Goal: Task Accomplishment & Management: Manage account settings

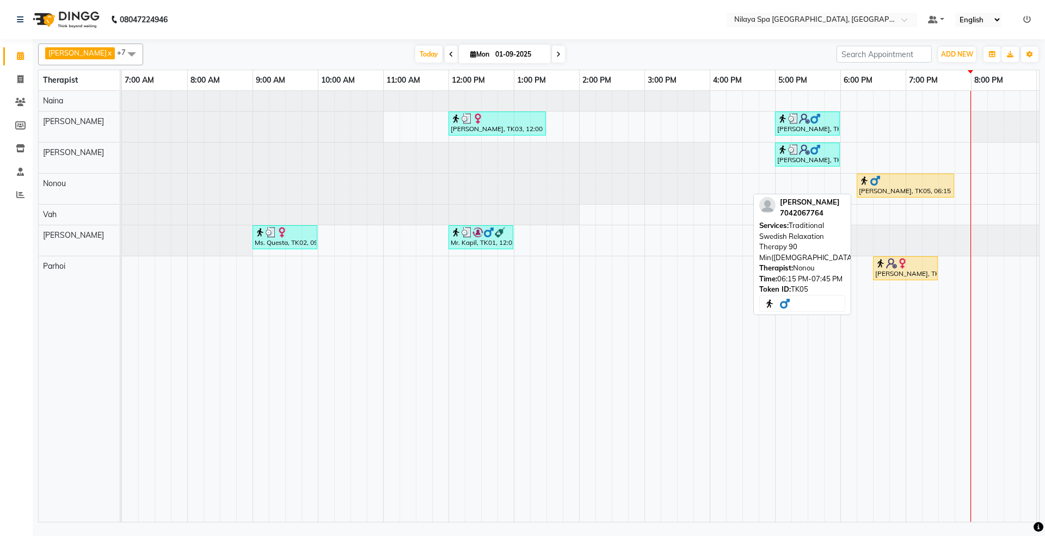
click at [901, 190] on div "[PERSON_NAME], TK05, 06:15 PM-07:45 PM, Traditional Swedish Relaxation Therapy …" at bounding box center [905, 185] width 95 height 21
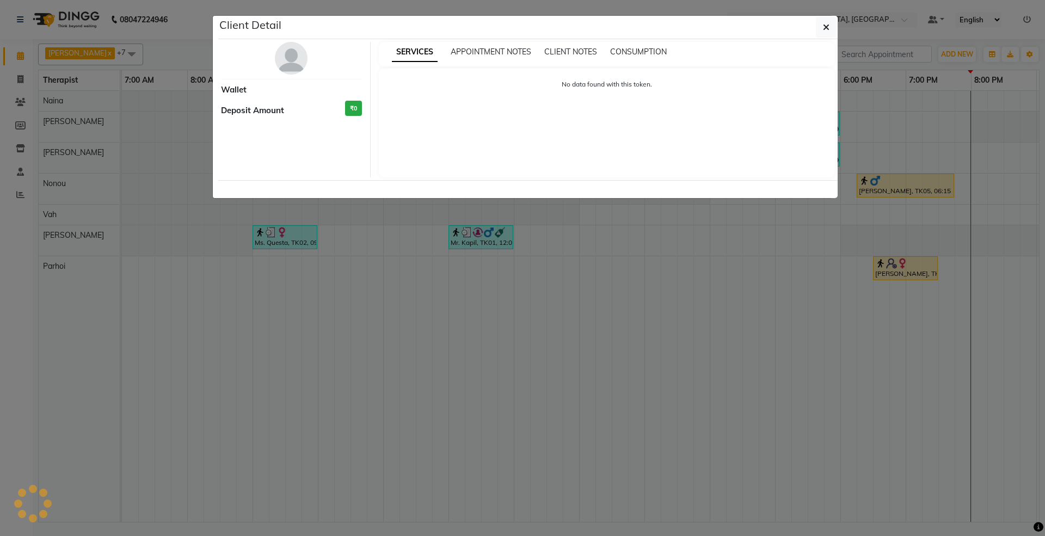
select select "1"
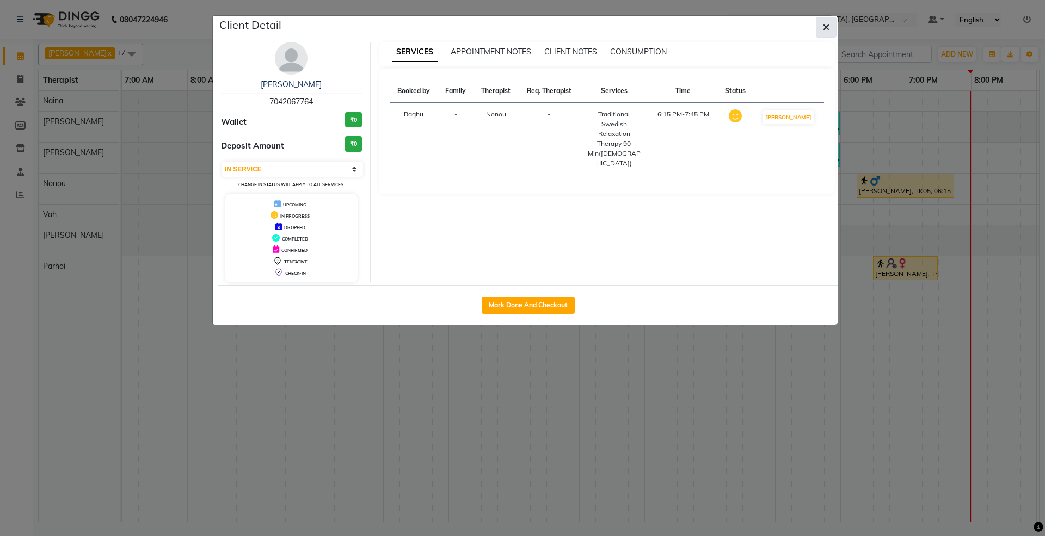
click at [821, 29] on button "button" at bounding box center [826, 27] width 21 height 21
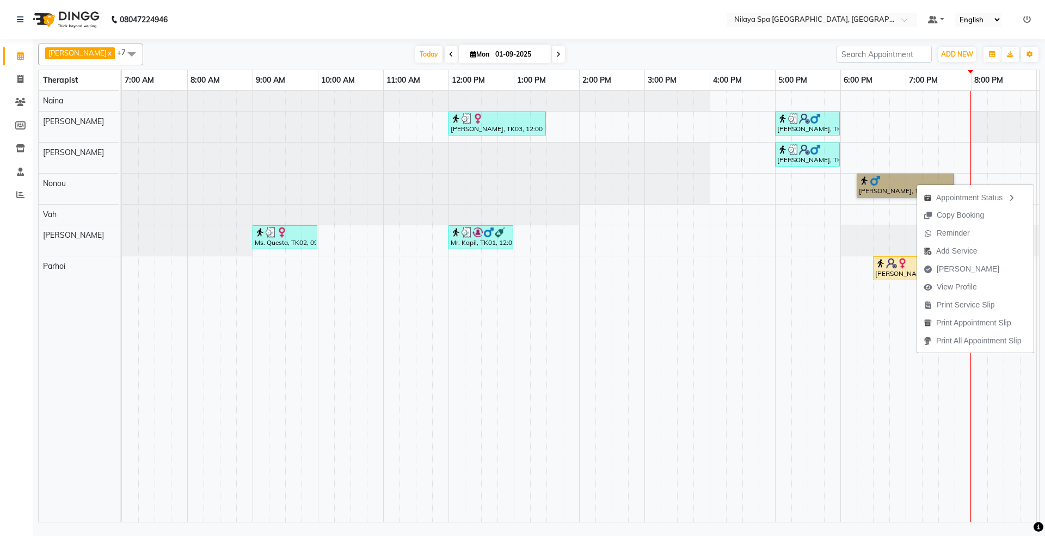
click at [896, 172] on div "[PERSON_NAME], TK03, 12:00 PM-01:30 PM, Nilaya Fusion Therapy([DEMOGRAPHIC_DATA…" at bounding box center [677, 306] width 1110 height 431
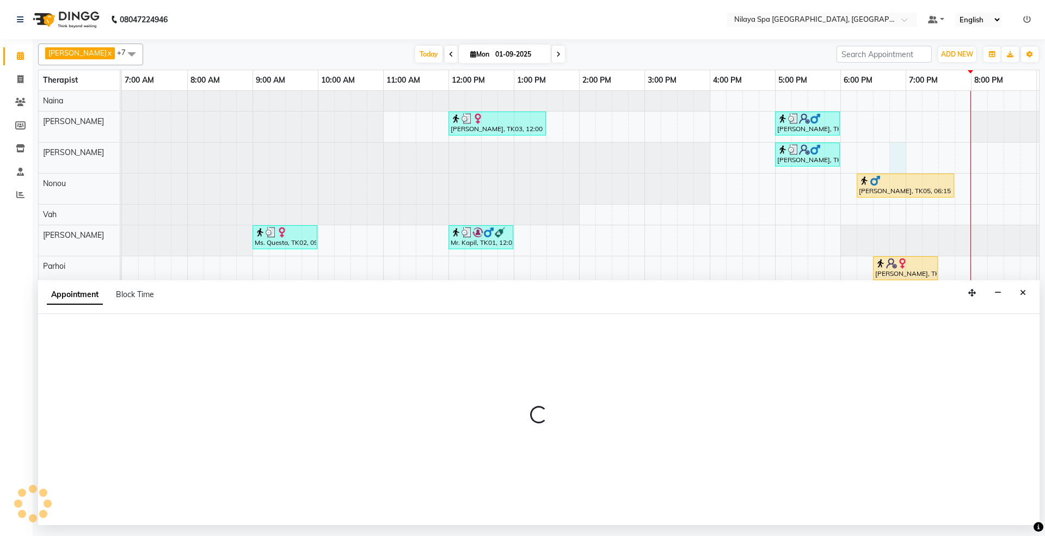
select select "71646"
select select "1125"
select select "tentative"
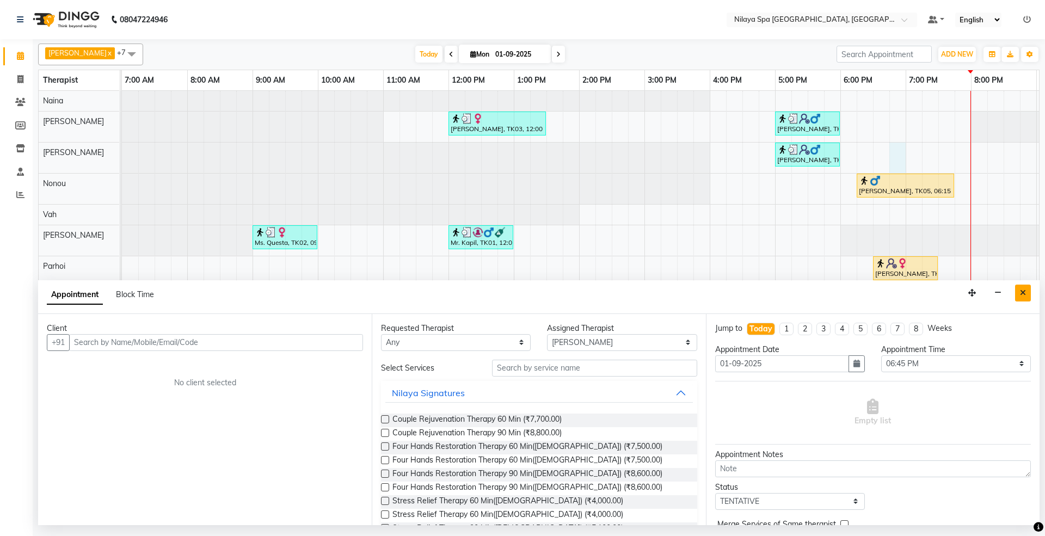
click at [1027, 294] on button "Close" at bounding box center [1023, 293] width 16 height 17
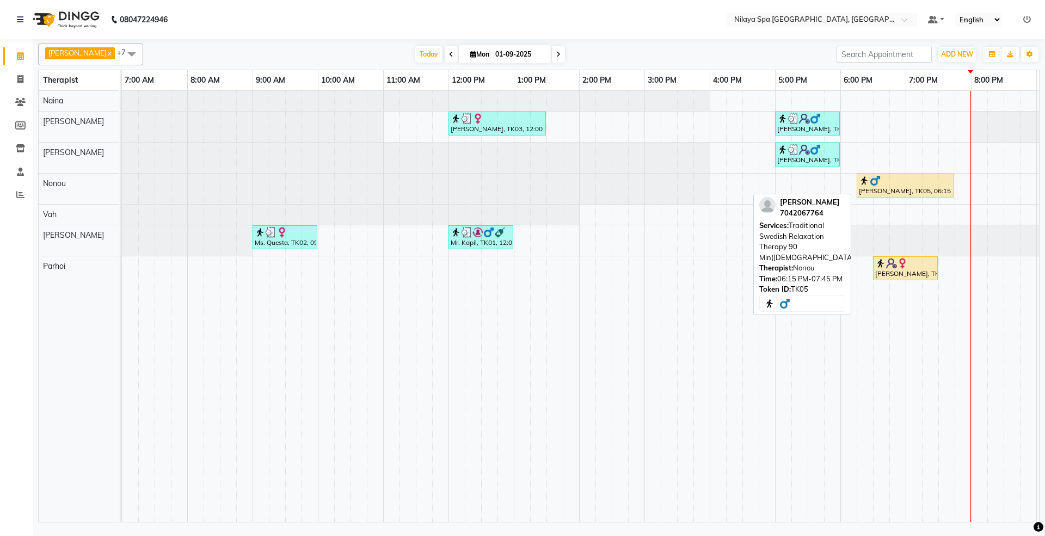
click at [906, 192] on div "[PERSON_NAME], TK05, 06:15 PM-07:45 PM, Traditional Swedish Relaxation Therapy …" at bounding box center [905, 185] width 95 height 21
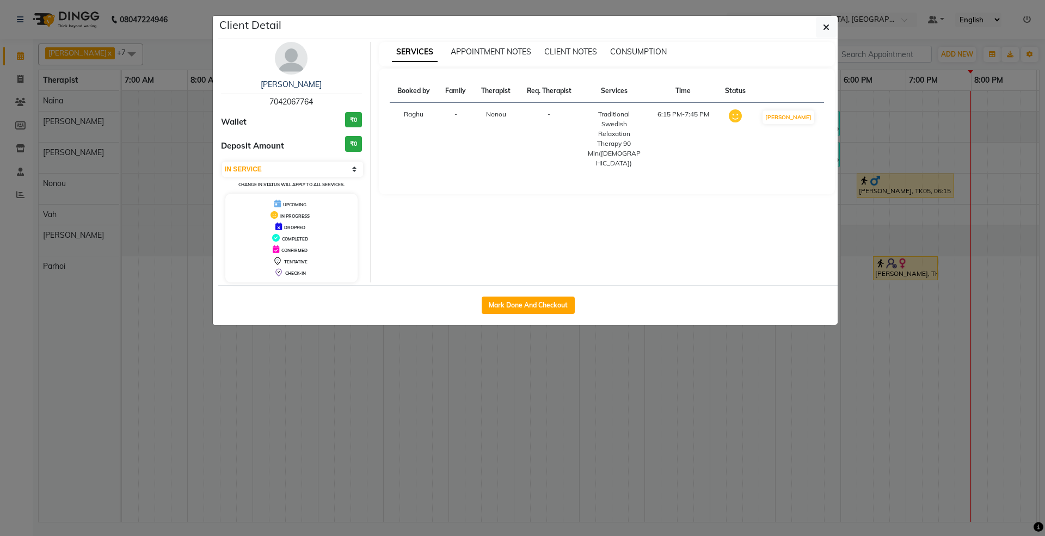
drag, startPoint x: 606, startPoint y: 125, endPoint x: 658, endPoint y: 120, distance: 52.5
click at [606, 125] on div "Traditional Swedish Relaxation Therapy 90 Min([DEMOGRAPHIC_DATA])" at bounding box center [614, 138] width 56 height 59
click at [663, 122] on td "6:15 PM-7:45 PM" at bounding box center [683, 139] width 69 height 72
click at [309, 170] on select "Select IN SERVICE CONFIRMED TENTATIVE CHECK IN MARK DONE UPCOMING" at bounding box center [292, 169] width 141 height 15
select select "5"
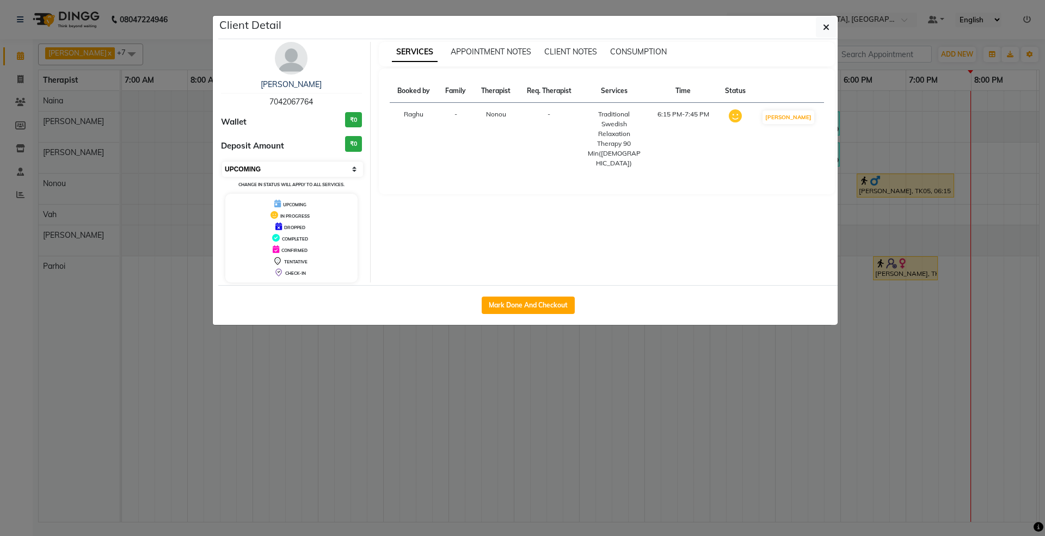
click at [222, 162] on select "Select IN SERVICE CONFIRMED TENTATIVE CHECK IN MARK DONE UPCOMING" at bounding box center [292, 169] width 141 height 15
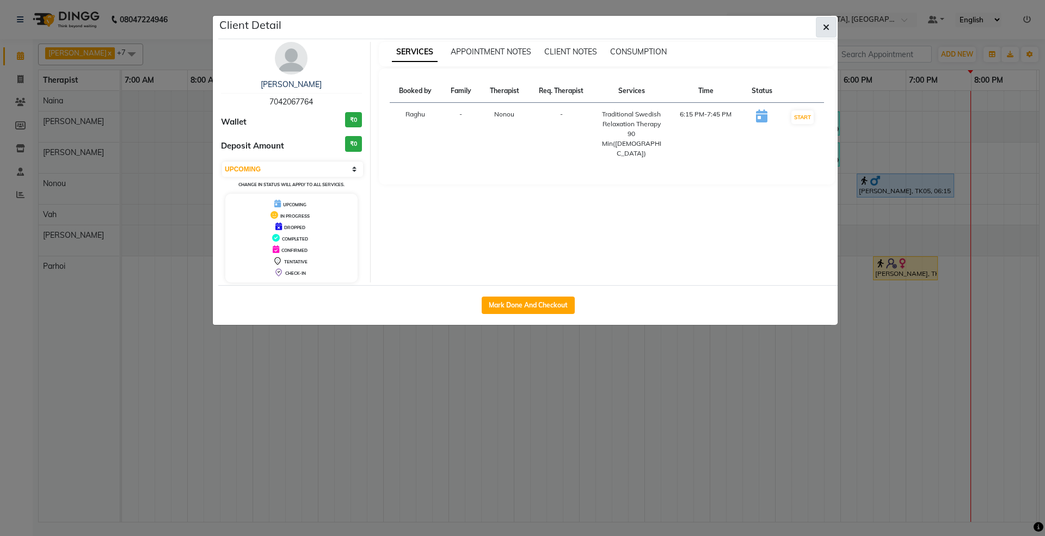
click at [826, 27] on icon "button" at bounding box center [826, 27] width 7 height 9
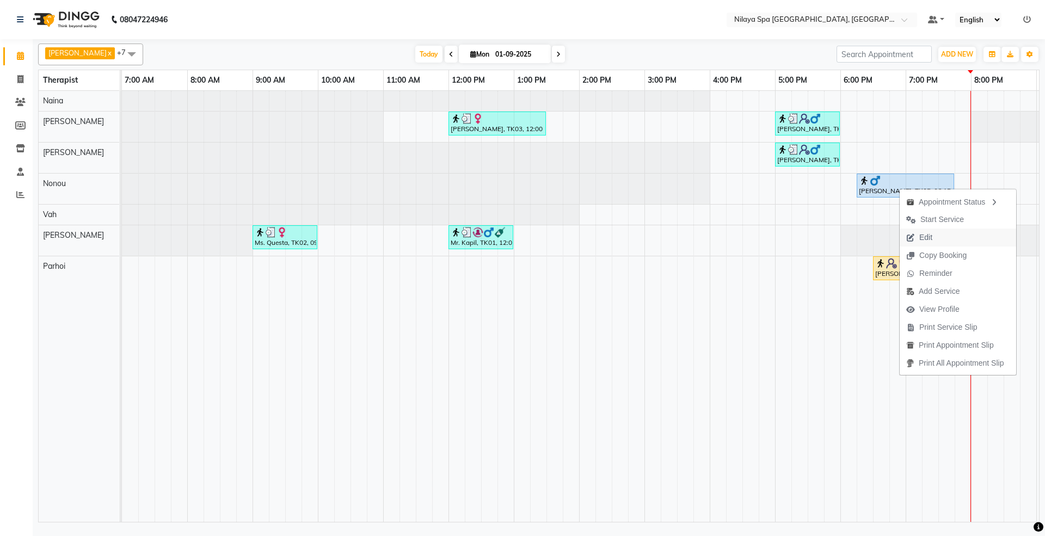
click at [922, 236] on span "Edit" at bounding box center [925, 237] width 13 height 11
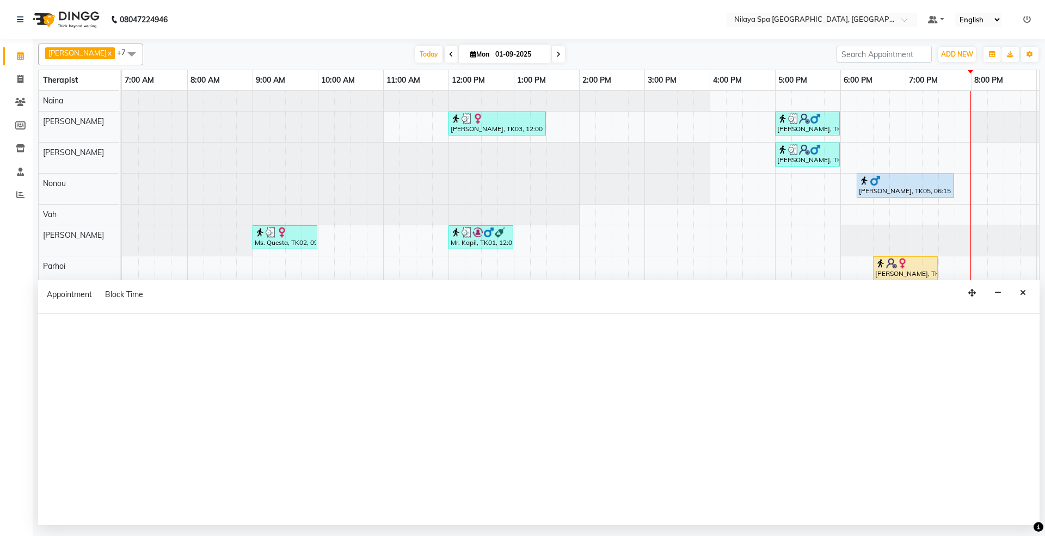
select select "71647"
select select "1095"
select select "upcoming"
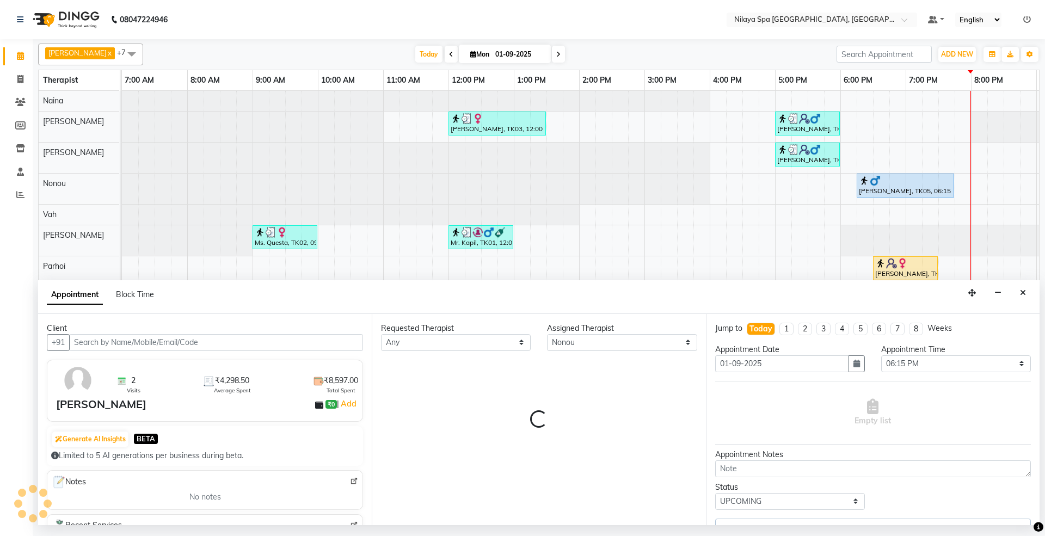
scroll to position [0, 194]
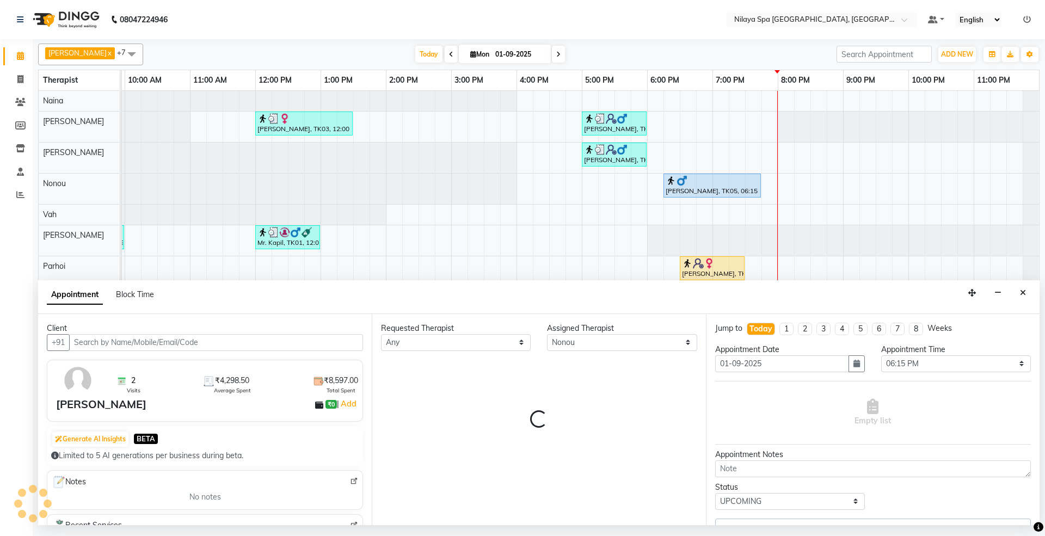
select select "4003"
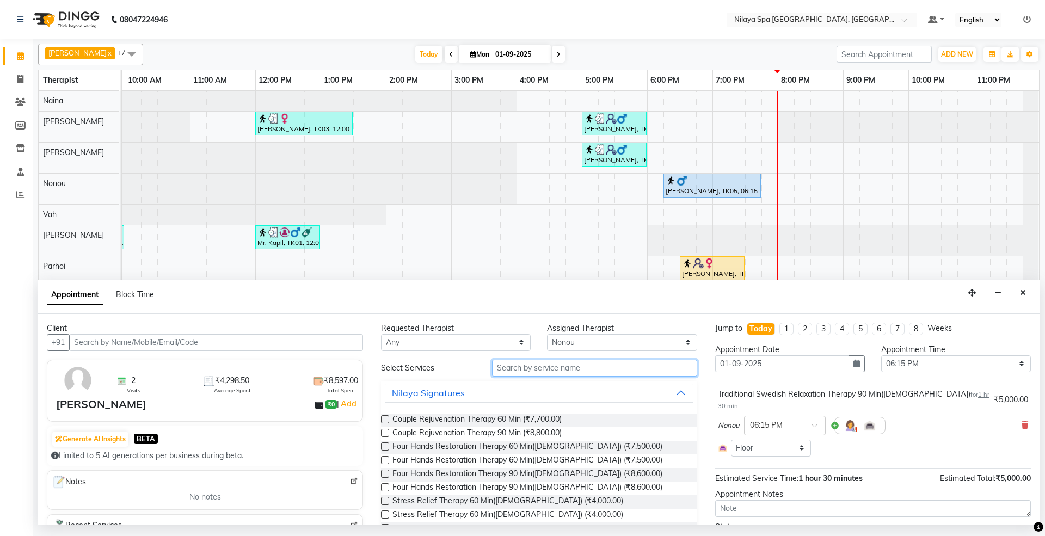
click at [666, 366] on input "text" at bounding box center [594, 368] width 205 height 17
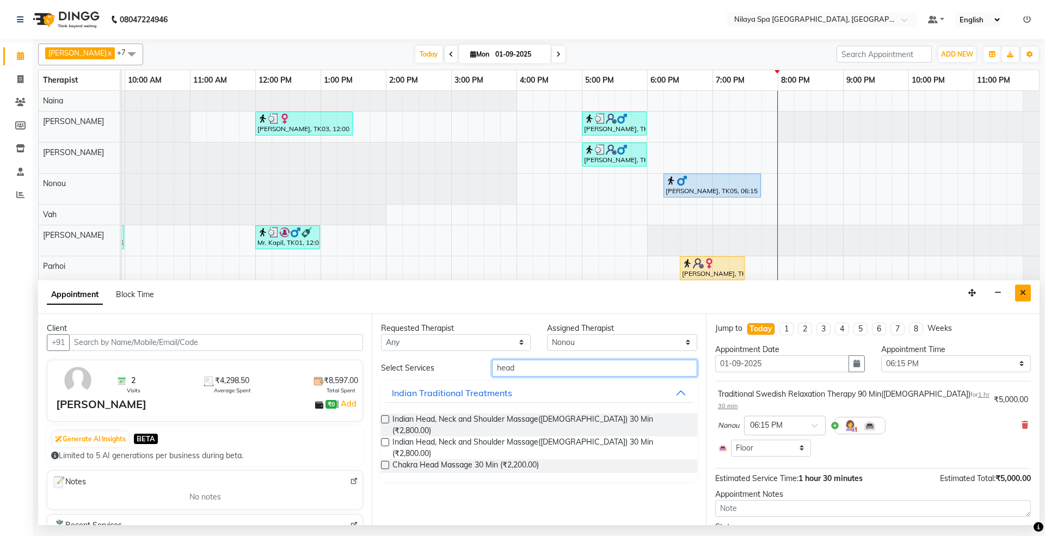
type input "head"
click at [1022, 292] on icon "Close" at bounding box center [1023, 293] width 6 height 8
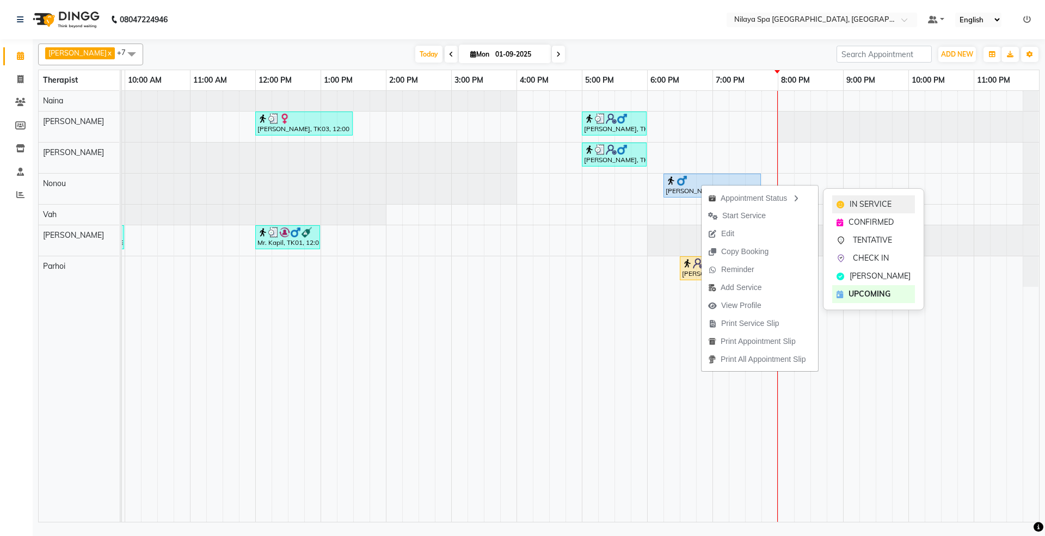
click at [847, 201] on div "IN SERVICE" at bounding box center [873, 204] width 83 height 18
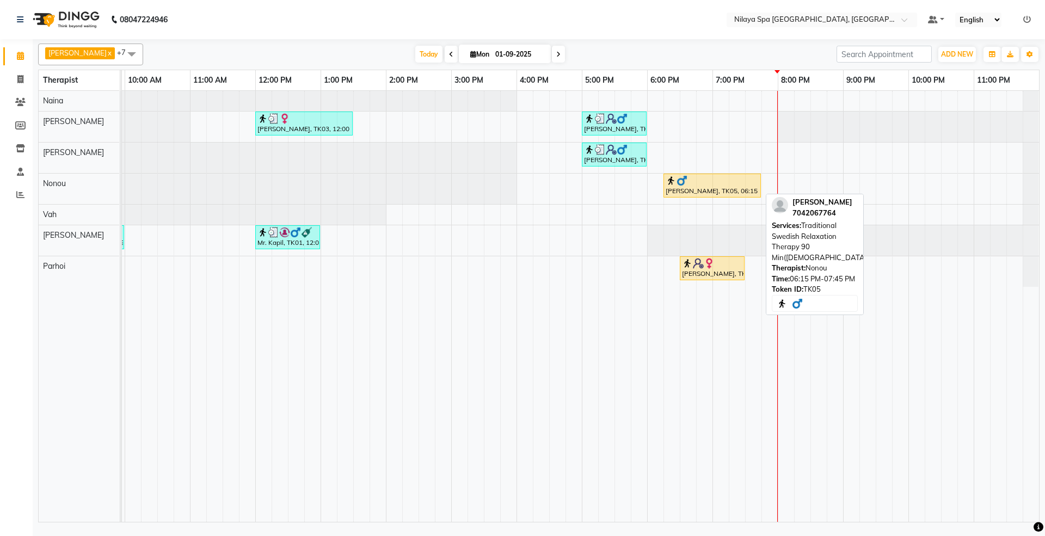
click at [716, 183] on div at bounding box center [712, 180] width 93 height 11
select select "1"
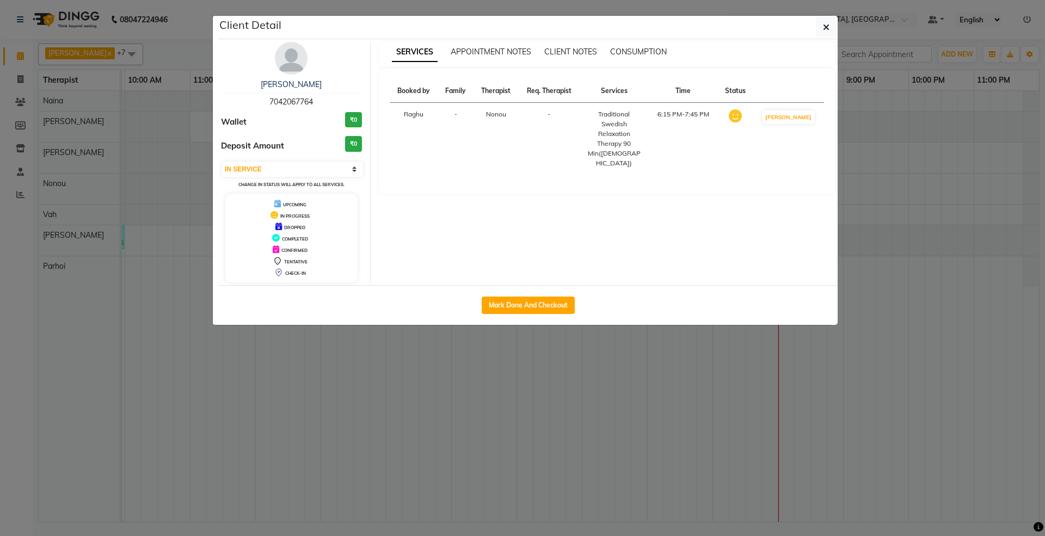
drag, startPoint x: 260, startPoint y: 103, endPoint x: 320, endPoint y: 101, distance: 60.5
click at [320, 101] on div "[PERSON_NAME] 7042067764" at bounding box center [291, 93] width 141 height 29
copy span "7042067764"
click at [842, 24] on ngb-modal-window "Client Detail [PERSON_NAME] 7042067764 Wallet ₹0 Deposit Amount ₹0 Select IN SE…" at bounding box center [522, 268] width 1045 height 536
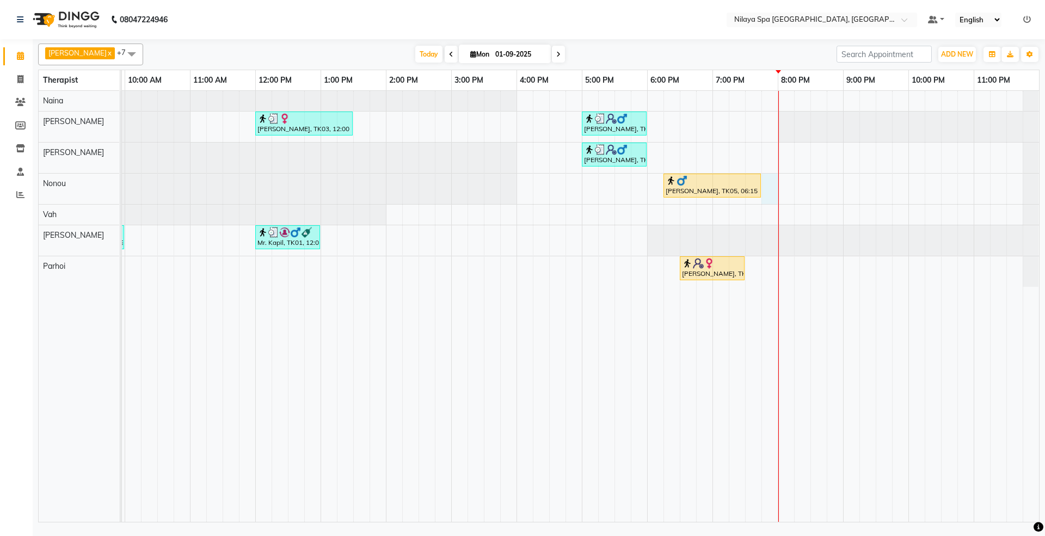
click at [802, 177] on div "[PERSON_NAME], TK03, 12:00 PM-01:30 PM, Nilaya Fusion Therapy([DEMOGRAPHIC_DATA…" at bounding box center [484, 306] width 1110 height 431
select select "71647"
select select "tentative"
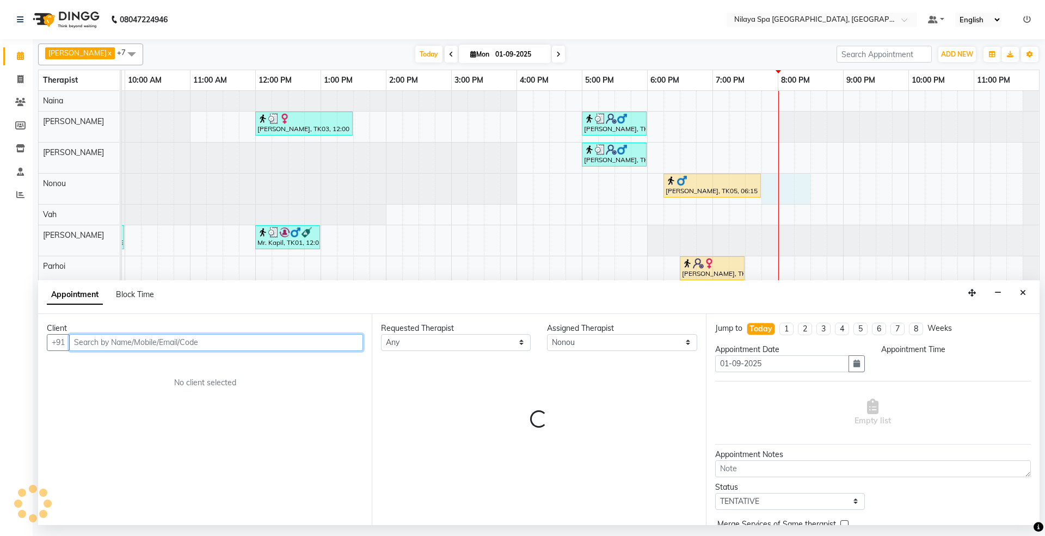
select select "1185"
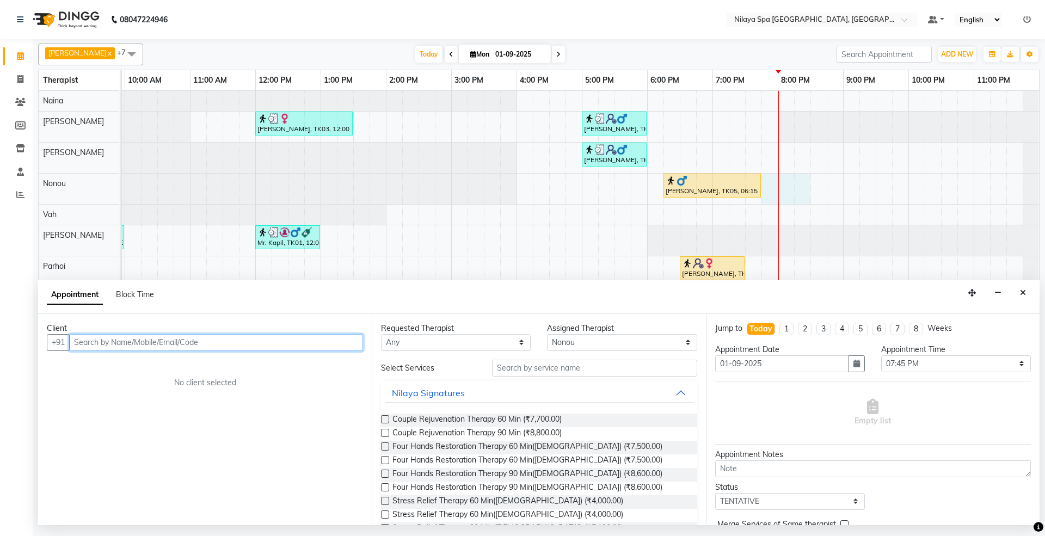
click at [242, 346] on input "text" at bounding box center [216, 342] width 294 height 17
paste input "7042067764"
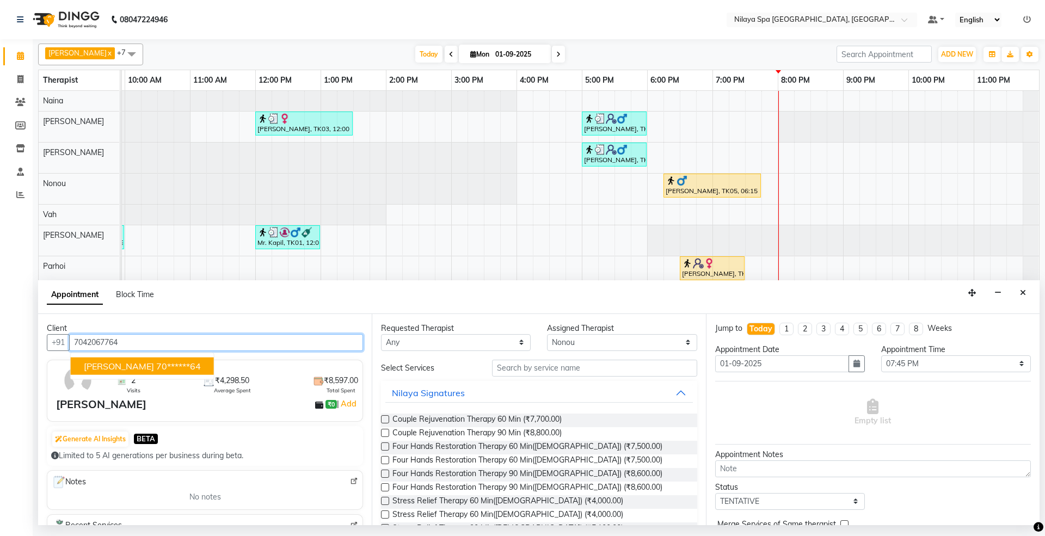
click at [109, 366] on span "[PERSON_NAME]" at bounding box center [119, 365] width 70 height 11
type input "70******64"
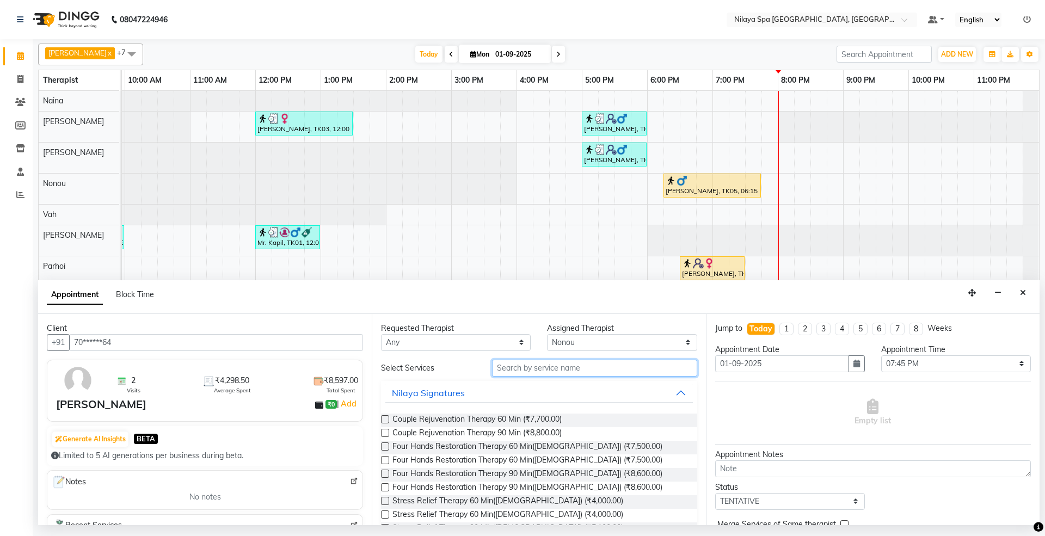
click at [549, 371] on input "text" at bounding box center [594, 368] width 205 height 17
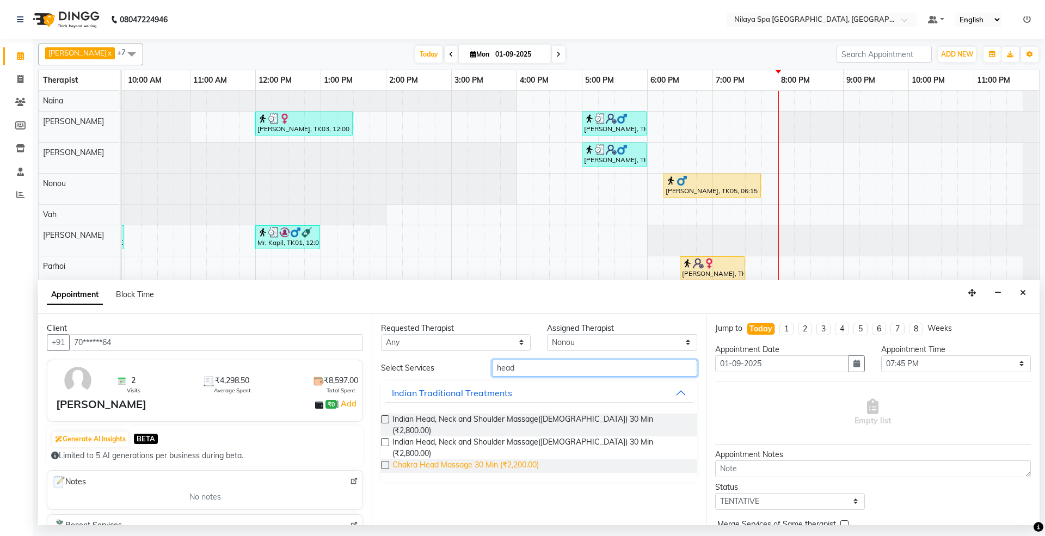
type input "head"
click at [429, 459] on span "Chakra Head Massage 30 Min (₹2,200.00)" at bounding box center [465, 466] width 146 height 14
checkbox input "false"
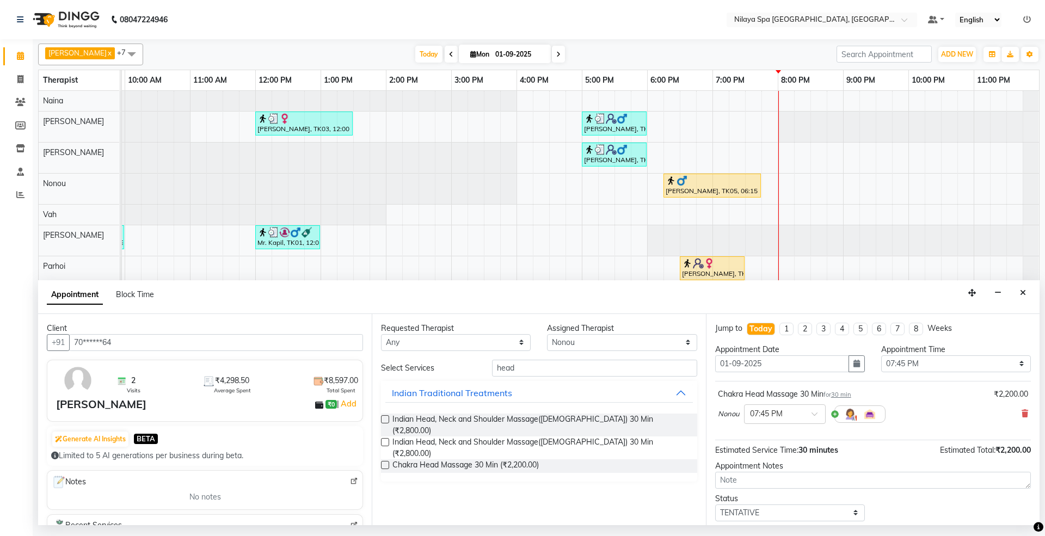
scroll to position [66, 0]
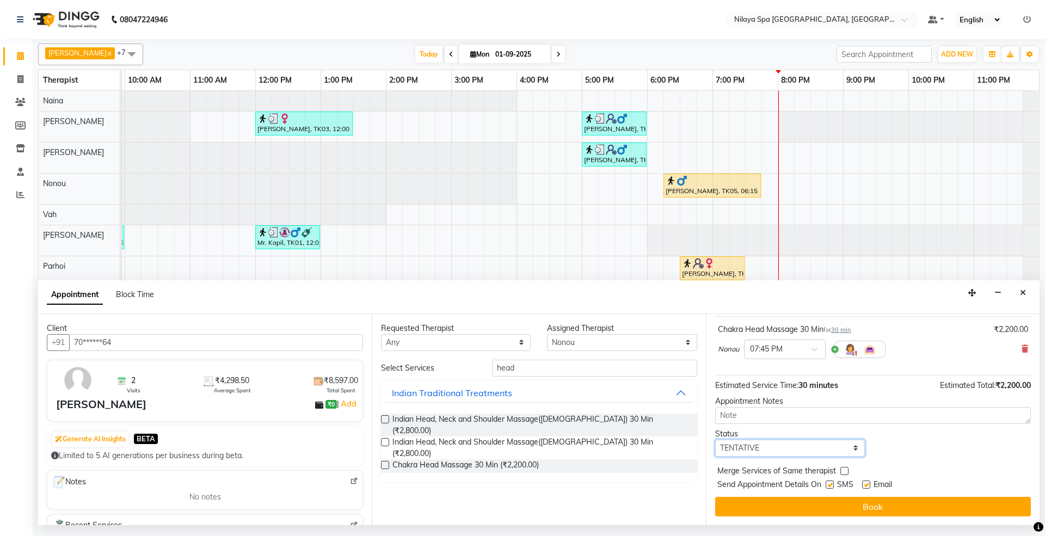
click at [801, 447] on select "Select TENTATIVE CONFIRM CHECK-IN UPCOMING" at bounding box center [790, 448] width 150 height 17
select select "confirm booking"
click at [715, 440] on select "Select TENTATIVE CONFIRM CHECK-IN UPCOMING" at bounding box center [790, 448] width 150 height 17
click at [833, 489] on label at bounding box center [830, 485] width 8 height 8
click at [833, 489] on input "checkbox" at bounding box center [829, 485] width 7 height 7
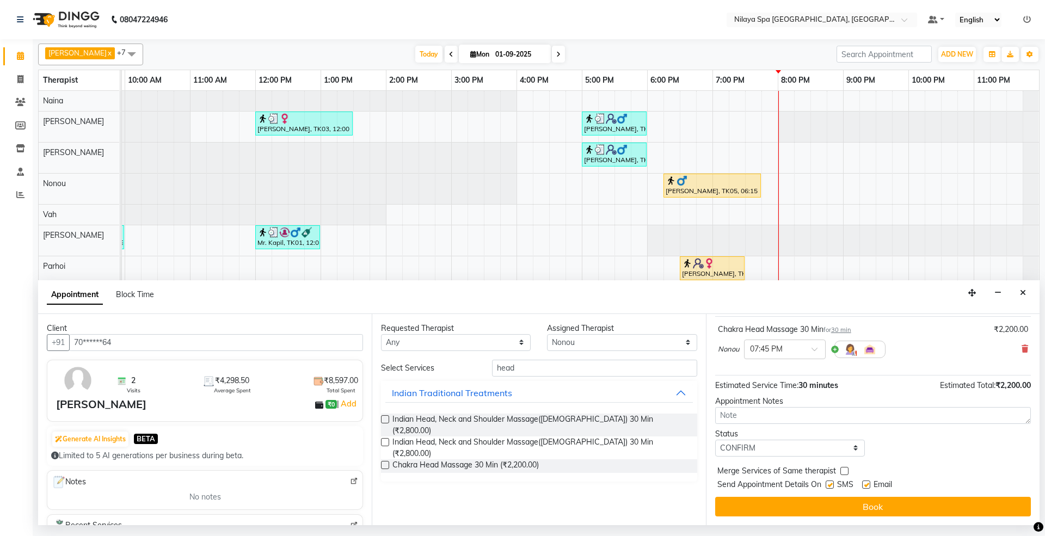
checkbox input "false"
click at [865, 488] on label at bounding box center [866, 485] width 8 height 8
click at [865, 488] on input "checkbox" at bounding box center [865, 485] width 7 height 7
checkbox input "false"
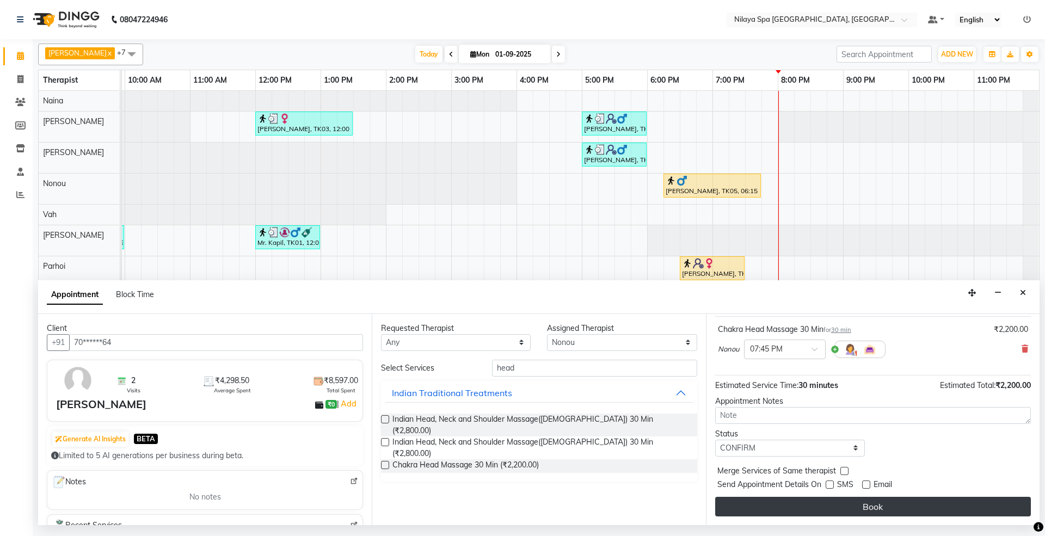
click at [874, 511] on button "Book" at bounding box center [873, 507] width 316 height 20
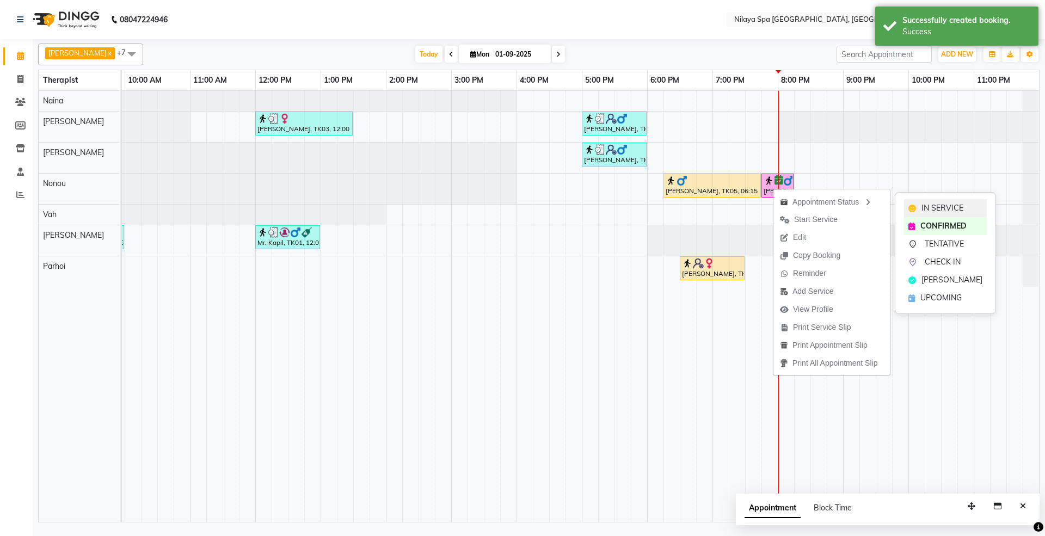
click at [922, 205] on span "IN SERVICE" at bounding box center [943, 207] width 42 height 11
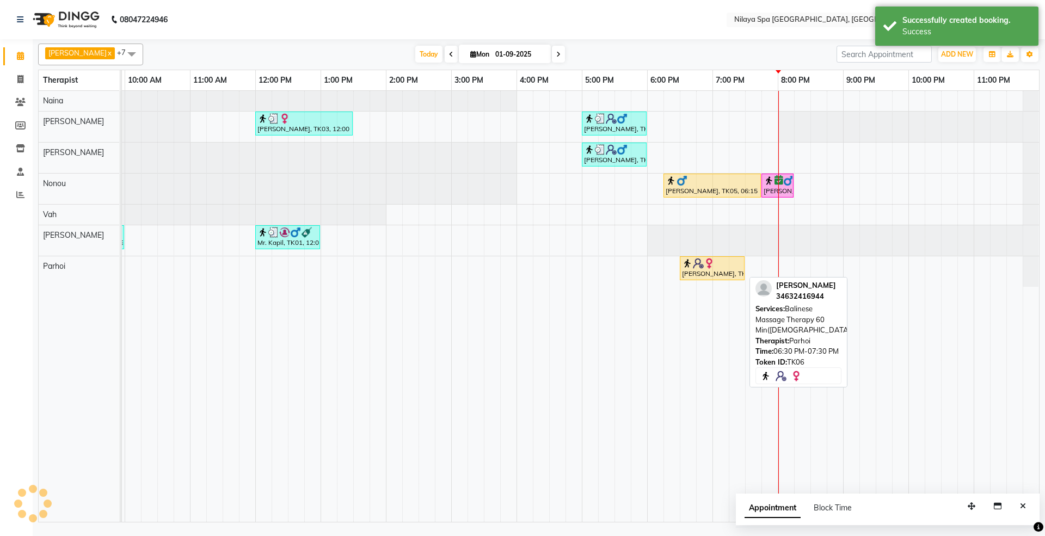
click at [716, 267] on div at bounding box center [712, 263] width 60 height 11
select select "1"
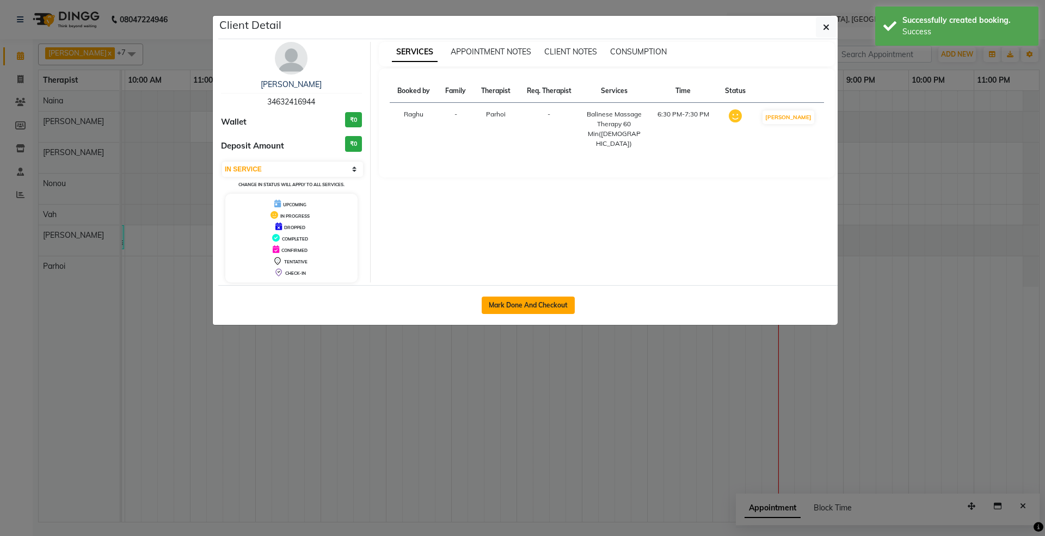
click at [549, 306] on button "Mark Done And Checkout" at bounding box center [528, 305] width 93 height 17
select select "7950"
select select "service"
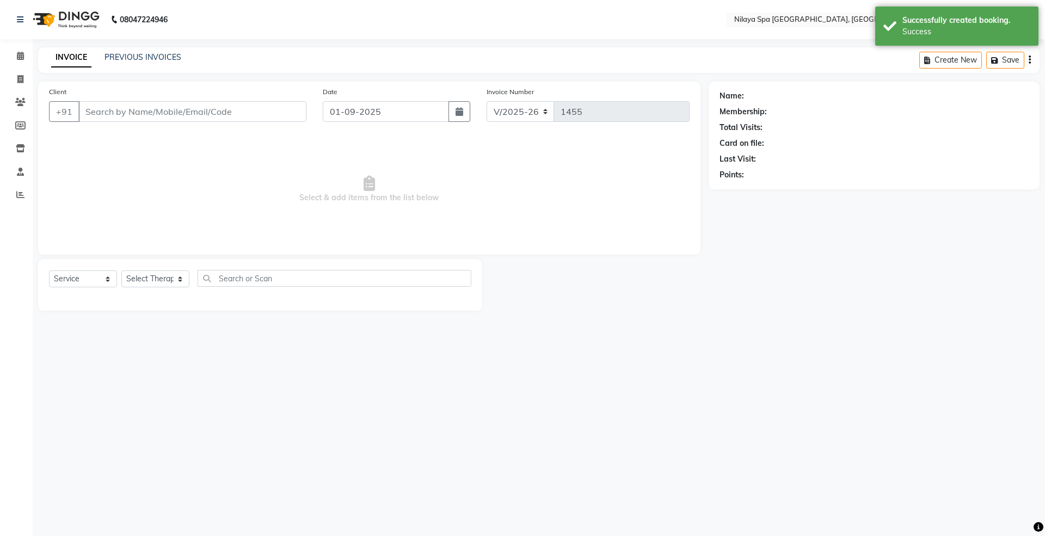
select select "3"
type input "34*******44"
select select "86194"
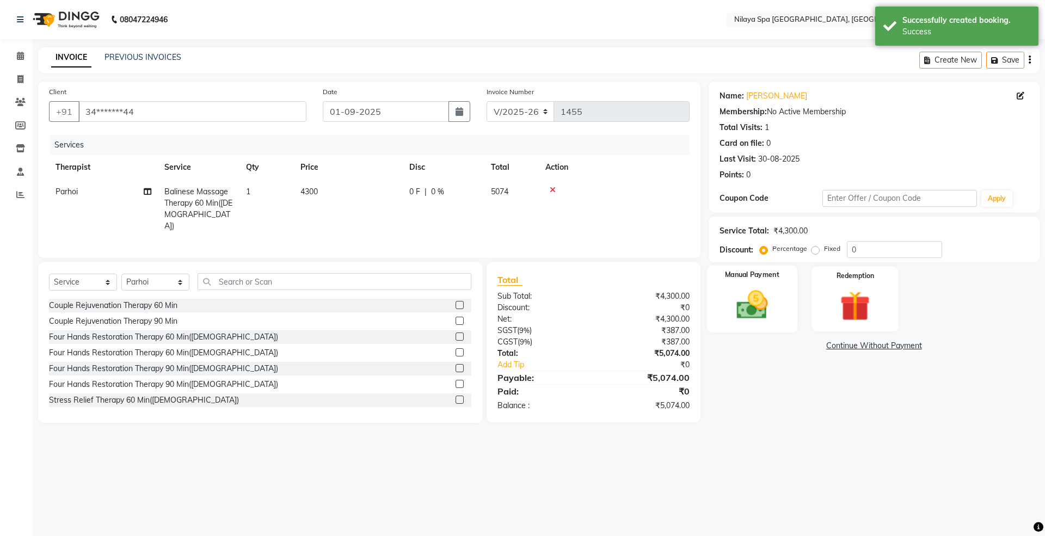
click at [746, 306] on img at bounding box center [752, 305] width 51 height 36
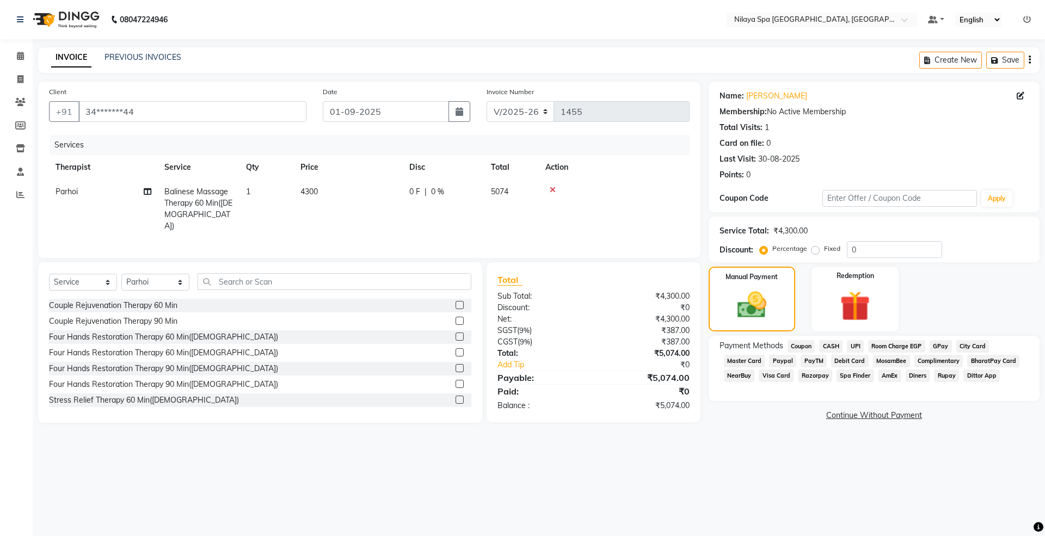
click at [783, 377] on span "Visa Card" at bounding box center [776, 376] width 35 height 13
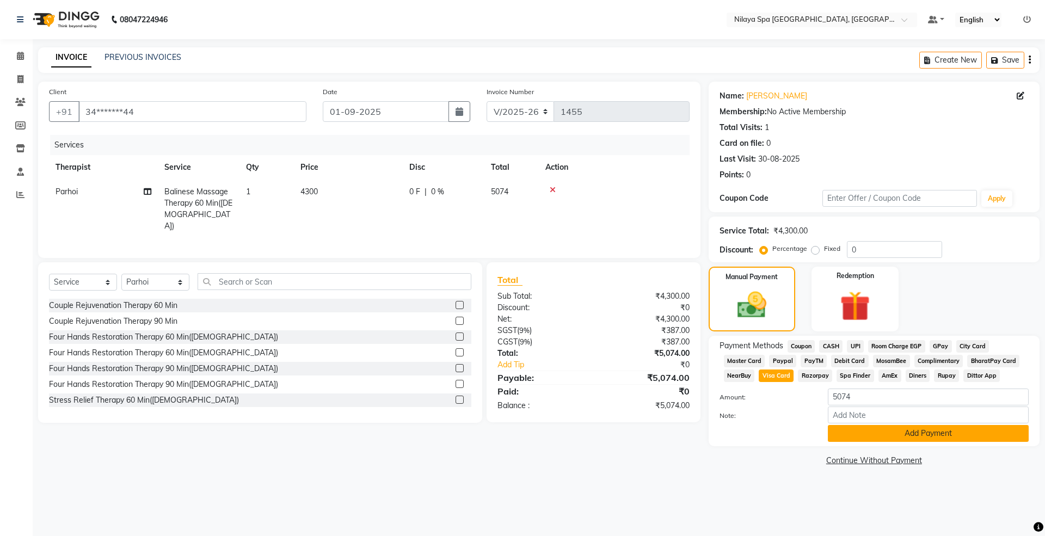
click at [882, 434] on button "Add Payment" at bounding box center [928, 433] width 201 height 17
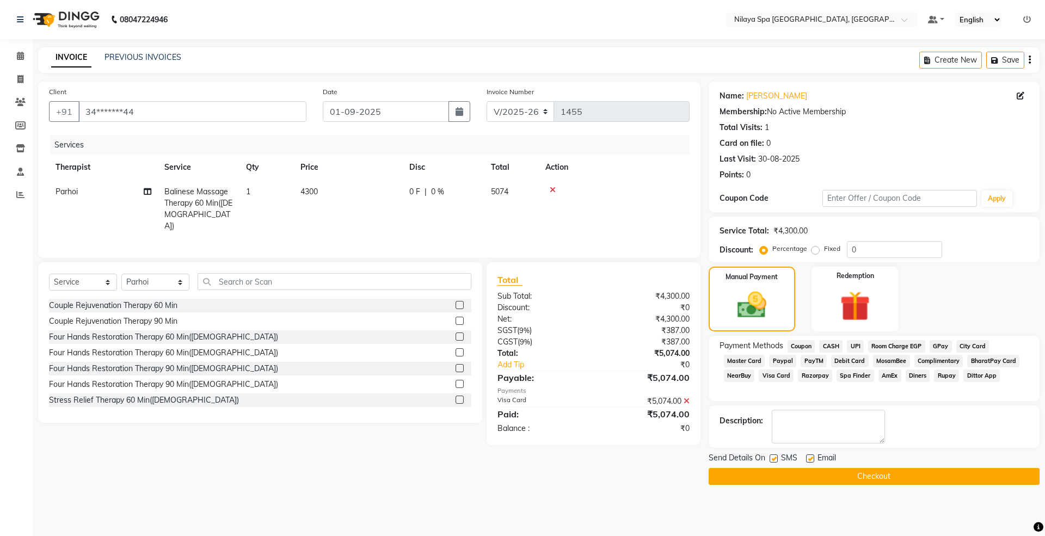
click at [867, 480] on button "Checkout" at bounding box center [874, 476] width 331 height 17
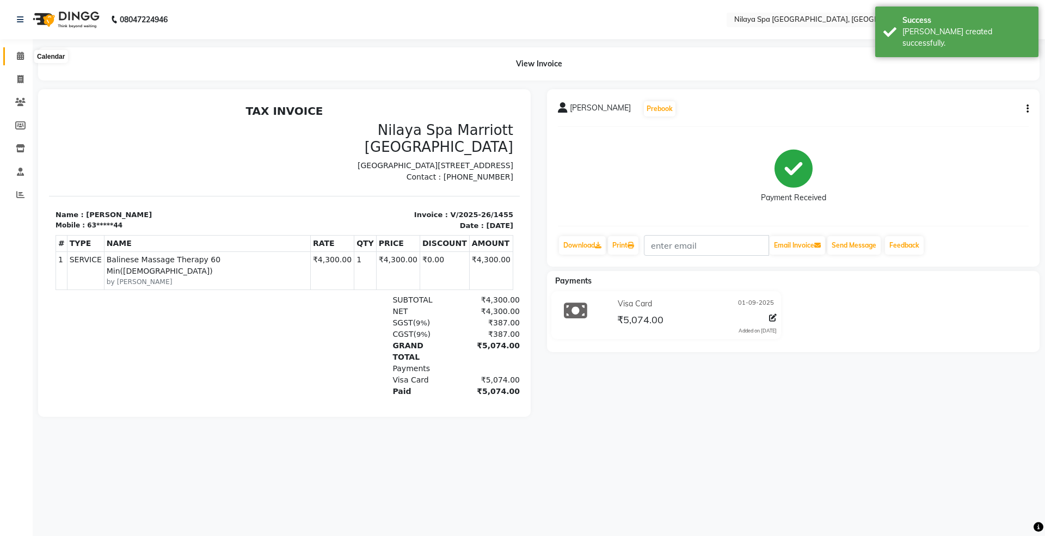
click at [16, 51] on span at bounding box center [20, 56] width 19 height 13
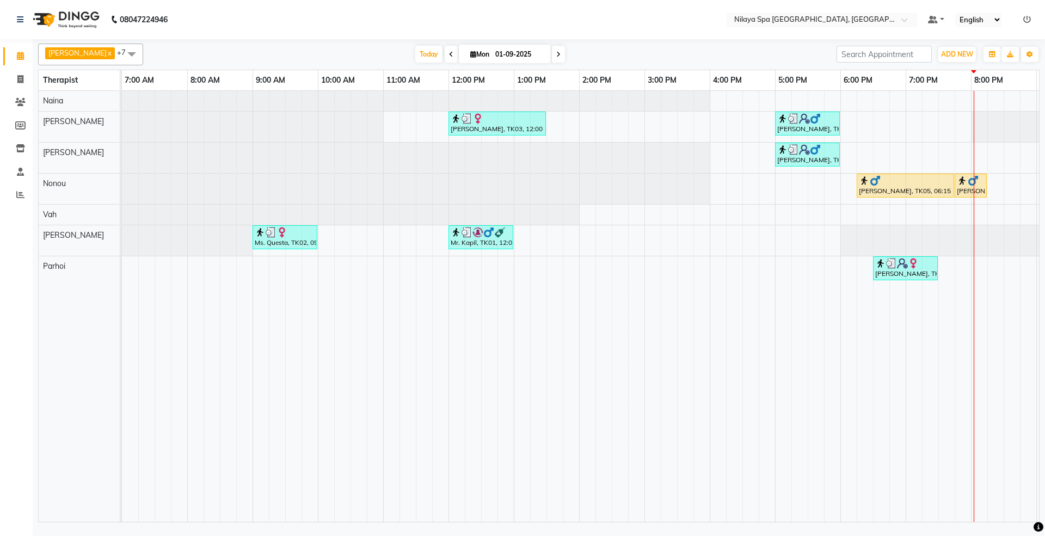
scroll to position [0, 193]
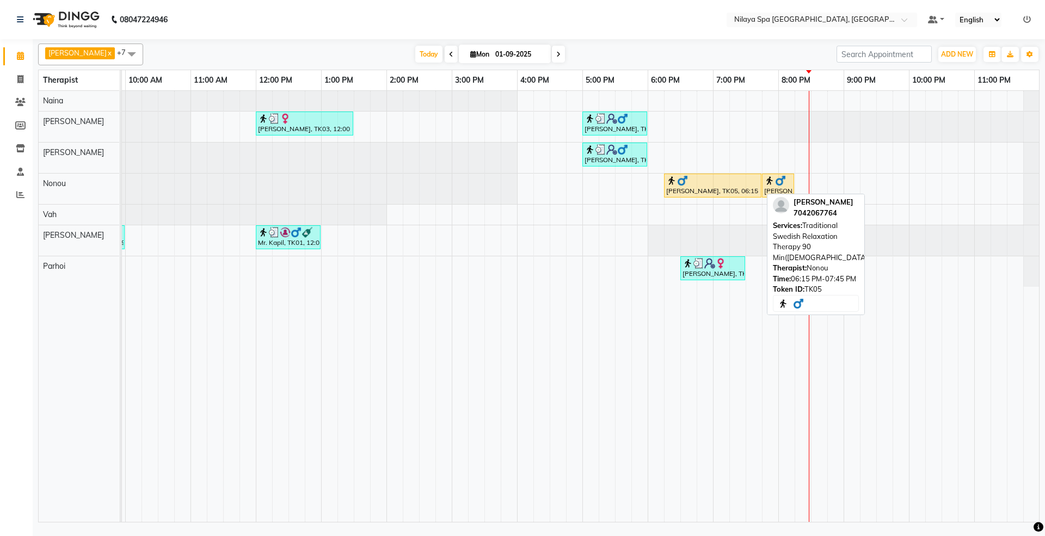
click at [674, 185] on img at bounding box center [671, 180] width 11 height 11
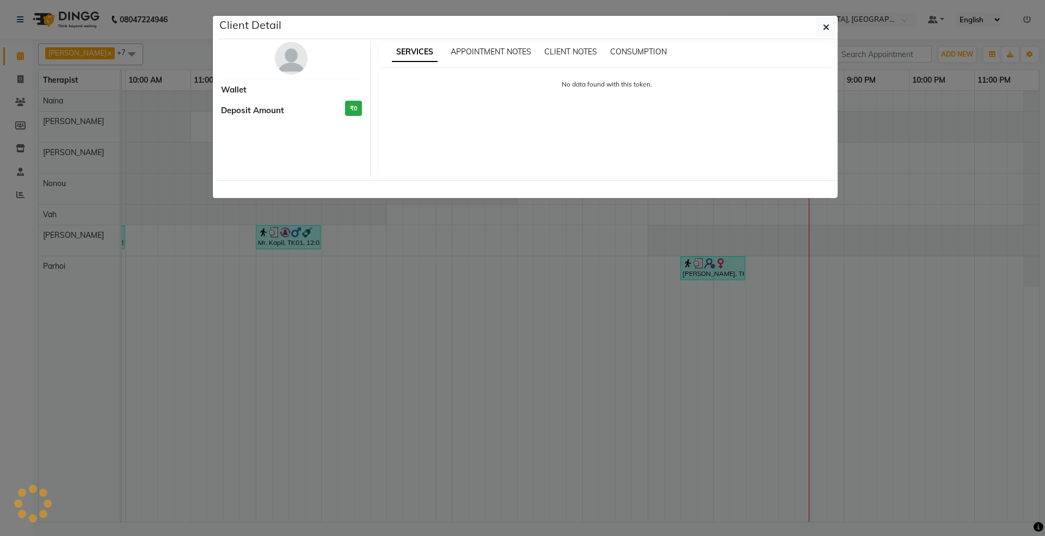
select select "1"
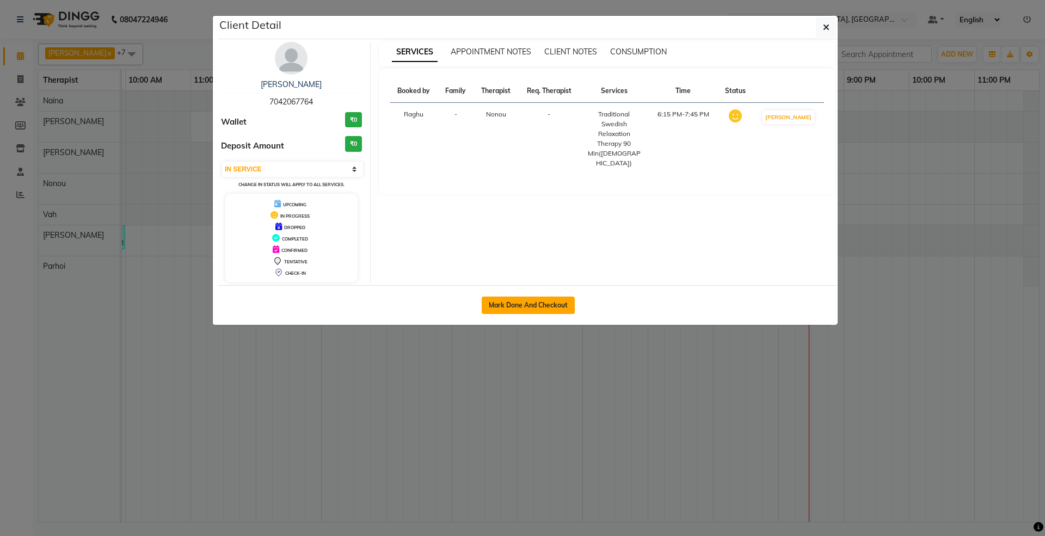
click at [519, 298] on button "Mark Done And Checkout" at bounding box center [528, 305] width 93 height 17
select select "service"
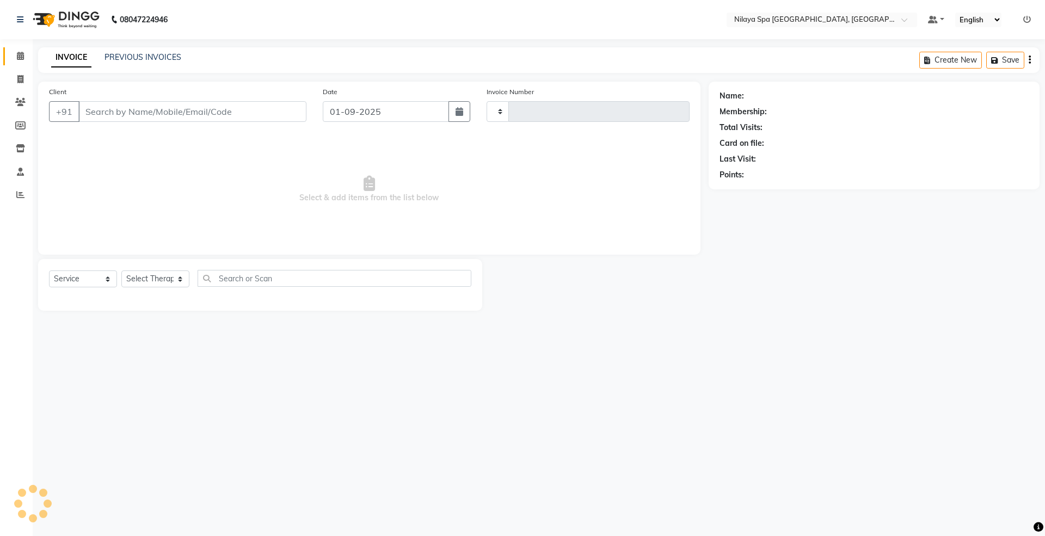
type input "1456"
select select "3"
select select "7950"
type input "70******64"
select select "71647"
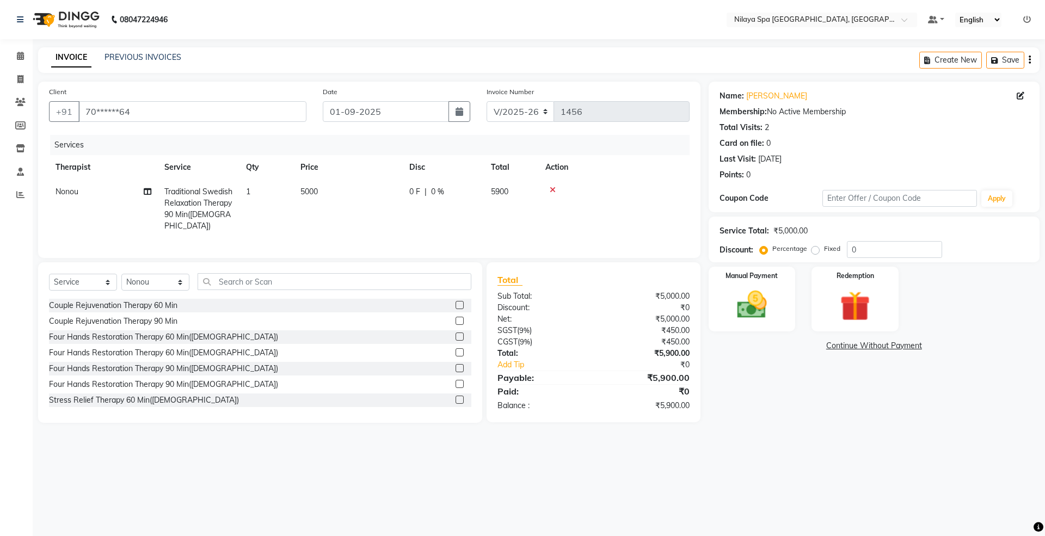
click at [440, 194] on span "0 %" at bounding box center [437, 191] width 13 height 11
select select "71647"
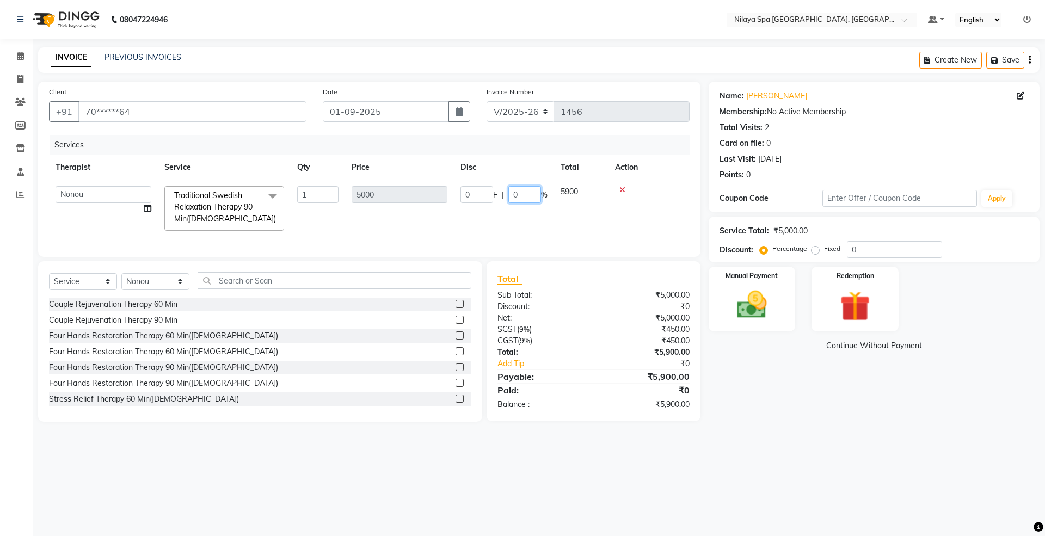
click at [532, 197] on input "0" at bounding box center [524, 194] width 33 height 17
type input "1950"
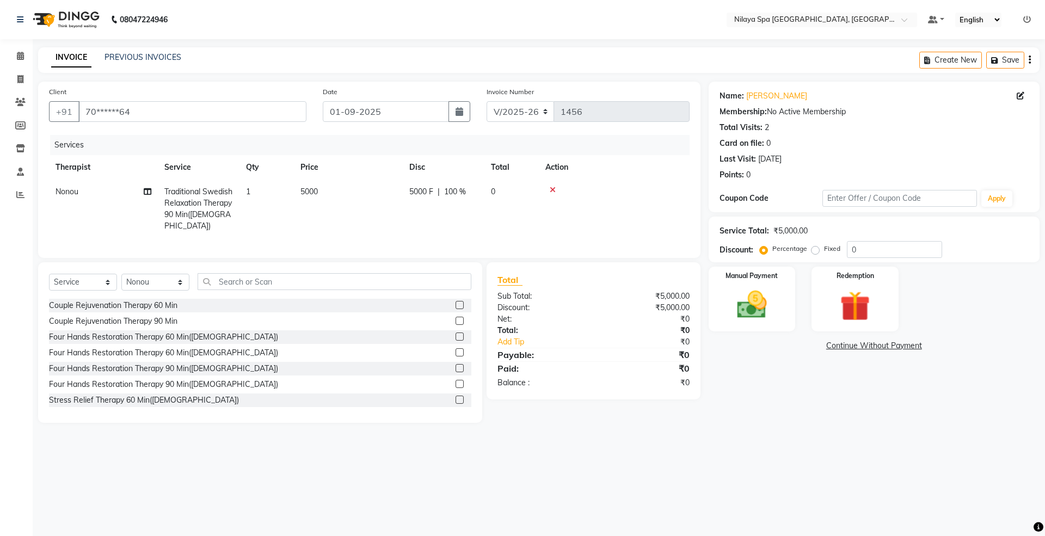
click at [541, 226] on tr "Nonou Traditional Swedish Relaxation Therapy 90 Min([DEMOGRAPHIC_DATA]) 1 5000 …" at bounding box center [369, 209] width 641 height 59
click at [451, 188] on span "100 %" at bounding box center [455, 191] width 22 height 11
select select "71647"
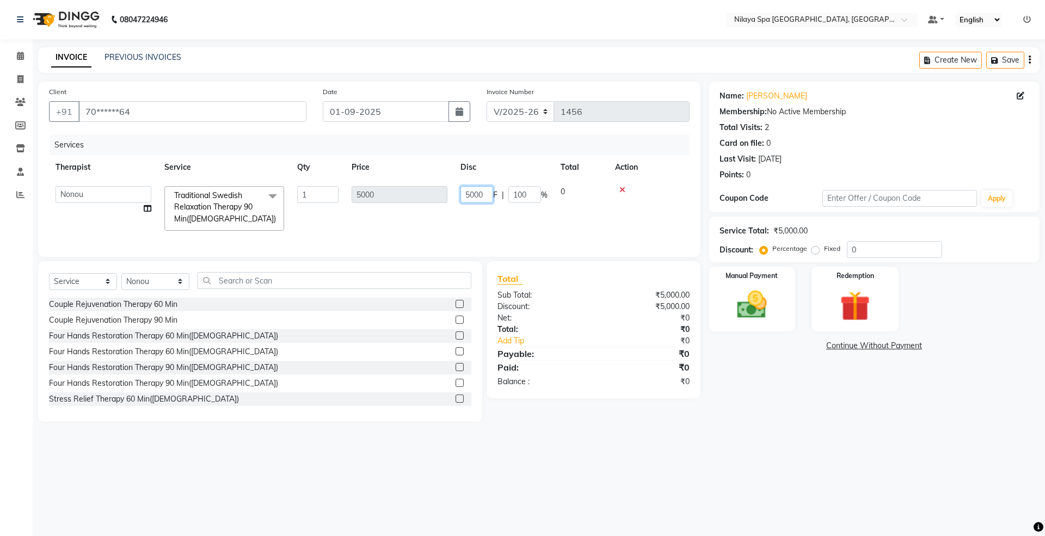
click at [492, 197] on input "5000" at bounding box center [476, 194] width 33 height 17
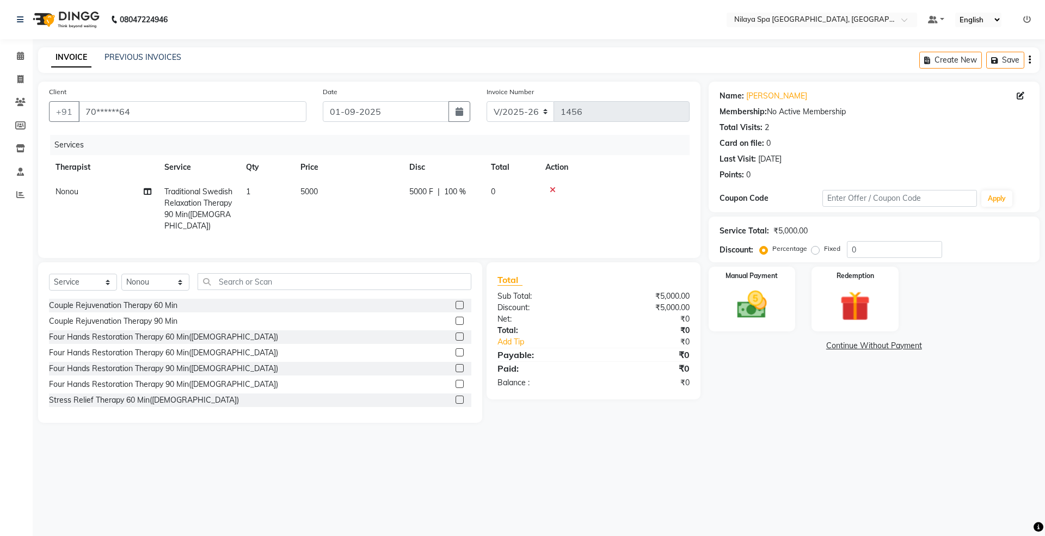
drag, startPoint x: 536, startPoint y: 197, endPoint x: 505, endPoint y: 198, distance: 31.0
click at [386, 222] on td "5000" at bounding box center [348, 209] width 109 height 59
select select "71647"
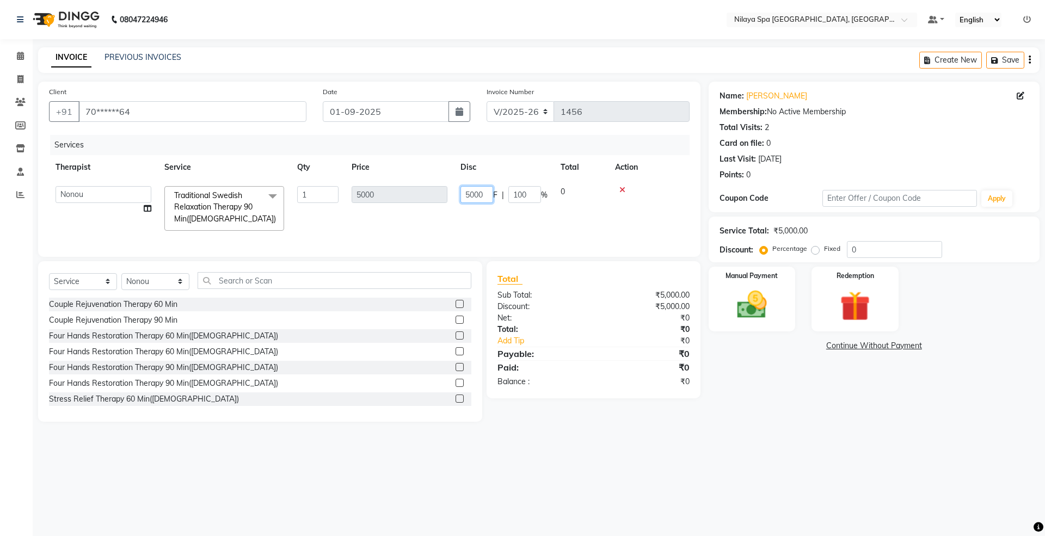
click at [487, 196] on input "5000" at bounding box center [476, 194] width 33 height 17
type input "5"
type input "9"
type input "1950"
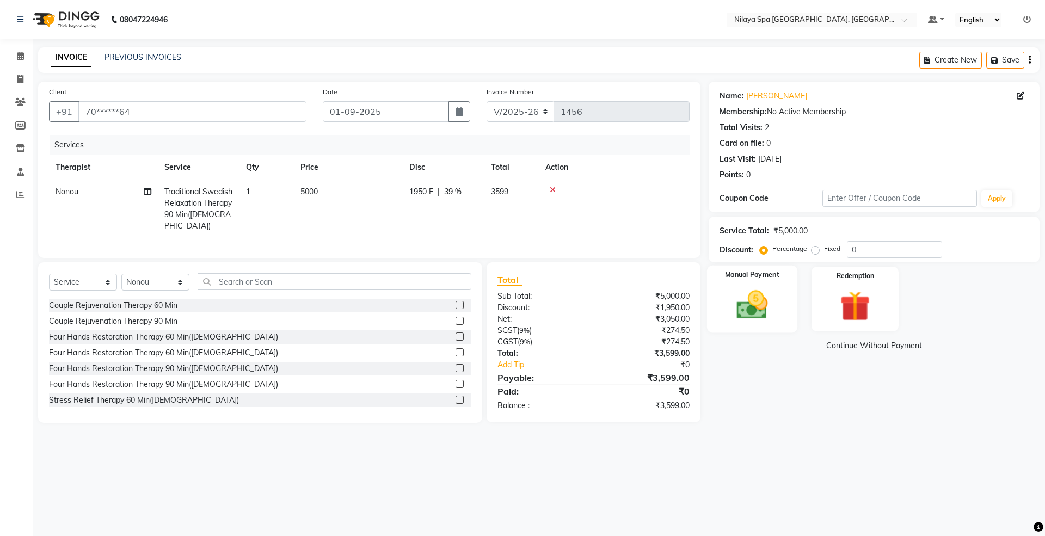
click at [758, 312] on img at bounding box center [752, 305] width 51 height 36
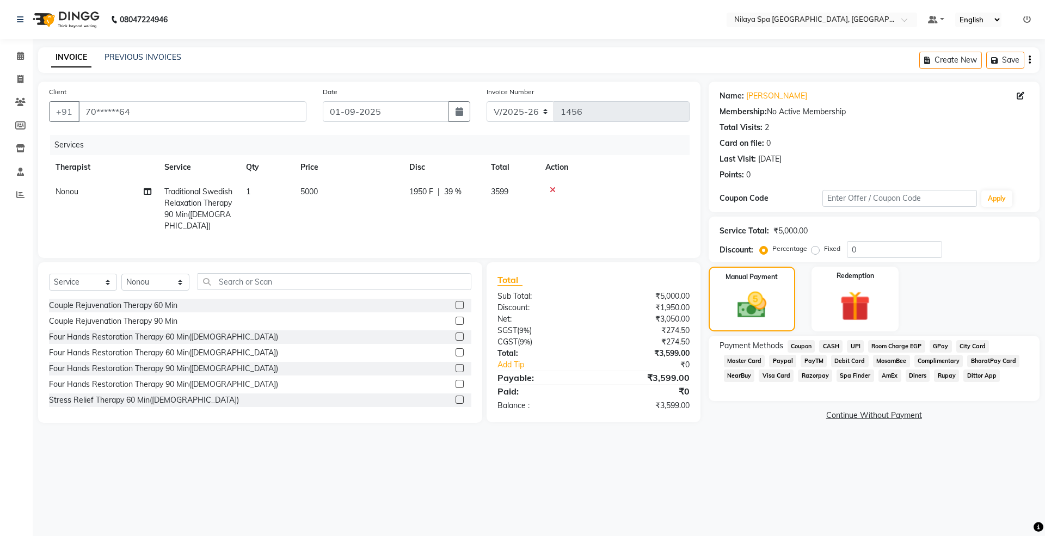
click at [747, 378] on span "NearBuy" at bounding box center [739, 376] width 31 height 13
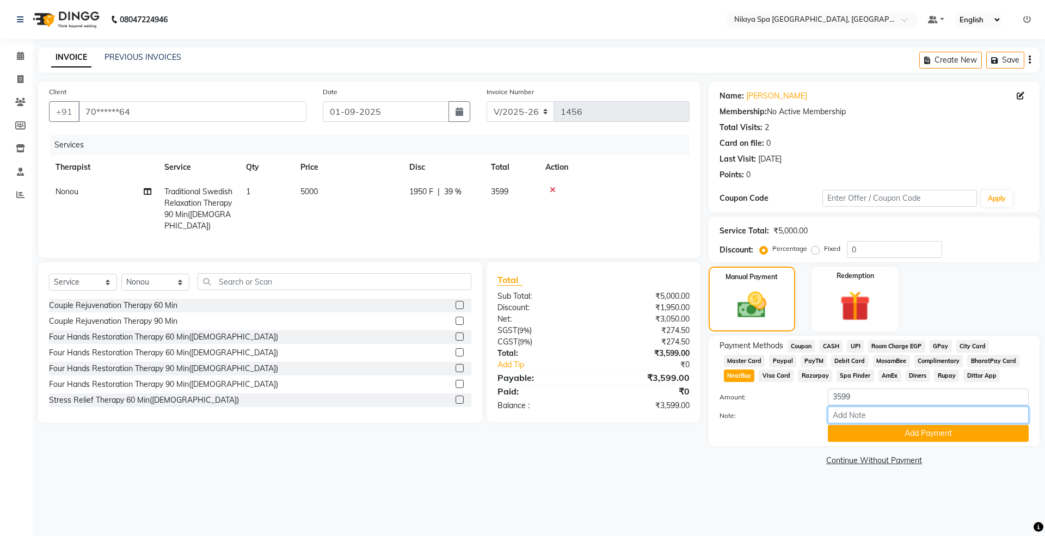
click at [862, 416] on input "Note:" at bounding box center [928, 415] width 201 height 17
paste input "NGKD8EP"
type input "NGKD8EP"
click at [904, 432] on button "Add Payment" at bounding box center [928, 433] width 201 height 17
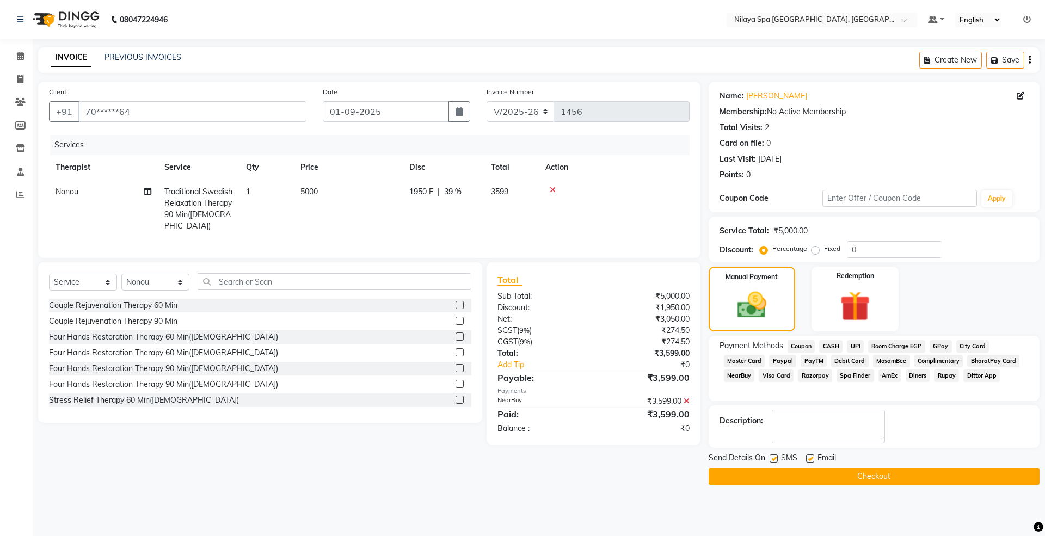
click at [774, 460] on label at bounding box center [774, 459] width 8 height 8
click at [774, 460] on input "checkbox" at bounding box center [773, 459] width 7 height 7
checkbox input "false"
click at [807, 460] on label at bounding box center [810, 459] width 8 height 8
click at [807, 460] on input "checkbox" at bounding box center [809, 459] width 7 height 7
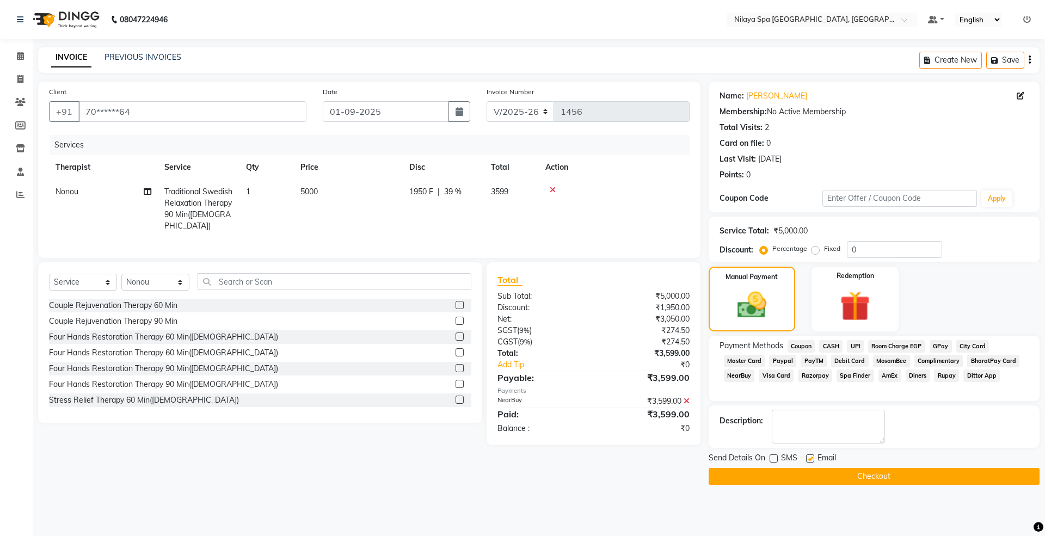
checkbox input "false"
click at [863, 475] on button "Checkout" at bounding box center [874, 476] width 331 height 17
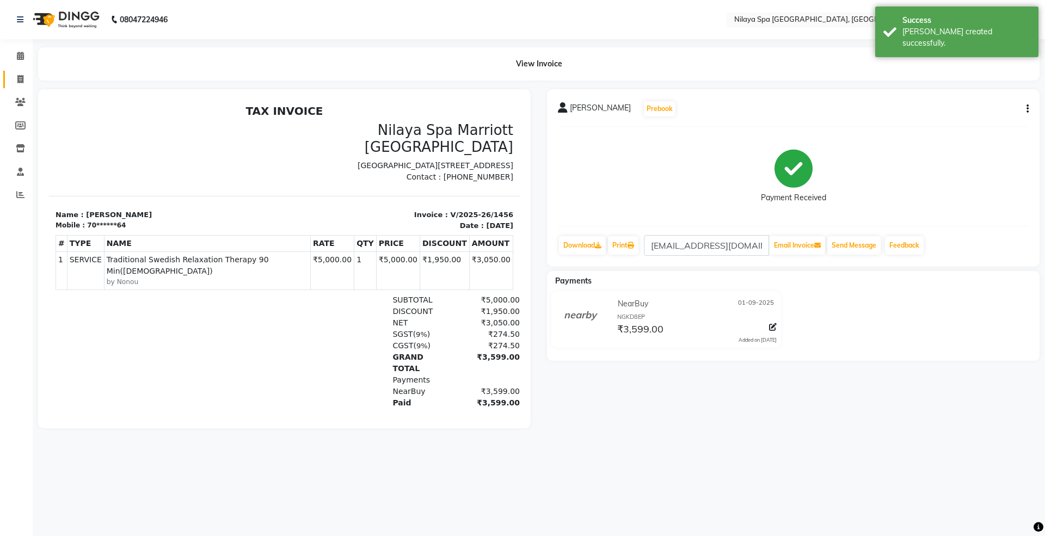
click at [18, 72] on link "Invoice" at bounding box center [16, 80] width 26 height 18
select select "7950"
select select "service"
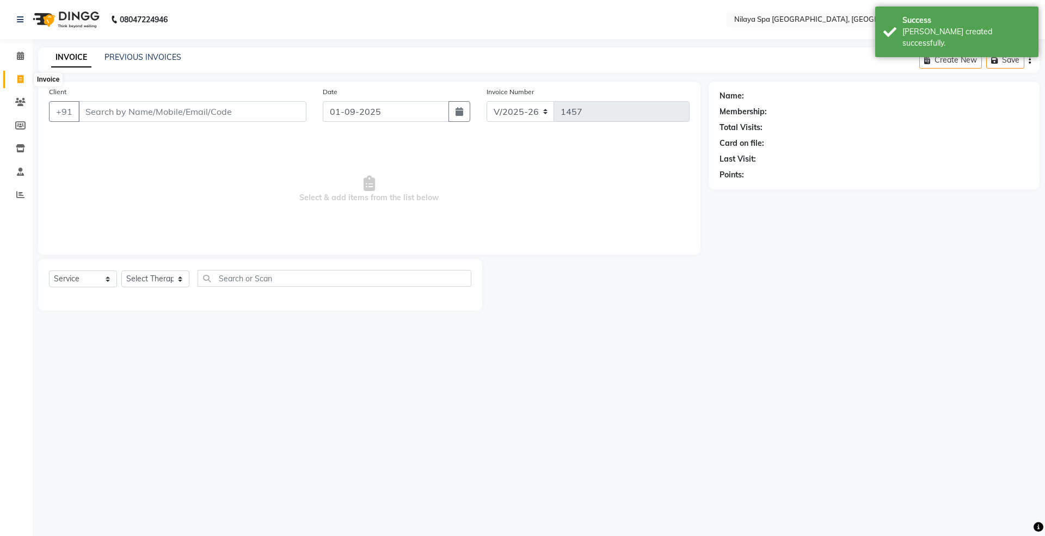
click at [20, 76] on icon at bounding box center [20, 79] width 6 height 8
select select "7950"
select select "service"
click at [20, 76] on icon at bounding box center [20, 79] width 6 height 8
select select "7950"
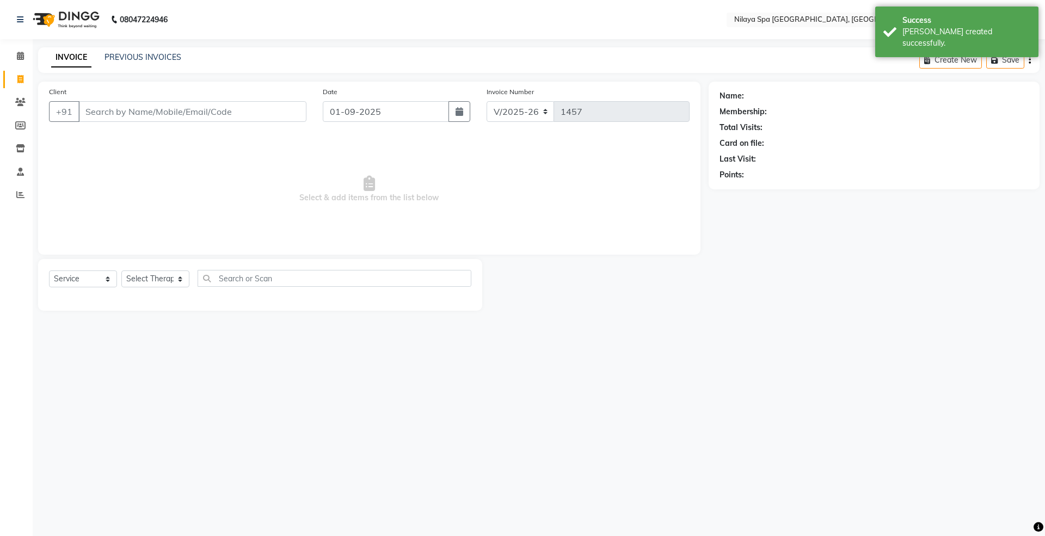
select select "service"
click at [22, 52] on icon at bounding box center [20, 56] width 7 height 8
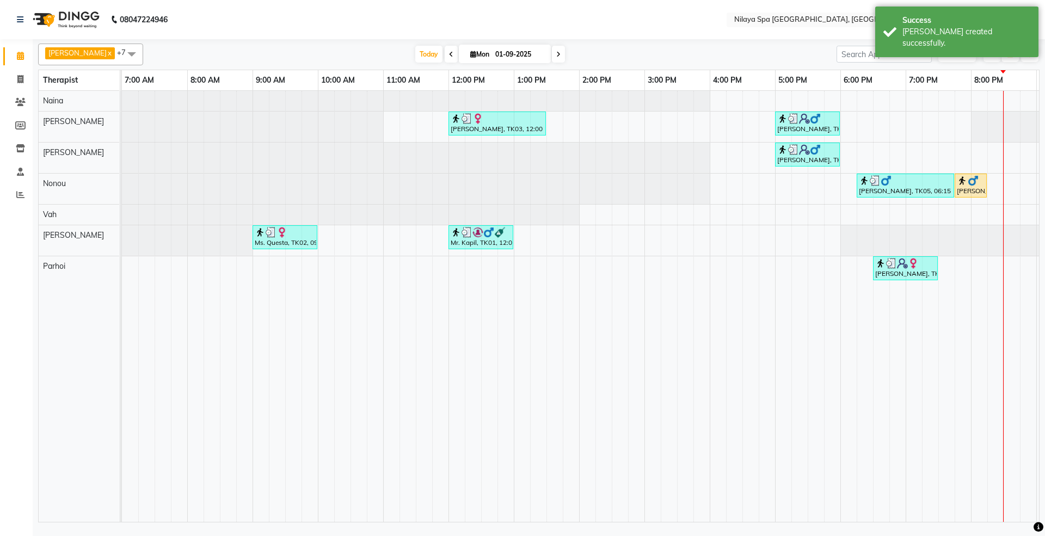
scroll to position [0, 193]
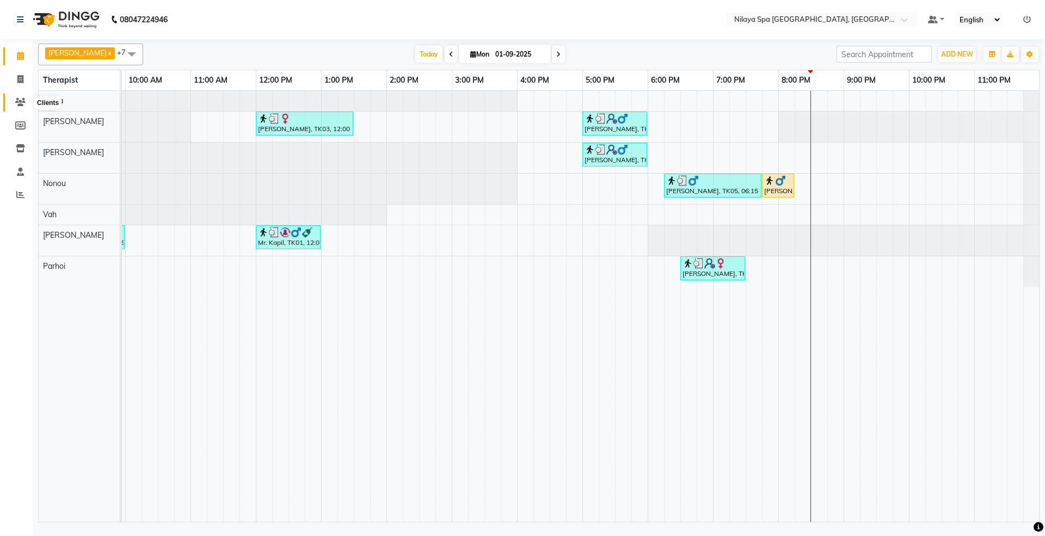
click at [15, 101] on icon at bounding box center [20, 102] width 10 height 8
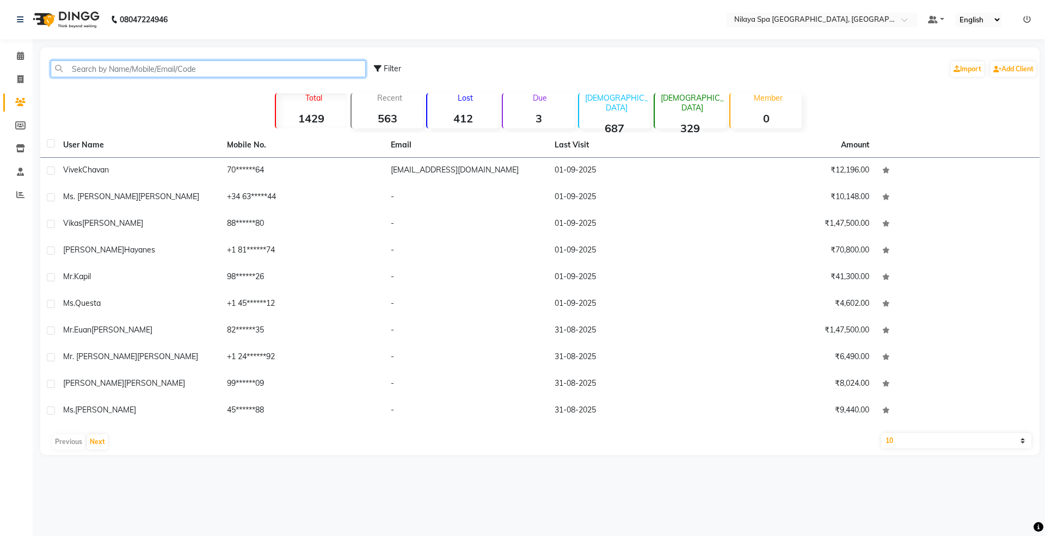
click at [162, 70] on input "text" at bounding box center [208, 68] width 315 height 17
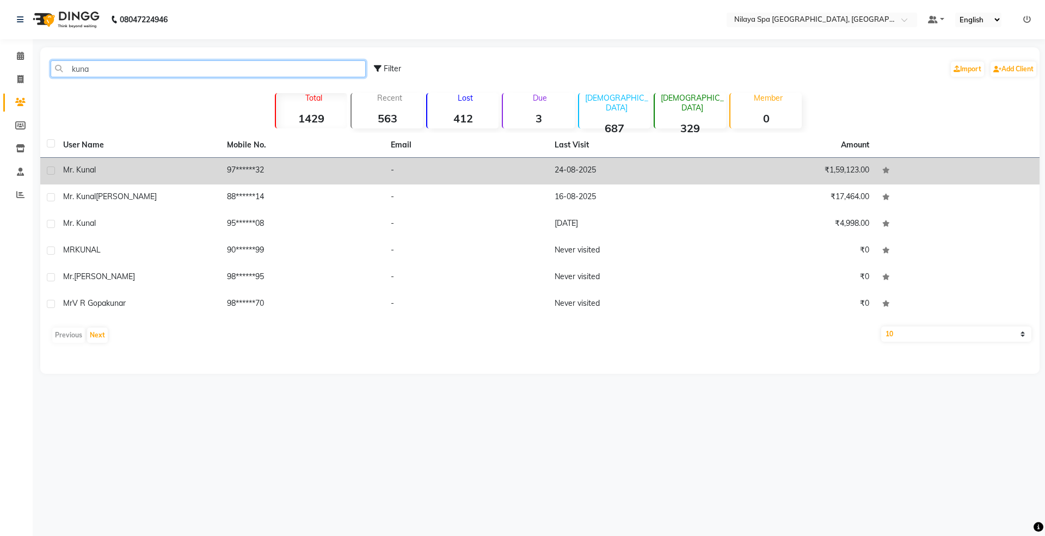
type input "kuna"
click at [122, 171] on div "Mr. Kunal" at bounding box center [138, 169] width 151 height 11
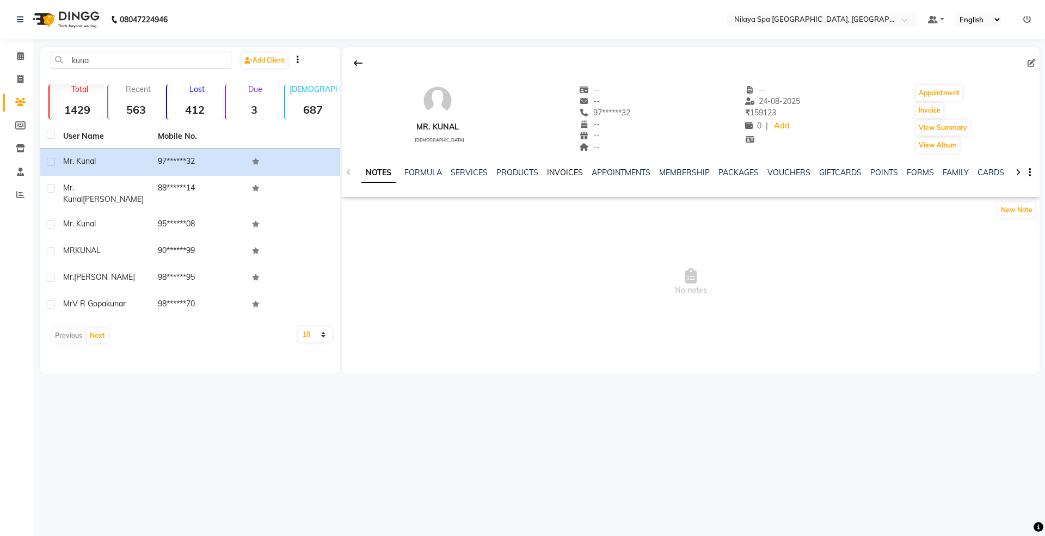
click at [558, 174] on link "INVOICES" at bounding box center [565, 173] width 36 height 10
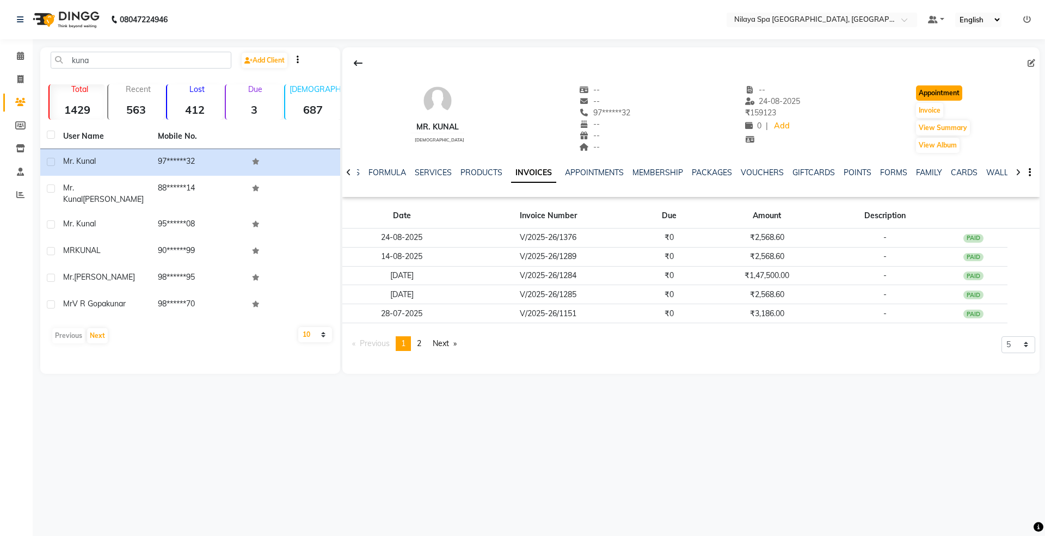
click at [941, 99] on button "Appointment" at bounding box center [939, 92] width 46 height 15
select select "tentative"
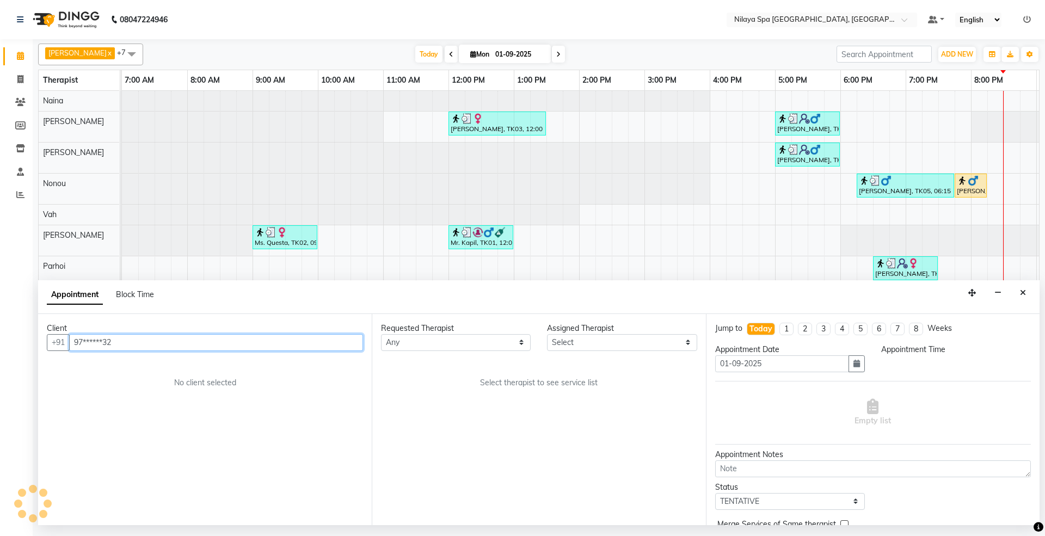
scroll to position [0, 194]
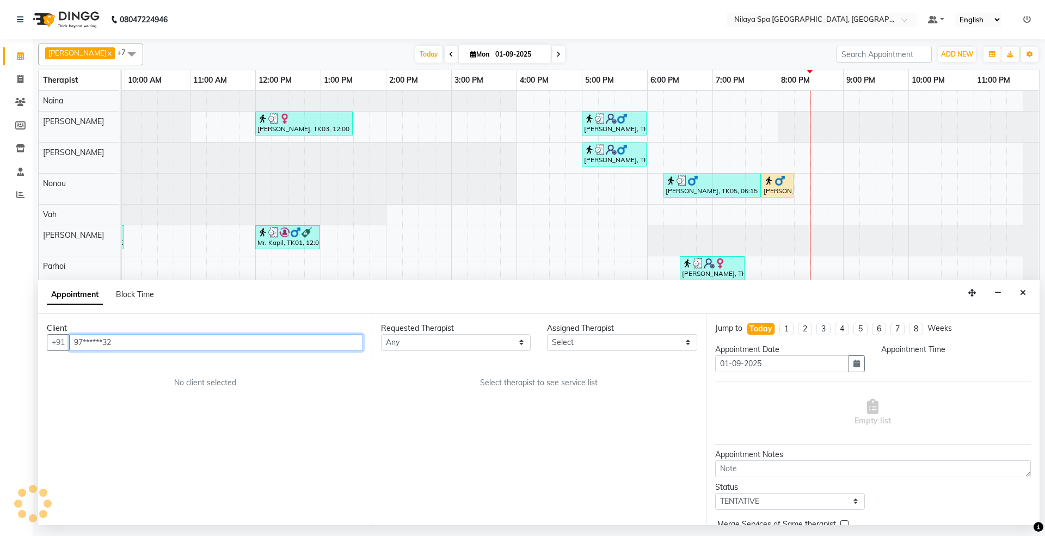
select select "480"
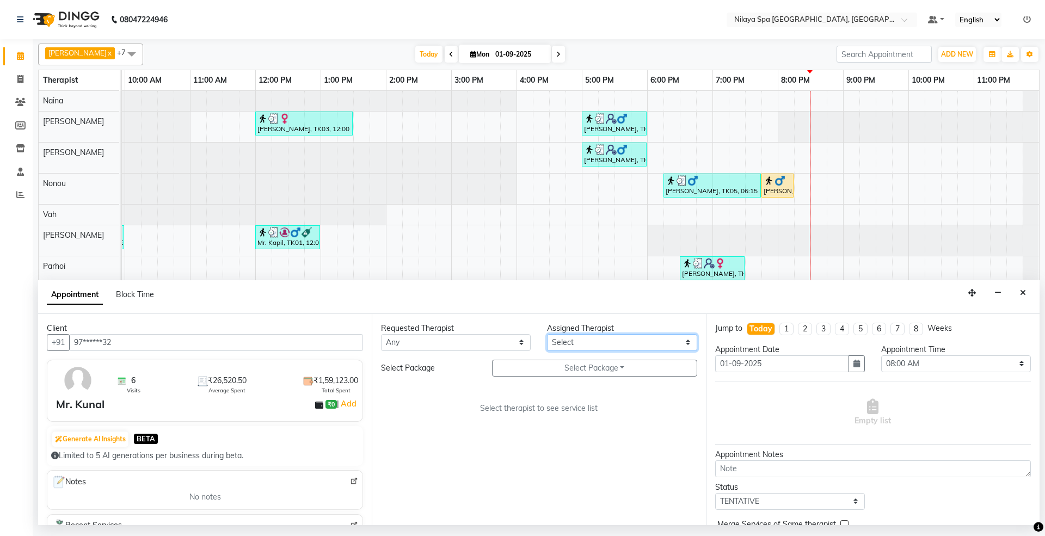
click at [599, 342] on select "Select [PERSON_NAME] [PERSON_NAME] [PERSON_NAME] Parhoi Vah" at bounding box center [622, 342] width 150 height 17
select select "71646"
click at [547, 335] on select "Select [PERSON_NAME] [PERSON_NAME] [PERSON_NAME] Parhoi Vah" at bounding box center [622, 342] width 150 height 17
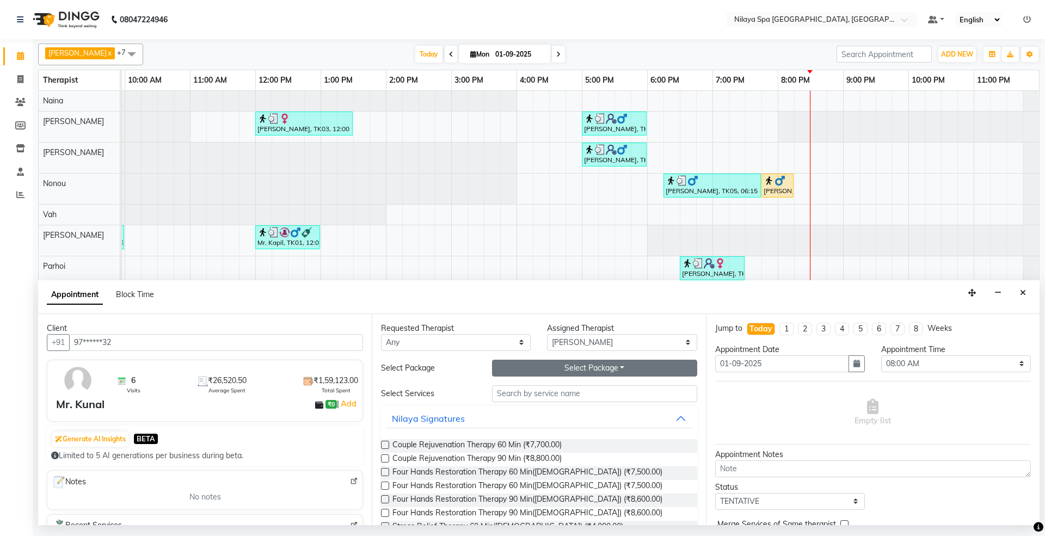
click at [582, 368] on button "Select Package Toggle Dropdown" at bounding box center [594, 368] width 205 height 17
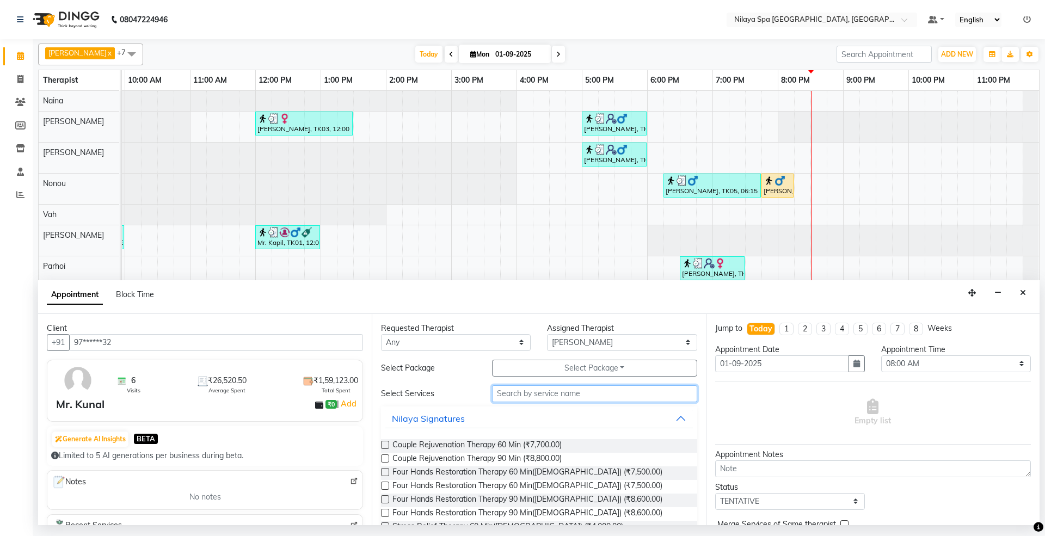
click at [569, 394] on input "text" at bounding box center [594, 393] width 205 height 17
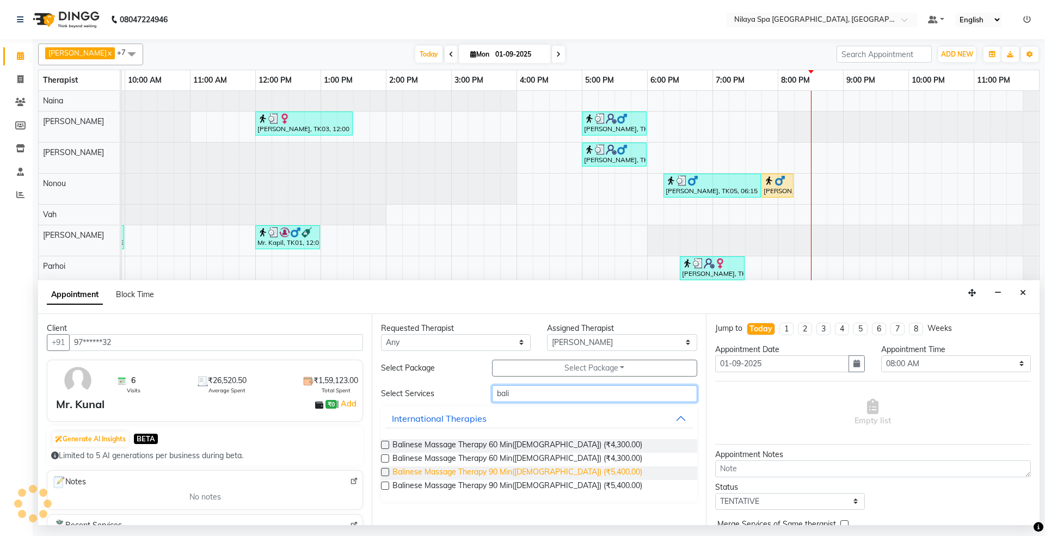
type input "bali"
click at [460, 471] on span "Balinese Massage Therapy 90 Min([DEMOGRAPHIC_DATA]) (₹5,400.00)" at bounding box center [517, 473] width 250 height 14
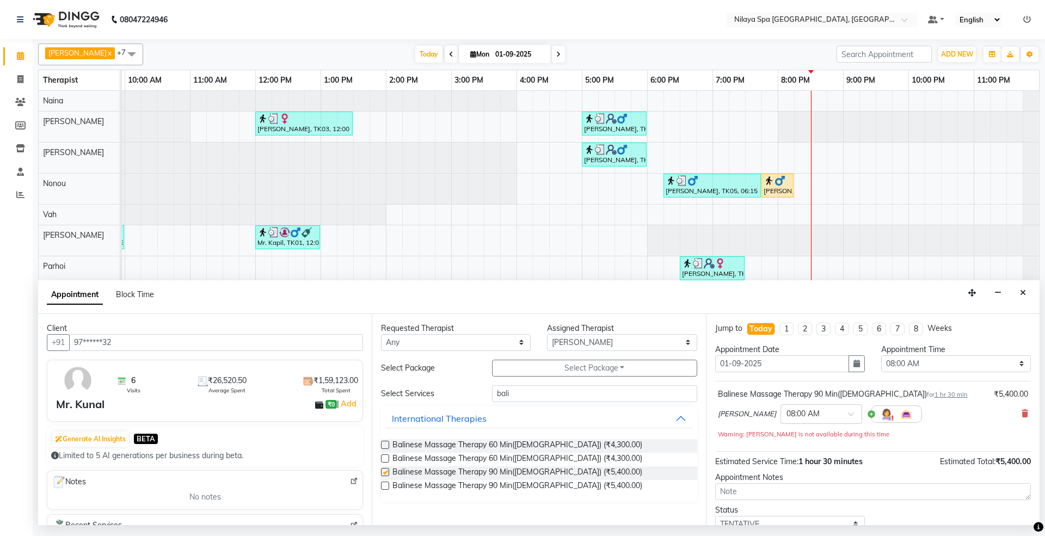
checkbox input "false"
click at [925, 361] on select "Select 08:00 AM 08:15 AM 08:30 AM 08:45 AM 09:00 AM 09:15 AM 09:30 AM 09:45 AM …" at bounding box center [956, 363] width 150 height 17
select select "1245"
click at [881, 357] on select "Select 08:00 AM 08:15 AM 08:30 AM 08:45 AM 09:00 AM 09:15 AM 09:30 AM 09:45 AM …" at bounding box center [956, 363] width 150 height 17
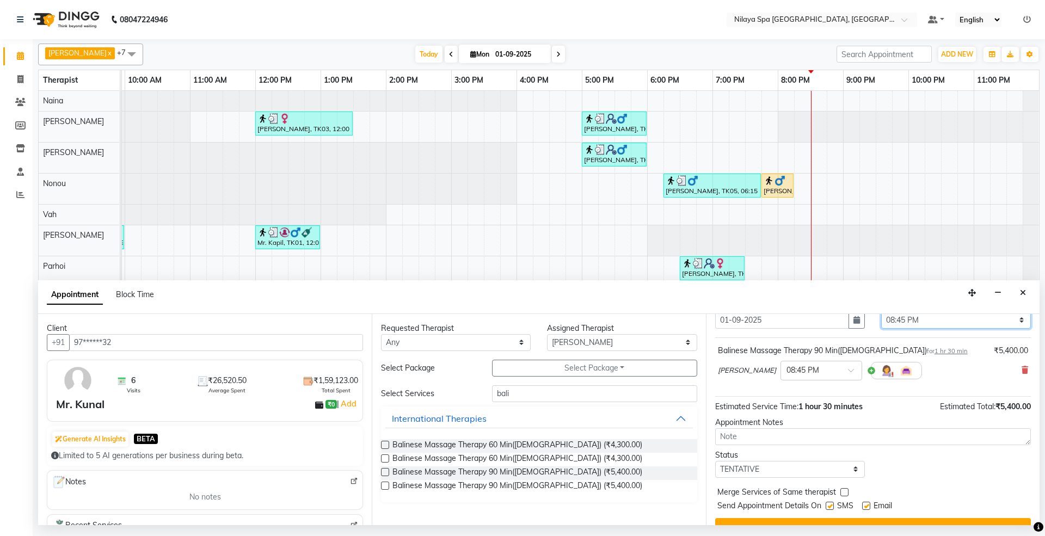
scroll to position [66, 0]
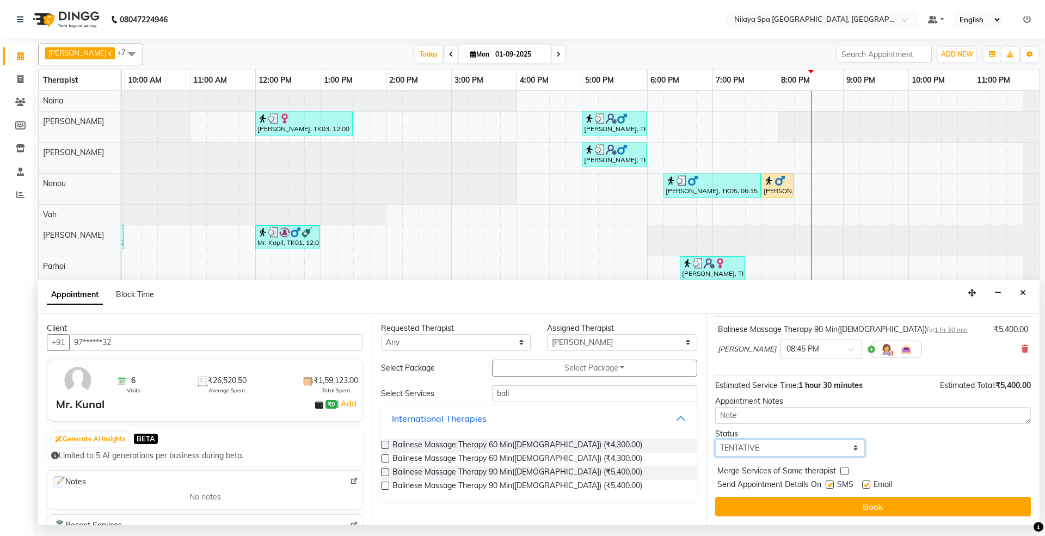
click at [800, 451] on select "Select TENTATIVE CONFIRM CHECK-IN UPCOMING" at bounding box center [790, 448] width 150 height 17
select select "confirm booking"
click at [715, 440] on select "Select TENTATIVE CONFIRM CHECK-IN UPCOMING" at bounding box center [790, 448] width 150 height 17
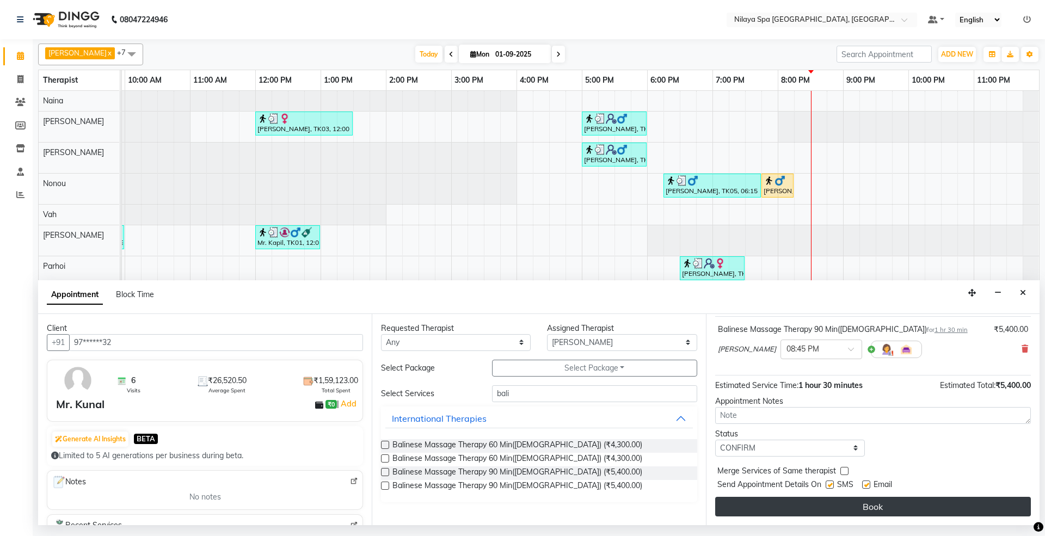
click at [860, 506] on button "Book" at bounding box center [873, 507] width 316 height 20
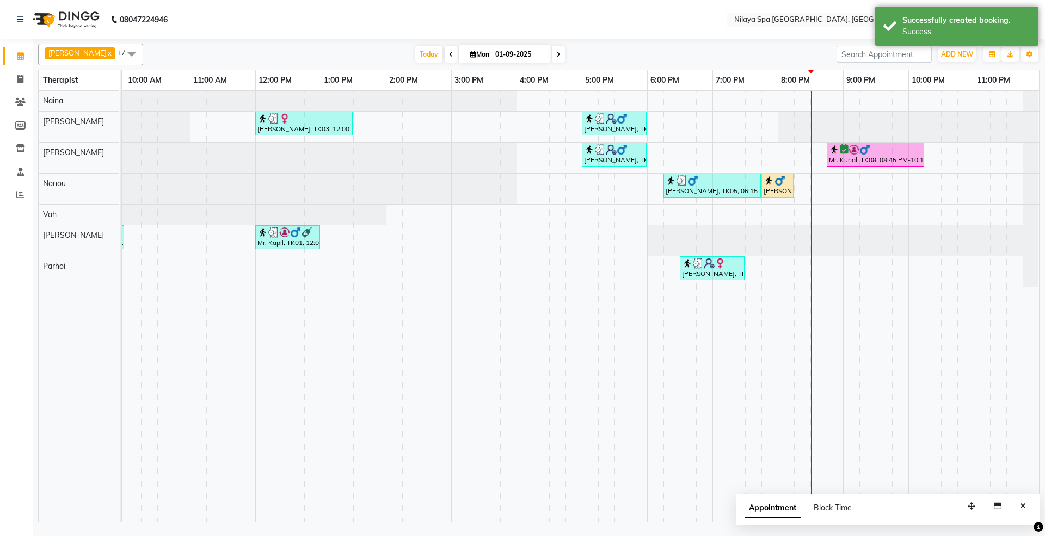
scroll to position [0, 193]
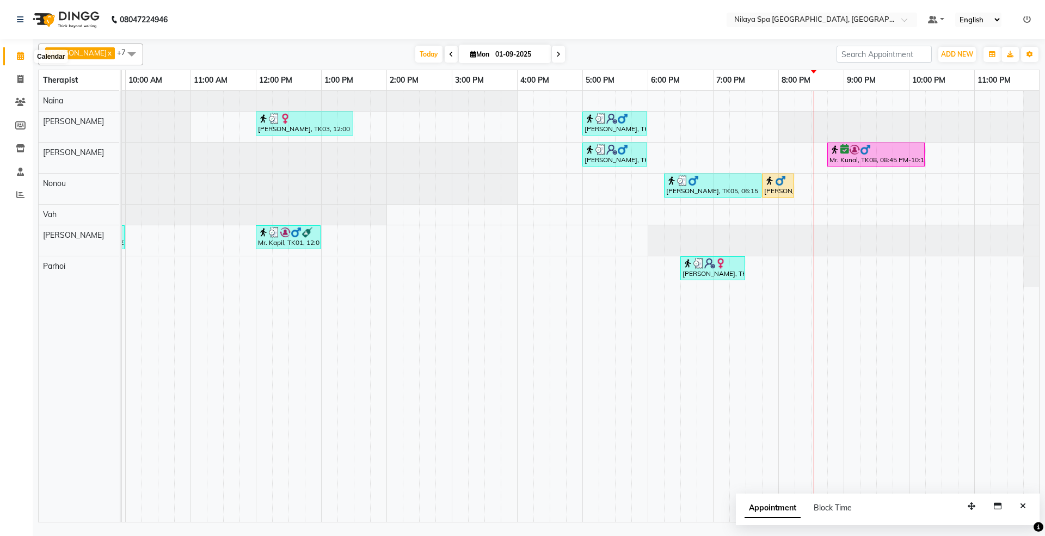
click at [22, 52] on icon at bounding box center [20, 56] width 7 height 8
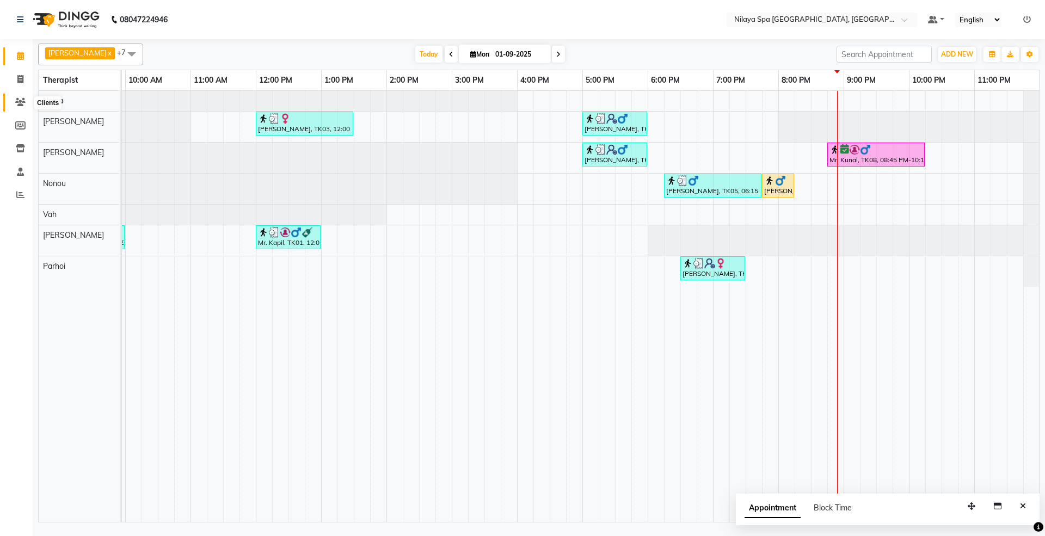
click at [20, 99] on icon at bounding box center [20, 102] width 10 height 8
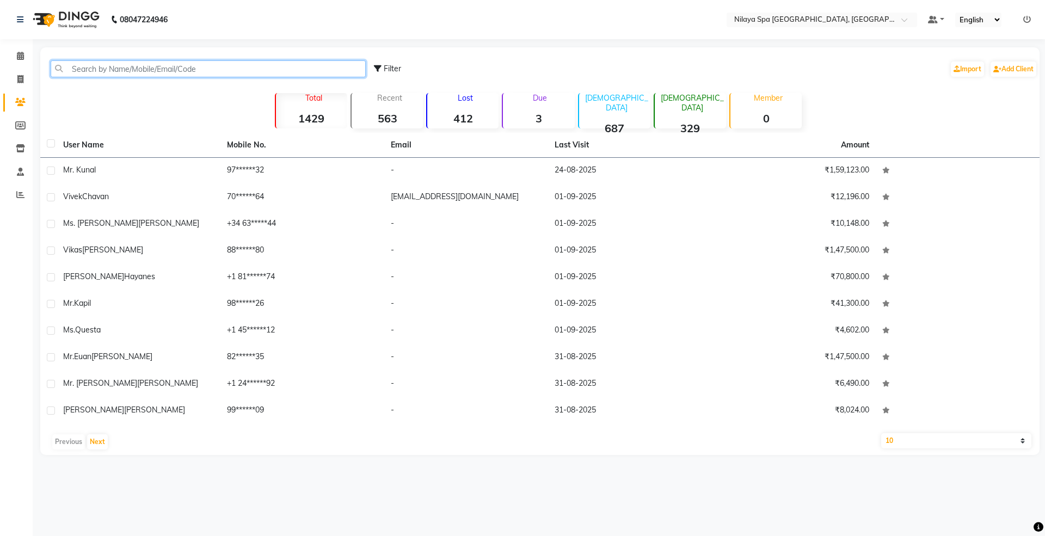
click at [132, 62] on input "text" at bounding box center [208, 68] width 315 height 17
paste input "4530797341"
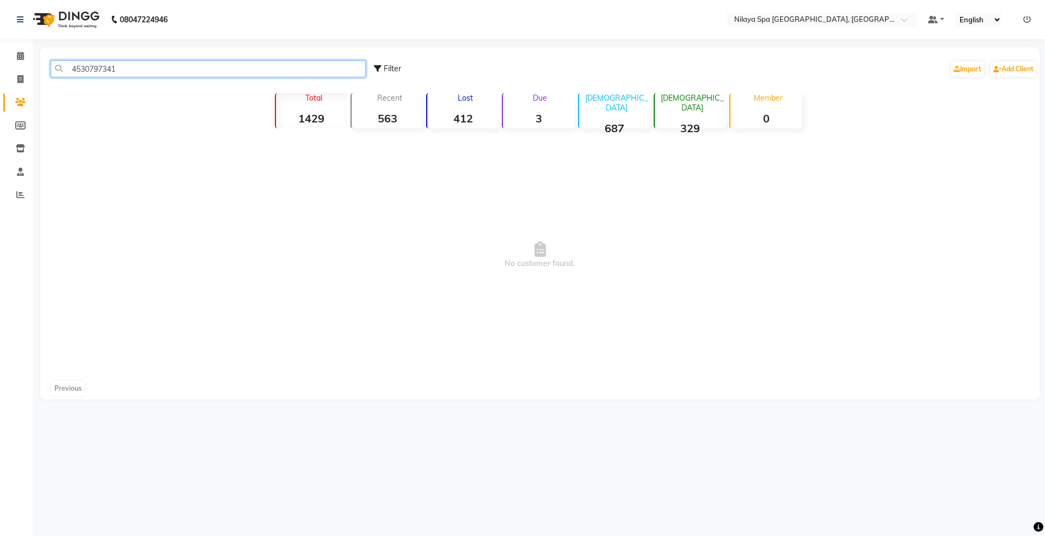
type input "4530797341"
click at [1037, 70] on div "Add Client" at bounding box center [1014, 68] width 48 height 17
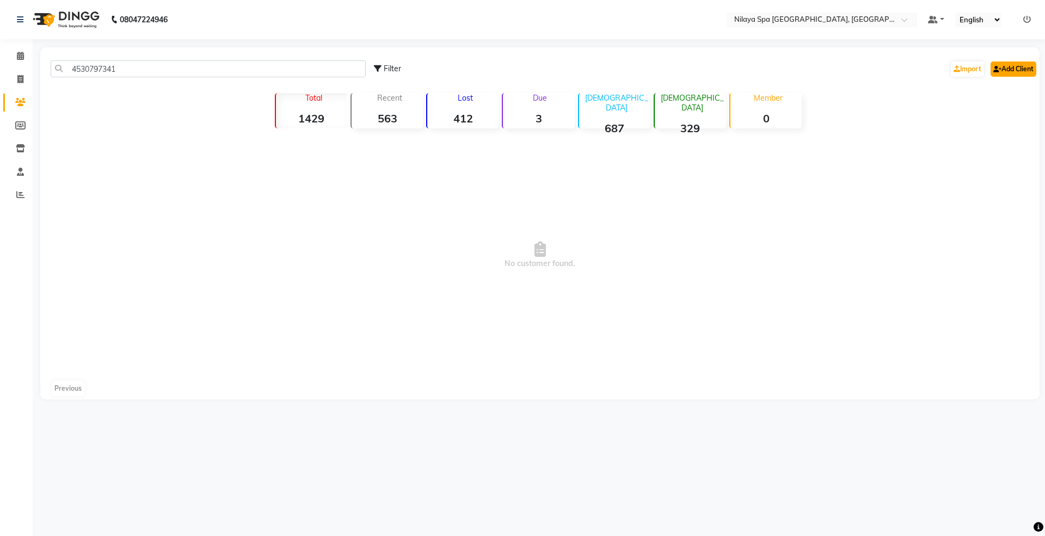
click at [1009, 73] on link "Add Client" at bounding box center [1014, 69] width 46 height 15
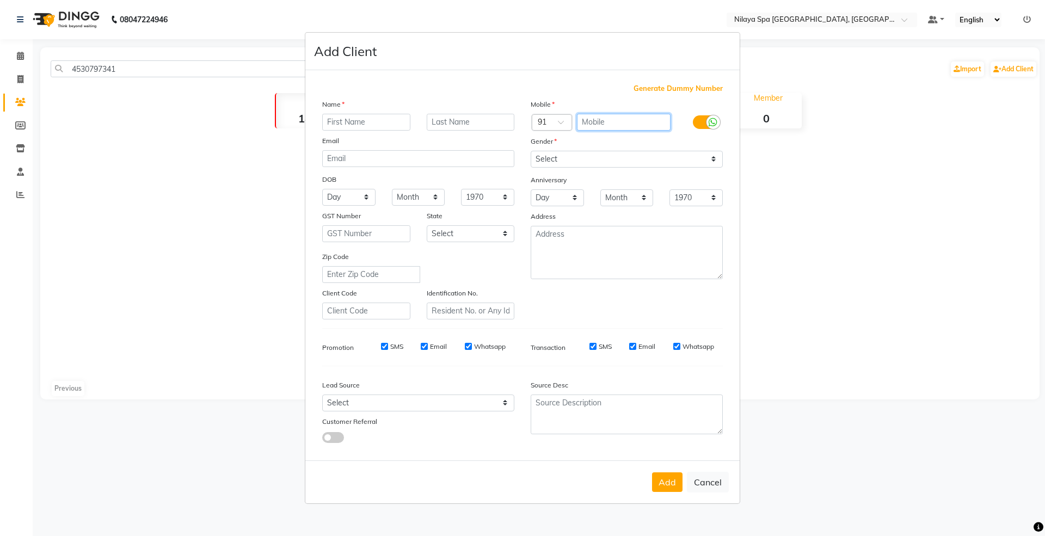
click at [625, 128] on input "text" at bounding box center [624, 122] width 94 height 17
paste input "4530797341"
type input "4530797341"
click at [369, 122] on input "text" at bounding box center [366, 122] width 88 height 17
type input "Mr. [PERSON_NAME]"
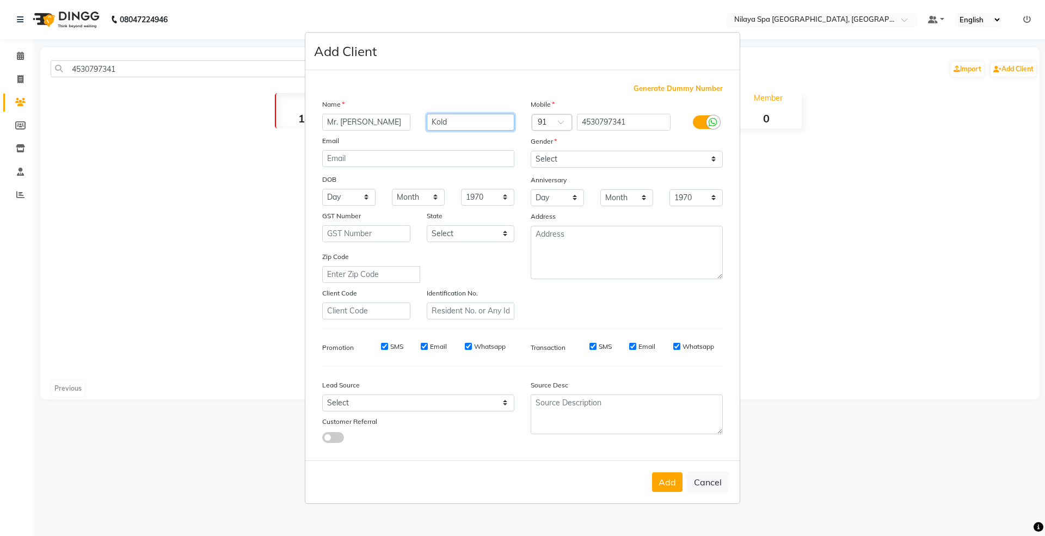
type input "Kold"
click at [592, 159] on select "Select [DEMOGRAPHIC_DATA] [DEMOGRAPHIC_DATA] Other Prefer Not To Say" at bounding box center [627, 159] width 192 height 17
select select "[DEMOGRAPHIC_DATA]"
click at [531, 151] on select "Select [DEMOGRAPHIC_DATA] [DEMOGRAPHIC_DATA] Other Prefer Not To Say" at bounding box center [627, 159] width 192 height 17
click at [427, 410] on select "Select Walk-in Referral Internet Friend Word of Mouth Advertisement Facebook Ju…" at bounding box center [418, 403] width 192 height 17
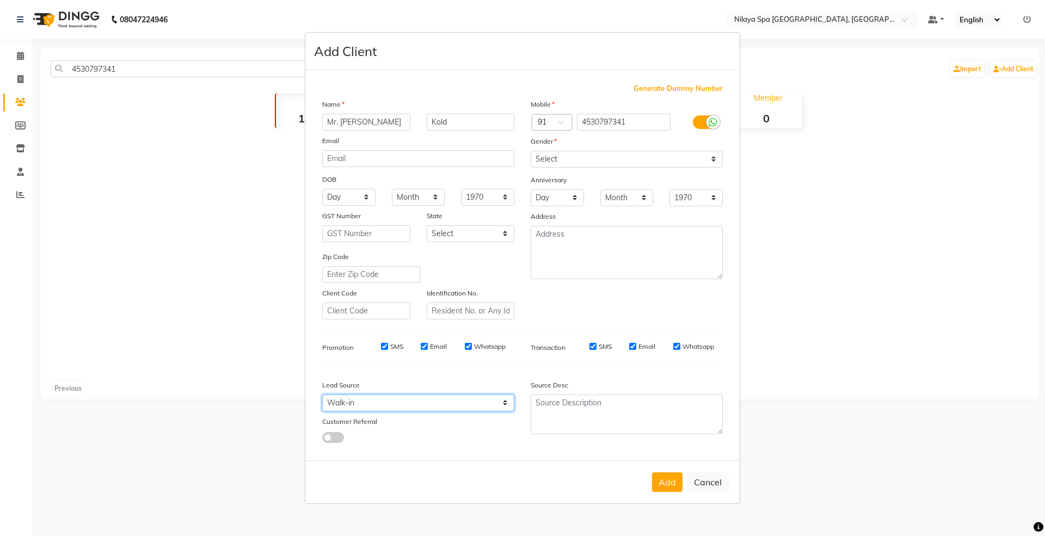
click at [322, 395] on select "Select Walk-in Referral Internet Friend Word of Mouth Advertisement Facebook Ju…" at bounding box center [418, 403] width 192 height 17
click at [382, 401] on select "Select Walk-in Referral Internet Friend Word of Mouth Advertisement Facebook Ju…" at bounding box center [418, 403] width 192 height 17
select select "53567"
click at [322, 395] on select "Select Walk-in Referral Internet Friend Word of Mouth Advertisement Facebook Ju…" at bounding box center [418, 403] width 192 height 17
click at [665, 481] on button "Add" at bounding box center [667, 482] width 30 height 20
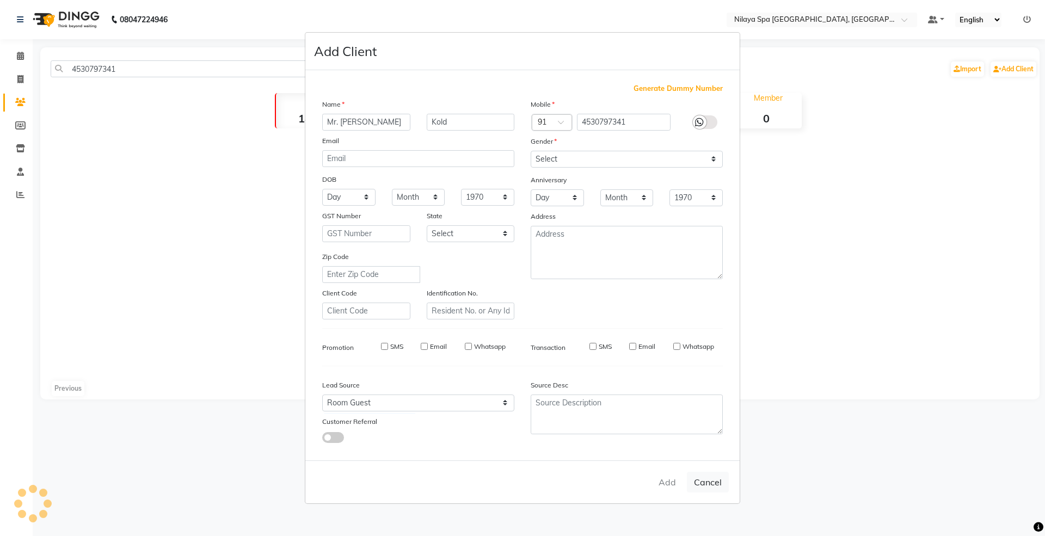
select select
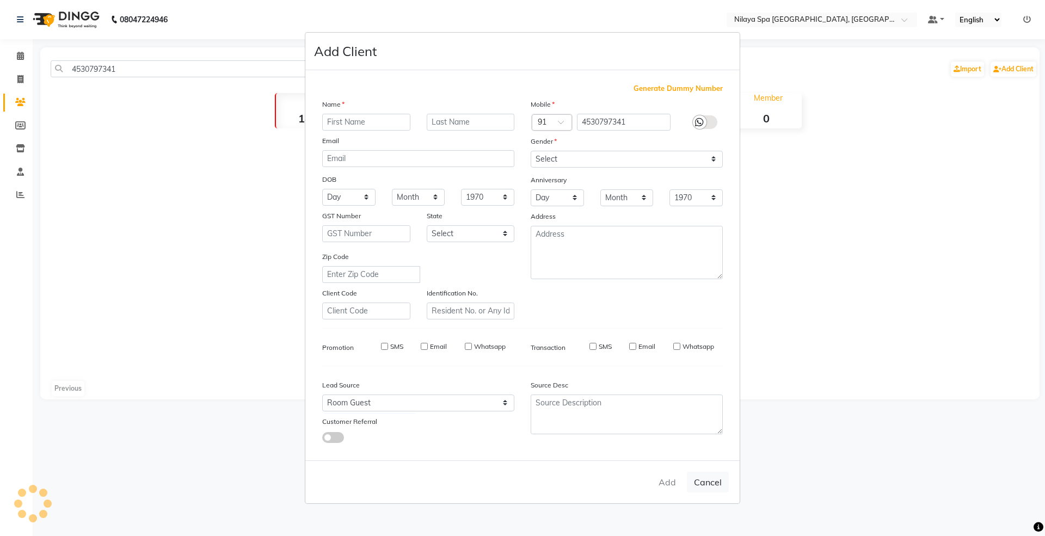
select select
checkbox input "false"
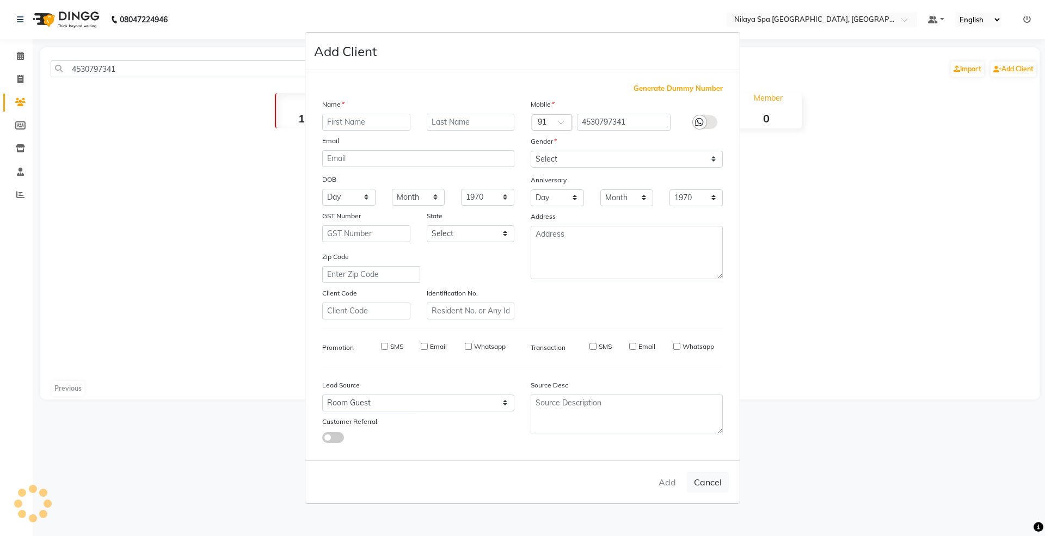
checkbox input "false"
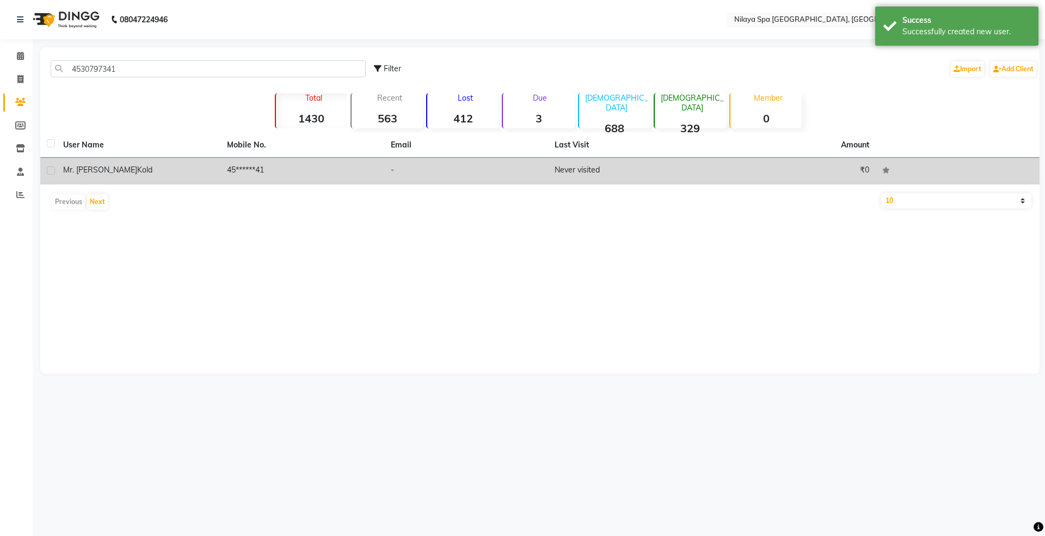
click at [561, 170] on td "Never visited" at bounding box center [630, 171] width 164 height 27
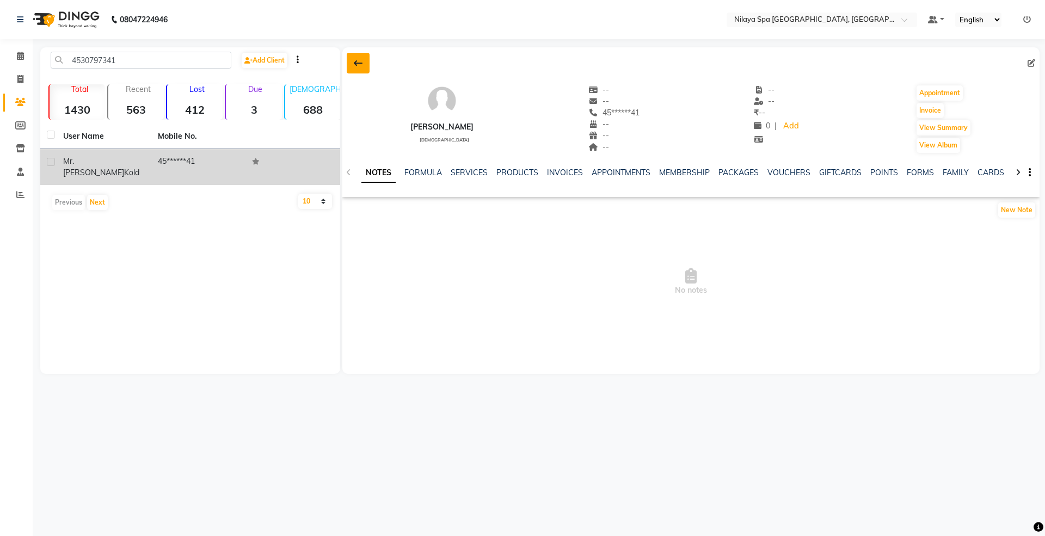
click at [351, 64] on button at bounding box center [358, 63] width 23 height 21
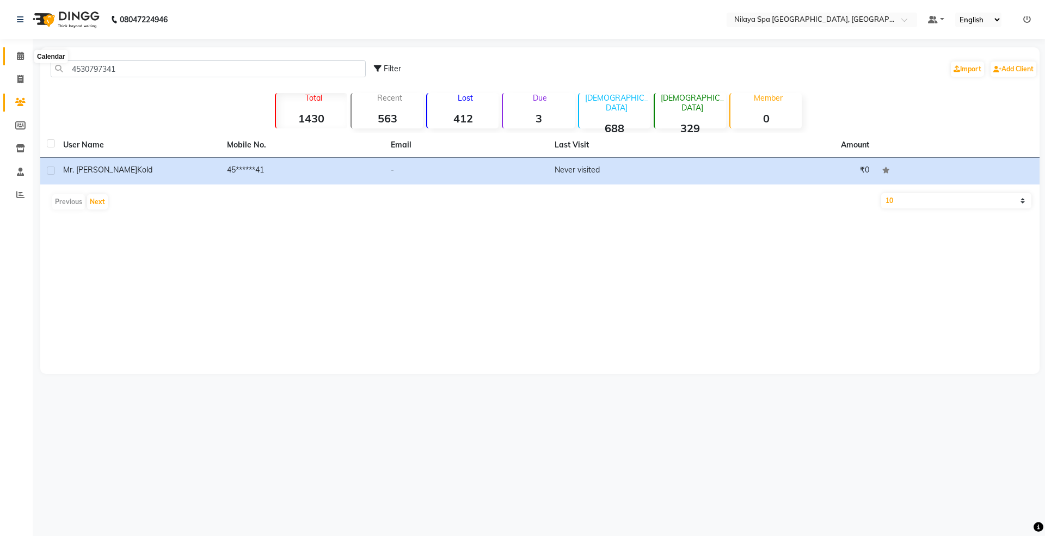
click at [22, 52] on icon at bounding box center [20, 56] width 7 height 8
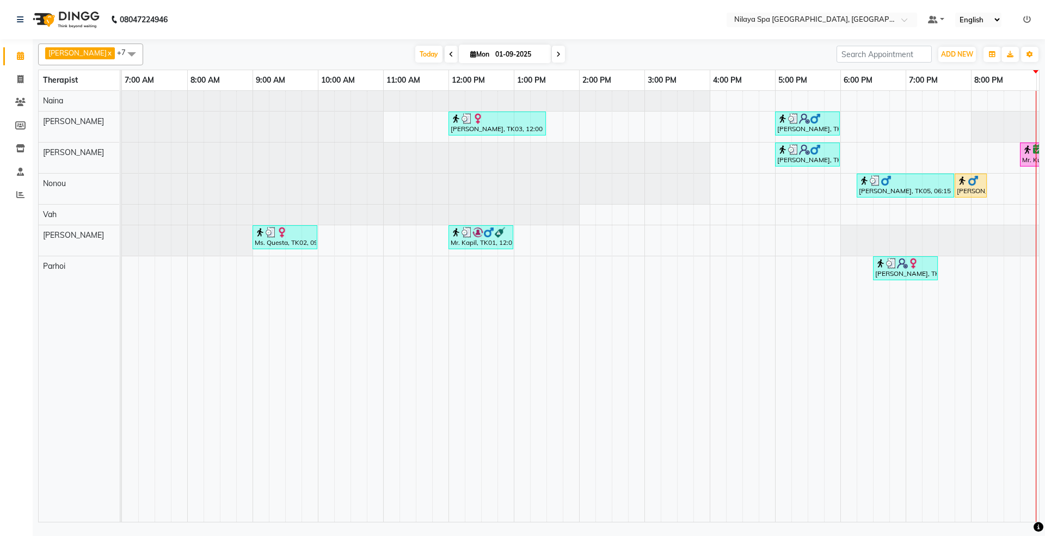
scroll to position [0, 193]
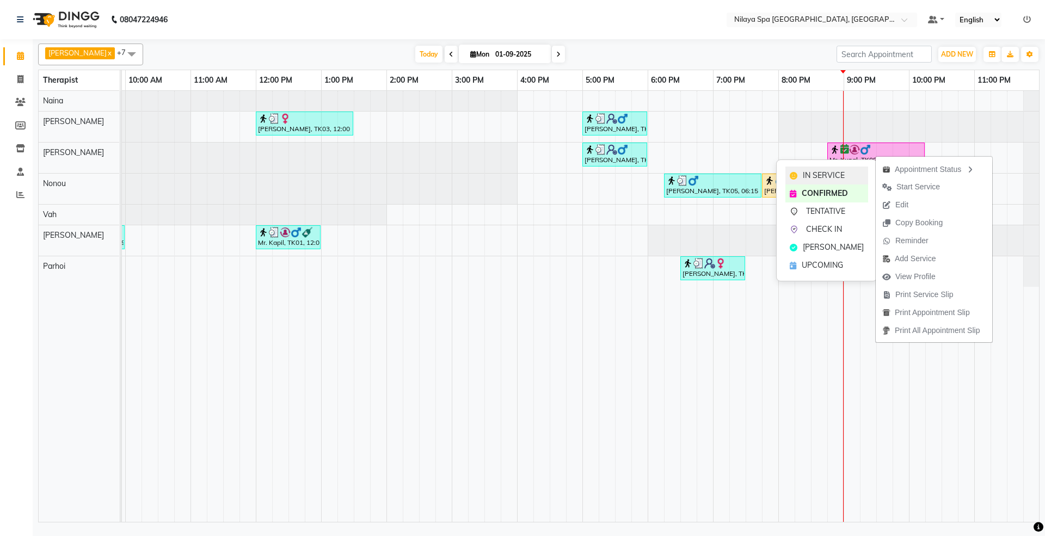
click at [843, 176] on span "IN SERVICE" at bounding box center [824, 175] width 42 height 11
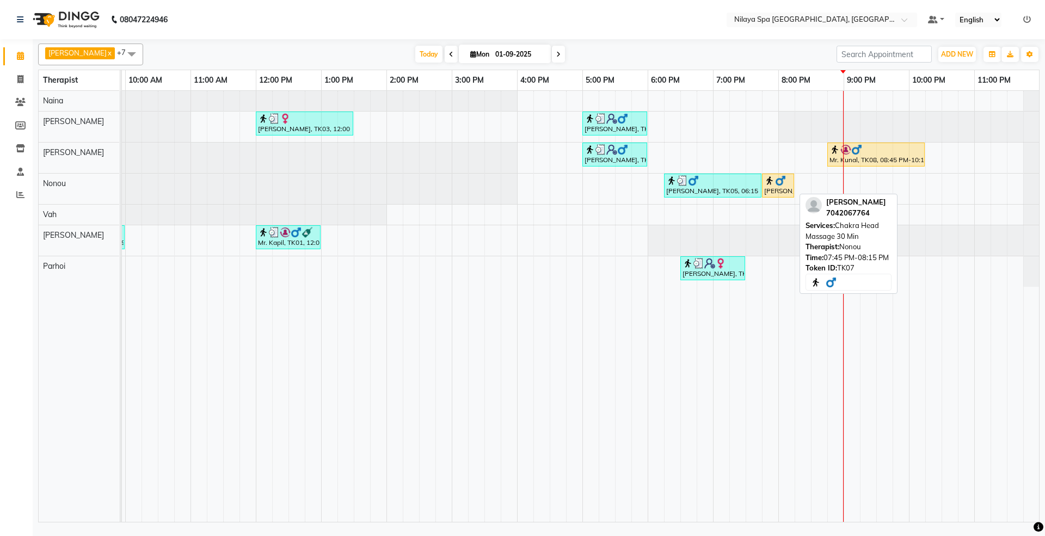
click at [773, 194] on div "[PERSON_NAME], TK07, 07:45 PM-08:15 PM, Chakra Head Massage 30 Min" at bounding box center [778, 185] width 30 height 21
select select "1"
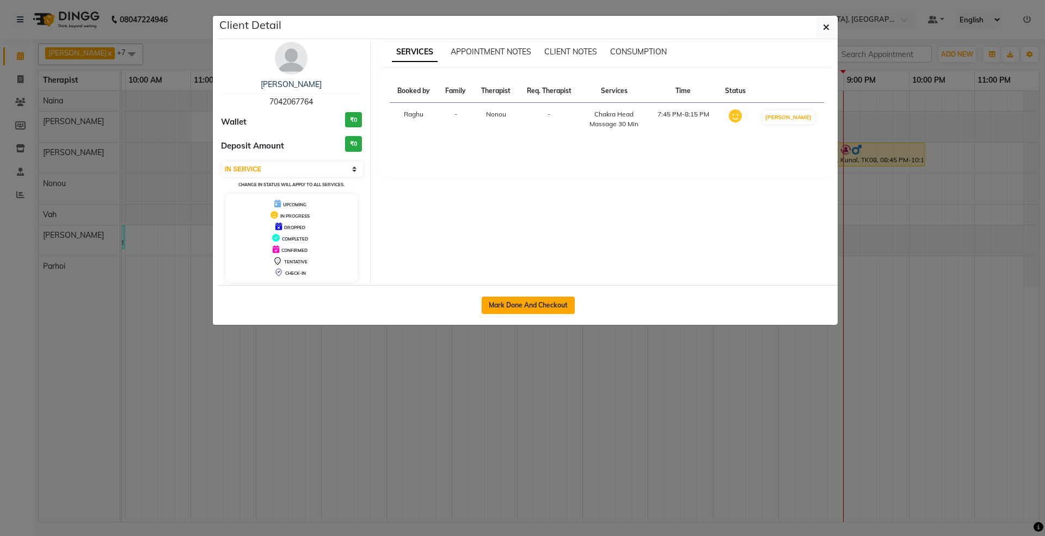
click at [532, 309] on button "Mark Done And Checkout" at bounding box center [528, 305] width 93 height 17
select select "service"
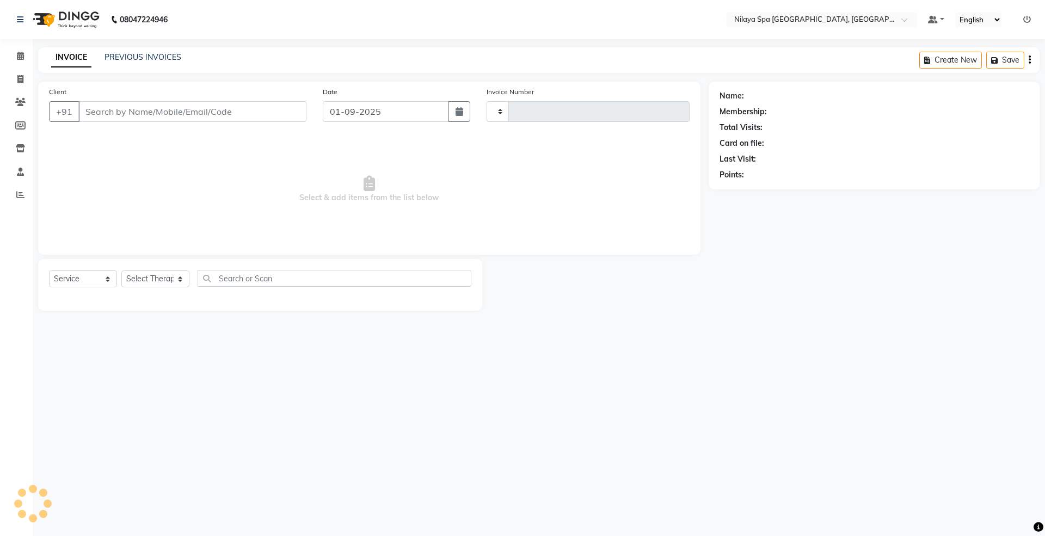
type input "1457"
select select "7950"
type input "70******64"
select select "71647"
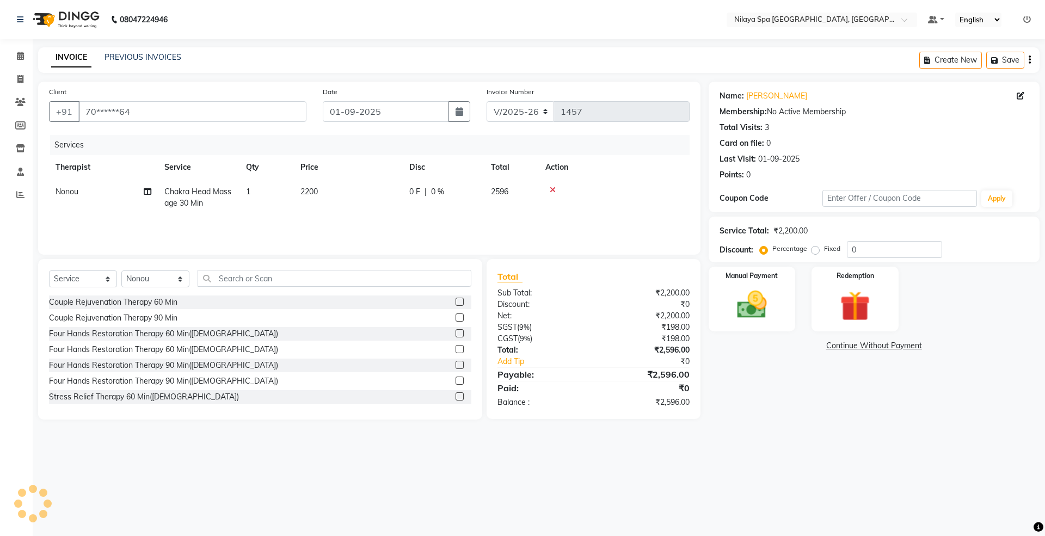
click at [499, 192] on span "2596" at bounding box center [499, 192] width 17 height 10
select select "71647"
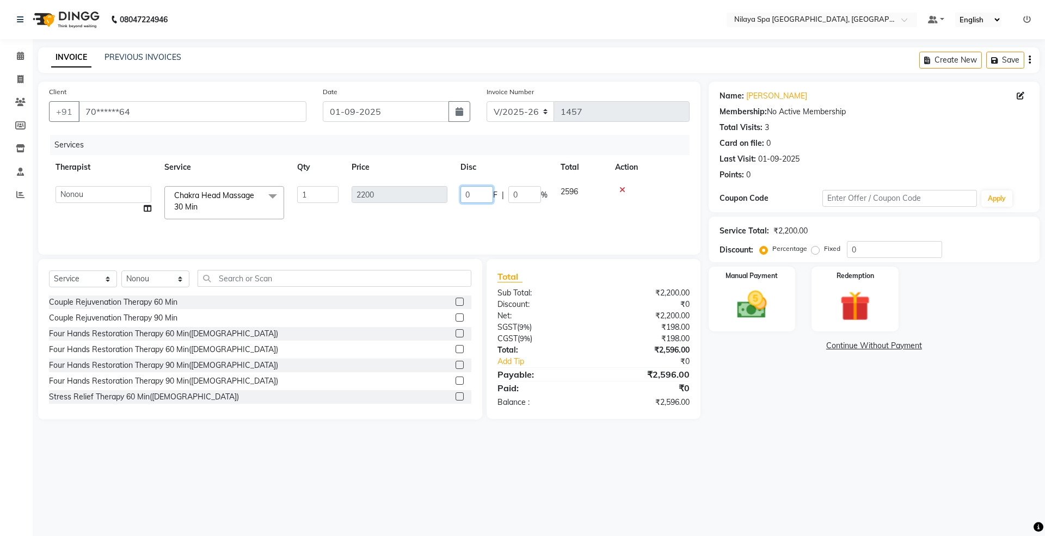
click at [484, 194] on input "0" at bounding box center [476, 194] width 33 height 17
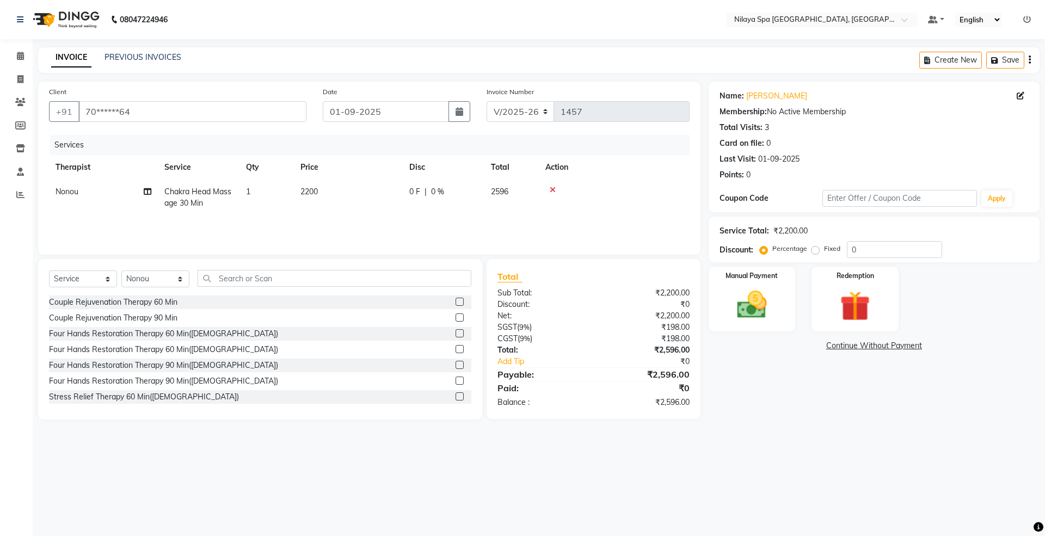
click at [452, 205] on td "0 F | 0 %" at bounding box center [444, 198] width 82 height 36
select select "71647"
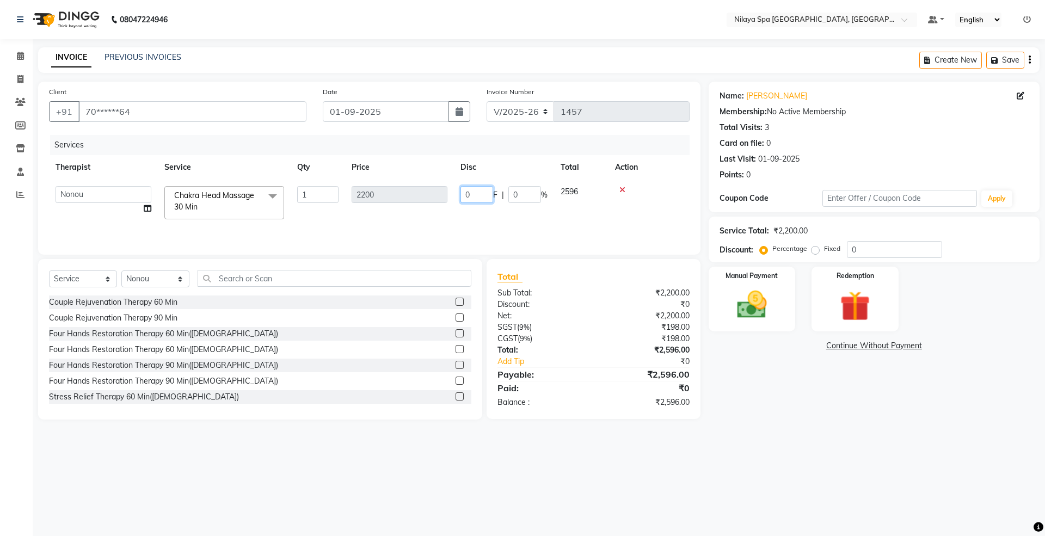
click at [475, 194] on input "0" at bounding box center [476, 194] width 33 height 17
type input "1523"
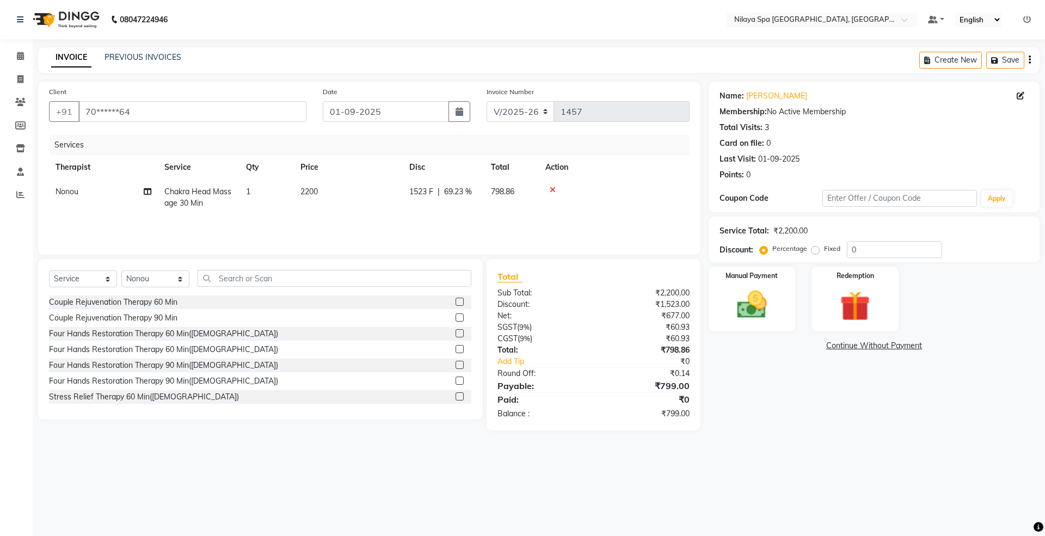
click at [519, 214] on tr "Nonou Chakra Head Massage 30 Min 1 2200 1523 F | 69.23 % 798.86" at bounding box center [369, 198] width 641 height 36
click at [771, 304] on img at bounding box center [752, 305] width 51 height 36
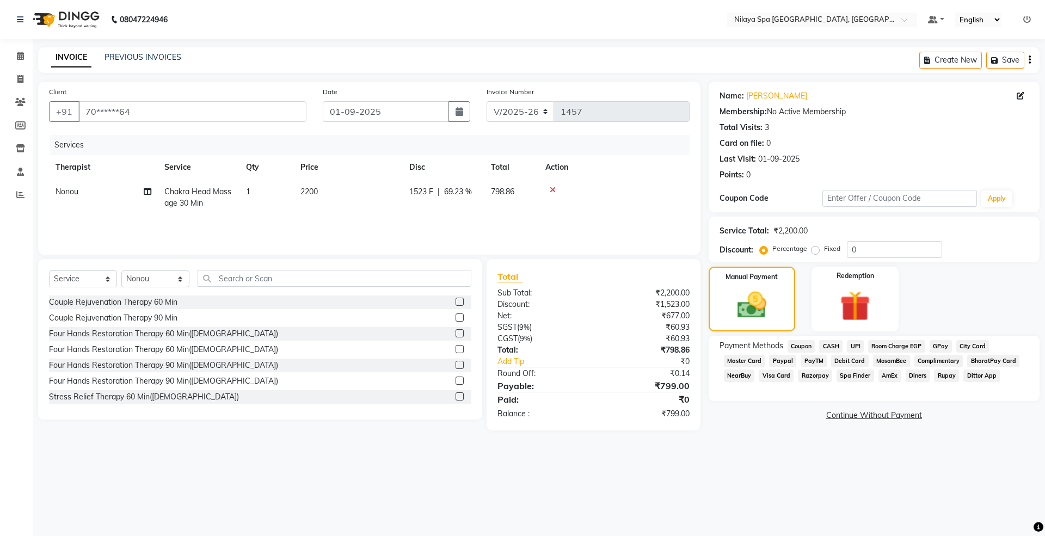
click at [746, 379] on span "NearBuy" at bounding box center [739, 376] width 31 height 13
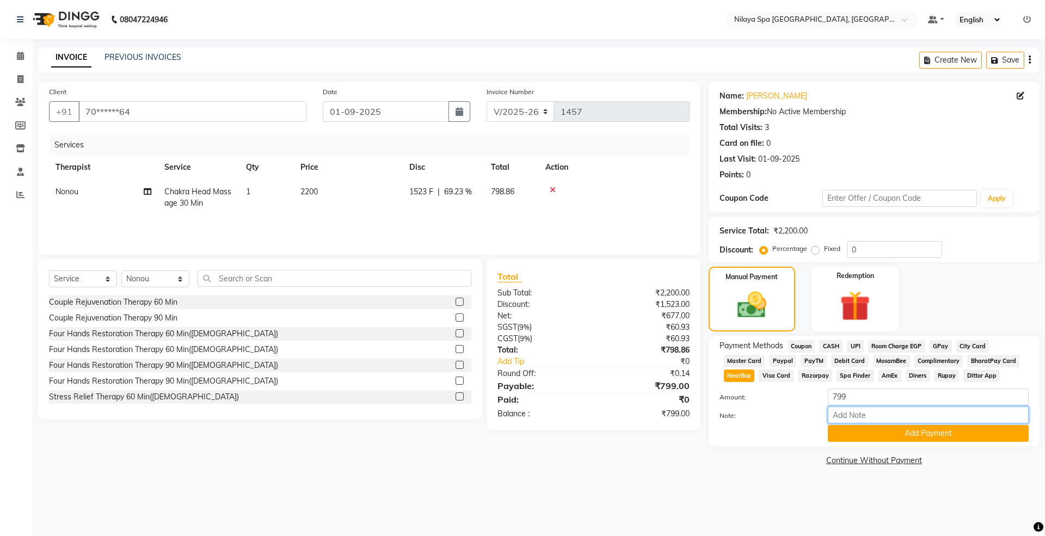
click at [864, 413] on input "Note:" at bounding box center [928, 415] width 201 height 17
paste input "NNKY3E3"
type input "NNKY3E3"
click at [909, 440] on button "Add Payment" at bounding box center [928, 433] width 201 height 17
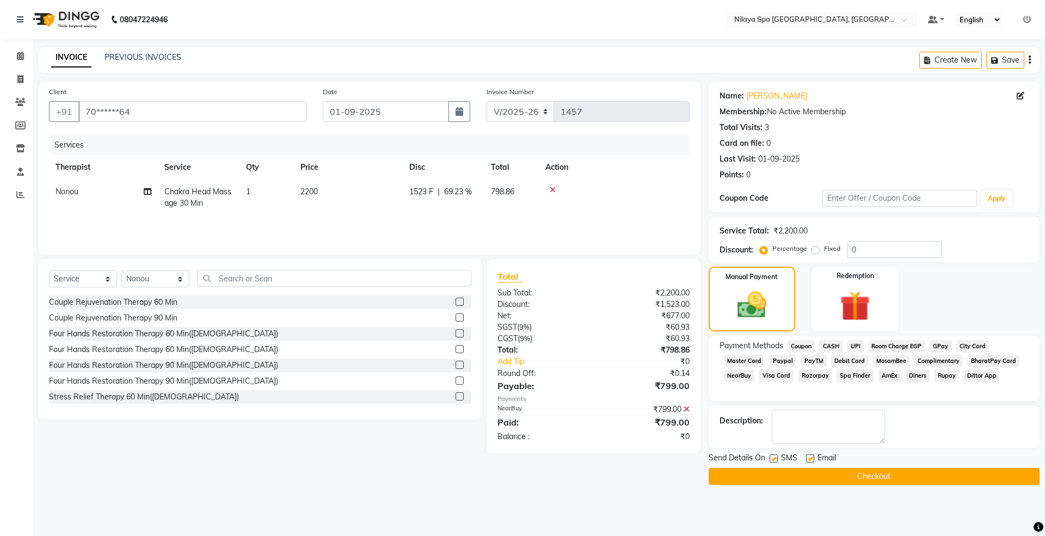
click at [770, 458] on label at bounding box center [774, 459] width 8 height 8
click at [770, 458] on input "checkbox" at bounding box center [773, 459] width 7 height 7
checkbox input "false"
drag, startPoint x: 810, startPoint y: 462, endPoint x: 819, endPoint y: 464, distance: 9.6
click at [810, 460] on label at bounding box center [810, 459] width 8 height 8
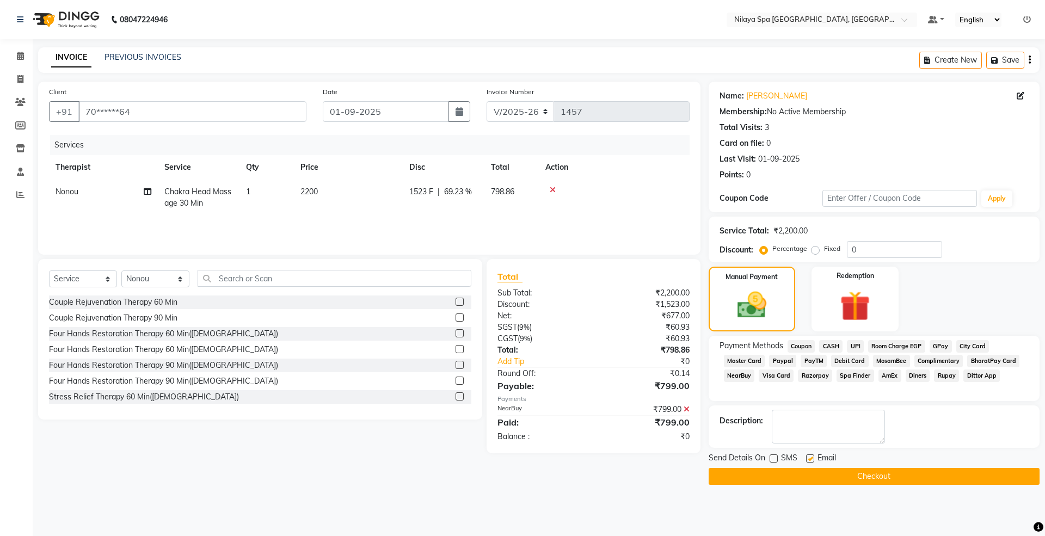
click at [810, 460] on input "checkbox" at bounding box center [809, 459] width 7 height 7
checkbox input "false"
click at [850, 475] on button "Checkout" at bounding box center [874, 476] width 331 height 17
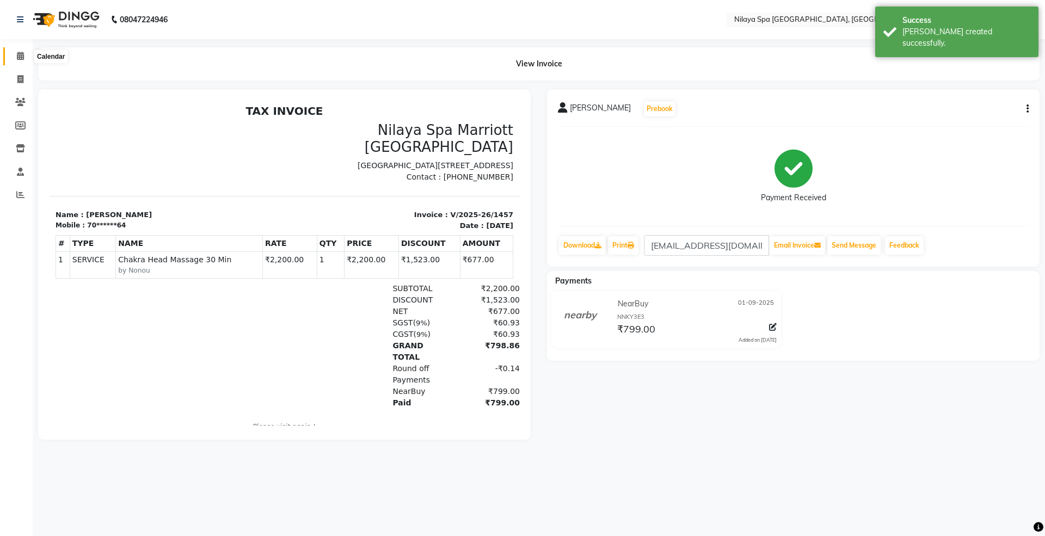
click at [20, 57] on icon at bounding box center [20, 56] width 7 height 8
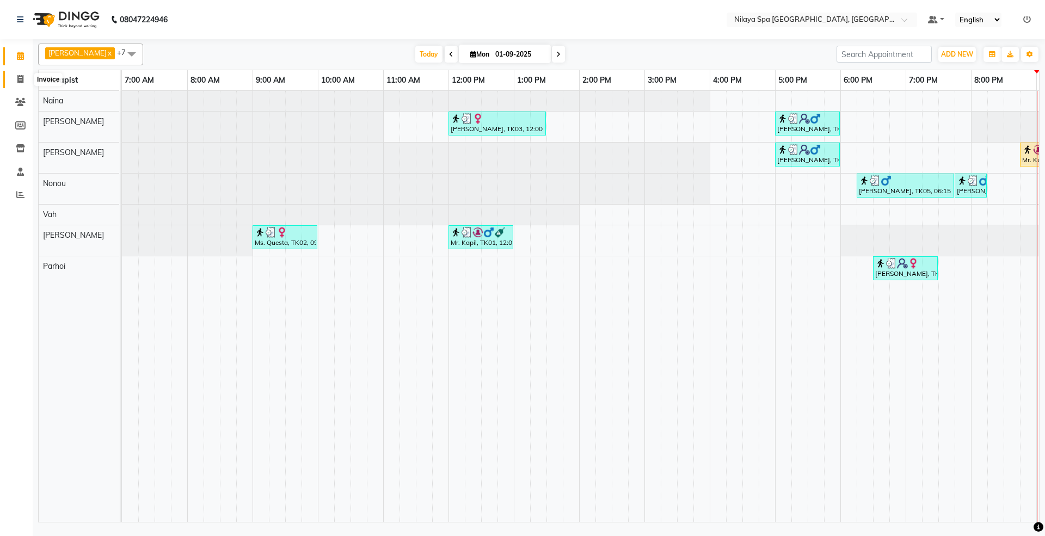
click at [22, 77] on icon at bounding box center [20, 79] width 6 height 8
select select "7950"
select select "service"
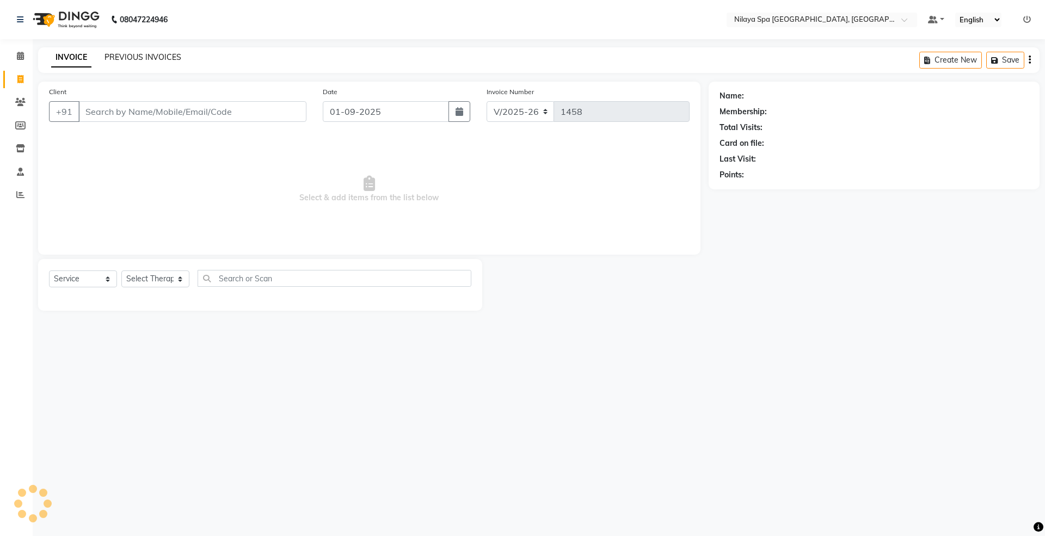
click at [115, 58] on link "PREVIOUS INVOICES" at bounding box center [143, 57] width 77 height 10
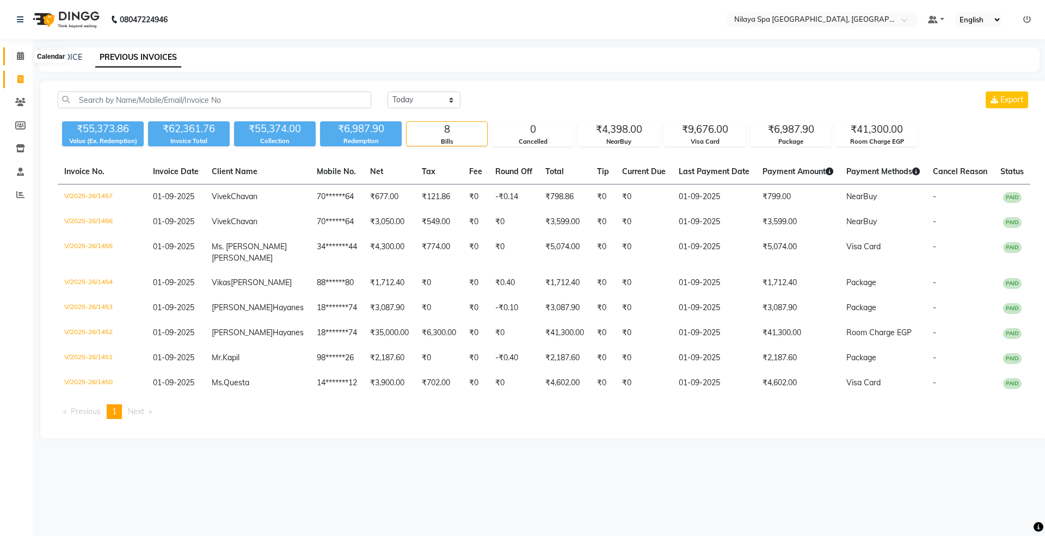
click at [26, 62] on span at bounding box center [20, 56] width 19 height 13
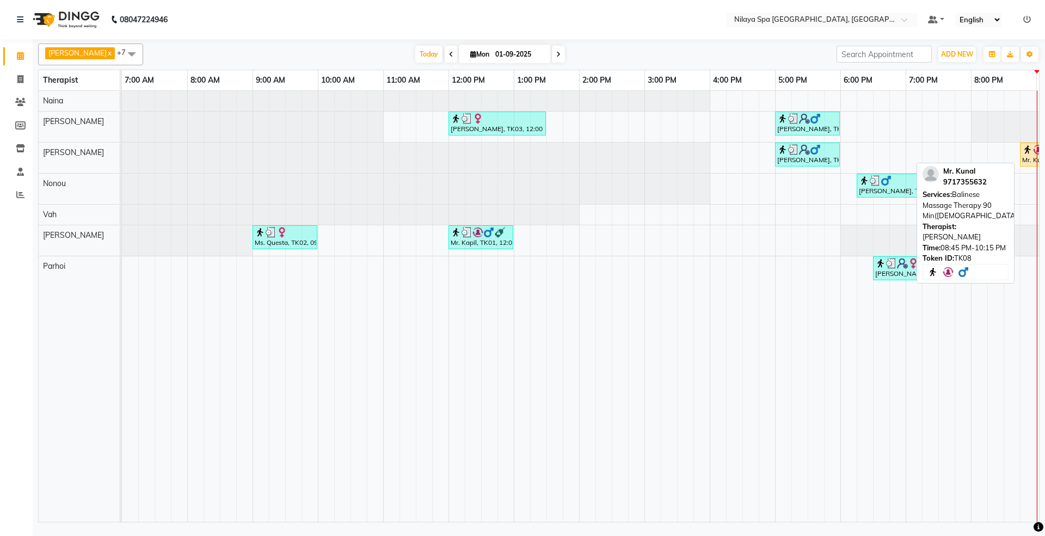
select select "1"
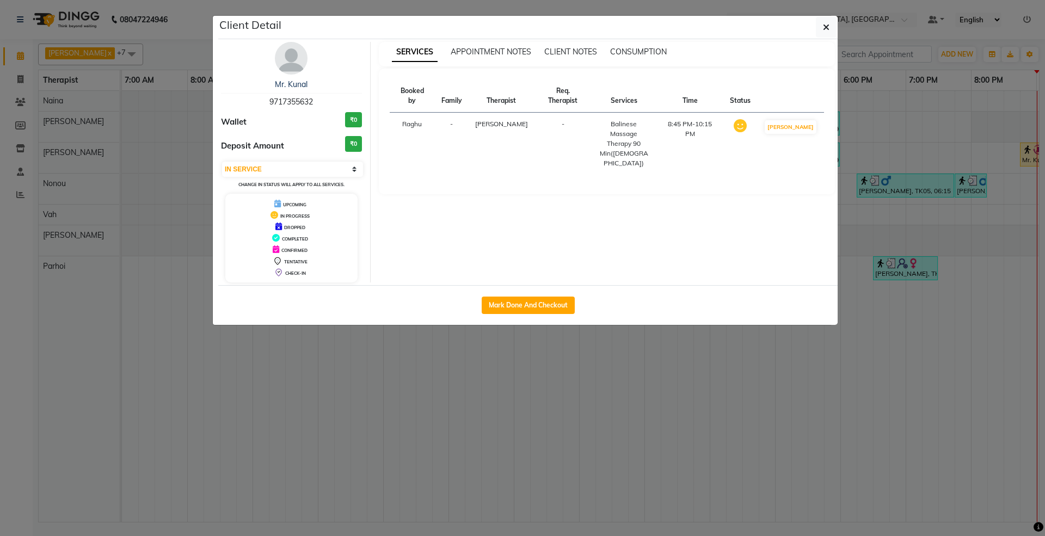
drag, startPoint x: 268, startPoint y: 90, endPoint x: 336, endPoint y: 85, distance: 67.6
click at [336, 85] on div "Mr. Kunal" at bounding box center [291, 84] width 141 height 11
copy link "Mr. Kunal"
drag, startPoint x: 146, startPoint y: 177, endPoint x: 78, endPoint y: 147, distance: 74.1
click at [144, 179] on ngb-modal-window "Client Detail Mr. Kunal 9717355632 Wallet ₹0 Deposit Amount ₹0 Select IN SERVIC…" at bounding box center [522, 268] width 1045 height 536
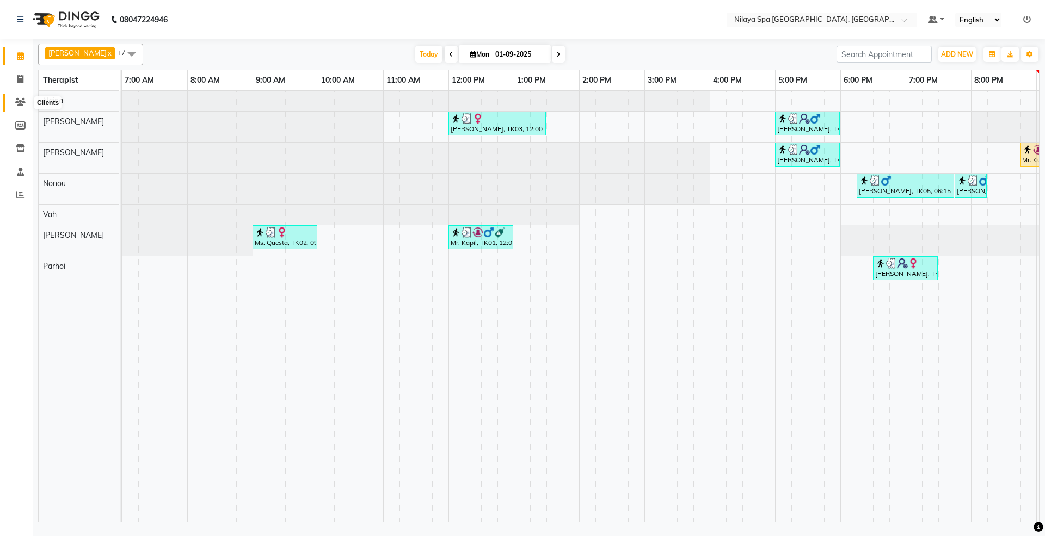
click at [20, 98] on icon at bounding box center [20, 102] width 10 height 8
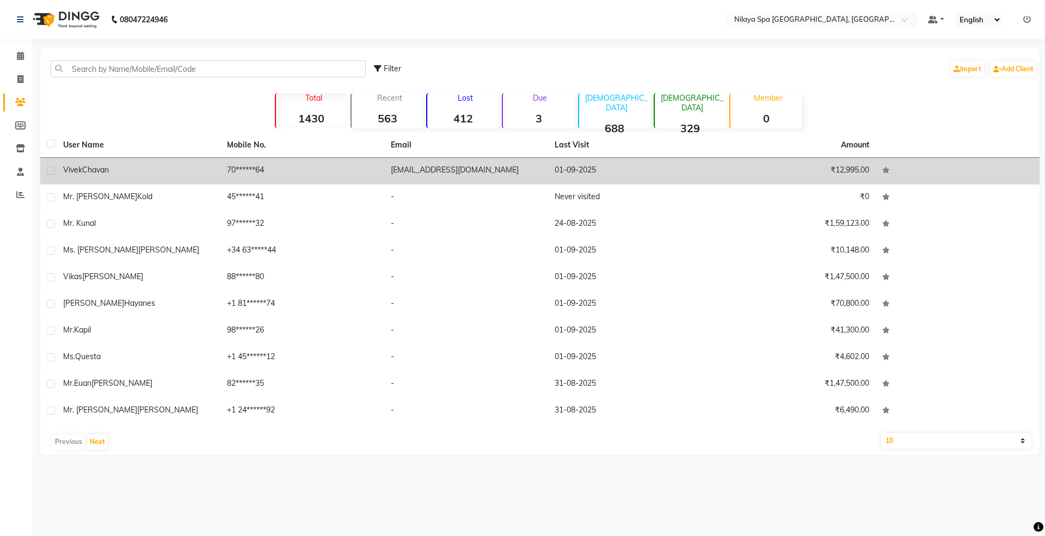
click at [119, 175] on div "[PERSON_NAME]" at bounding box center [138, 169] width 151 height 11
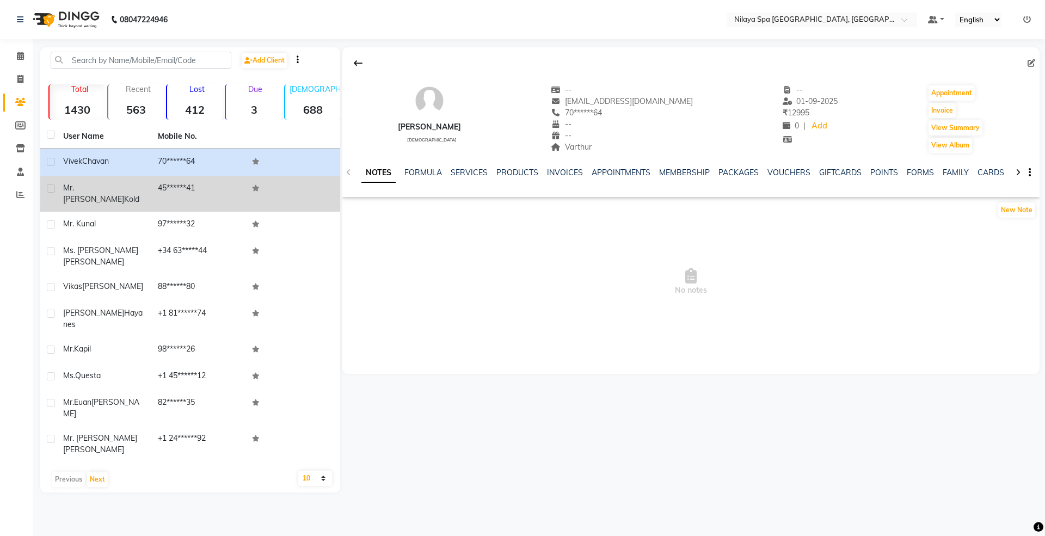
click at [81, 192] on span "Mr. [PERSON_NAME]" at bounding box center [93, 193] width 61 height 21
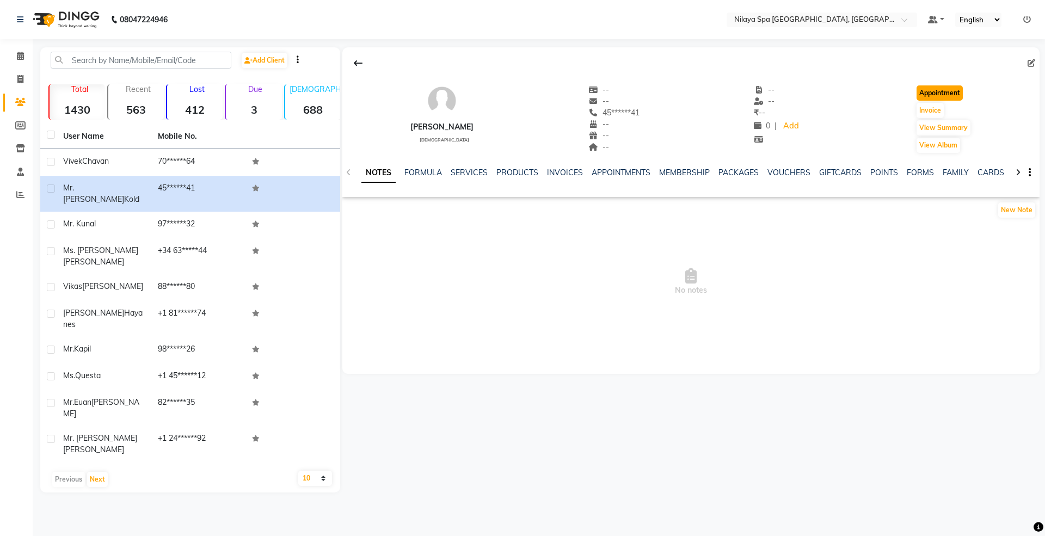
click at [951, 93] on button "Appointment" at bounding box center [940, 92] width 46 height 15
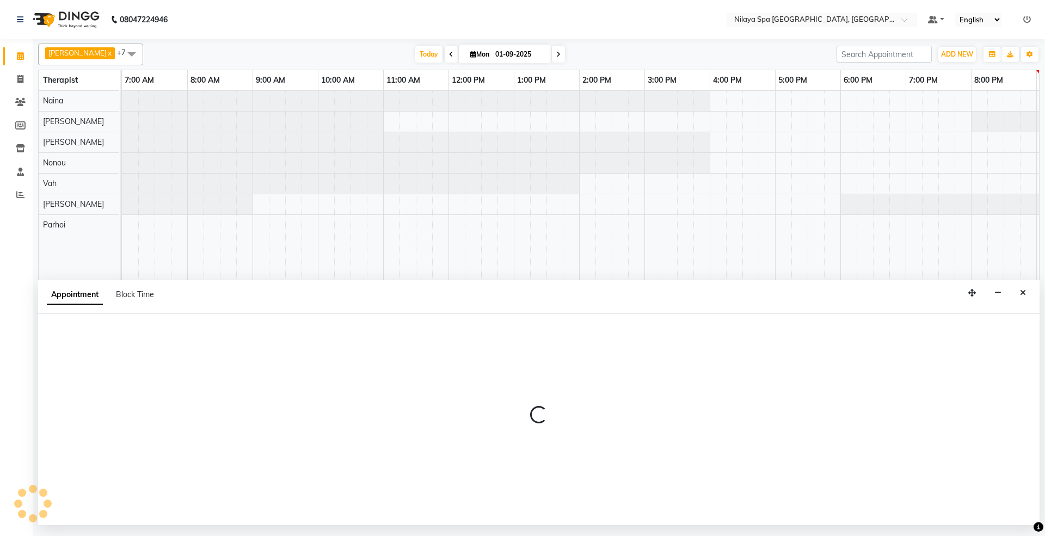
select select "480"
select select "tentative"
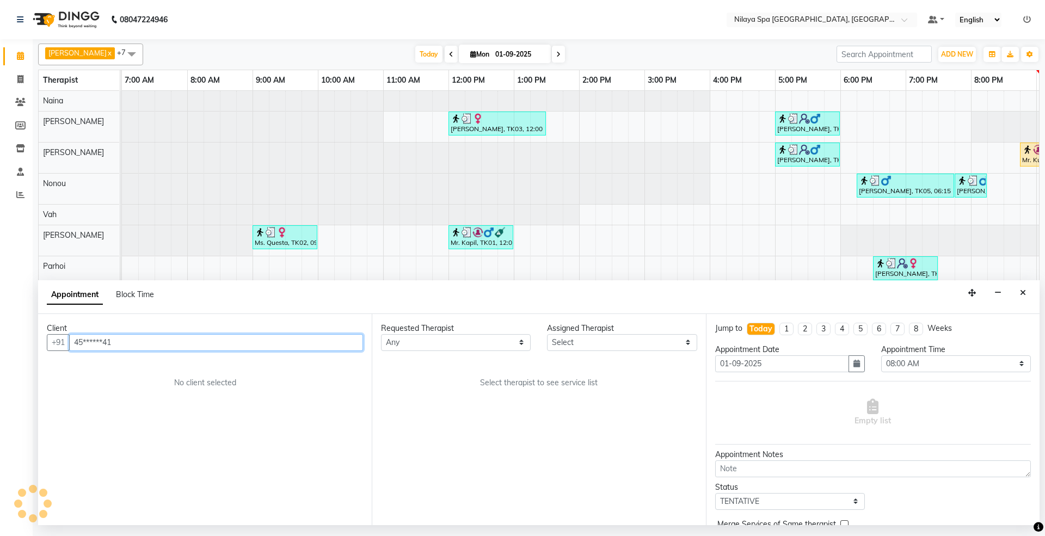
scroll to position [0, 194]
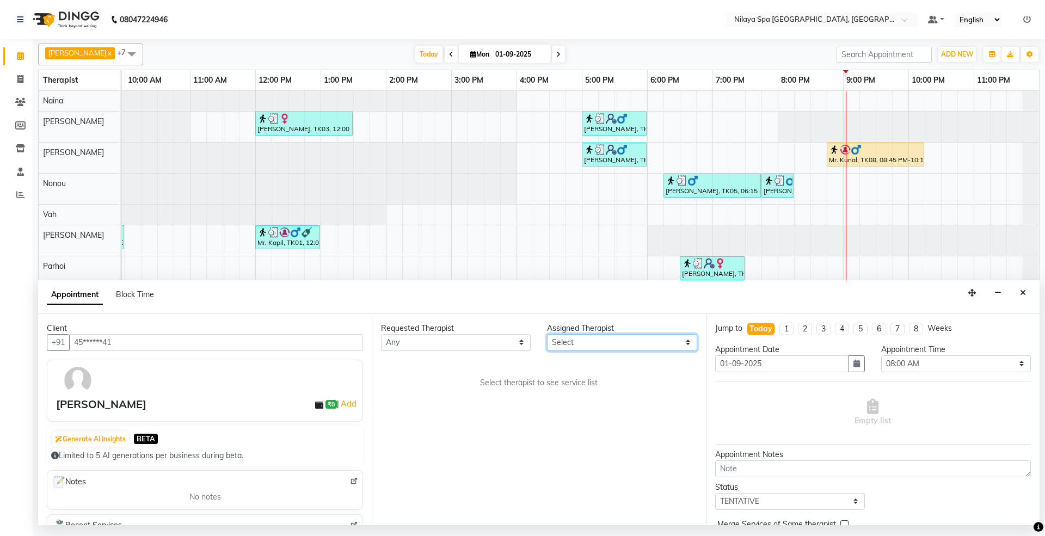
click at [606, 342] on select "Select [PERSON_NAME] [PERSON_NAME] [PERSON_NAME] Parhoi Vah" at bounding box center [622, 342] width 150 height 17
select select "71647"
click at [547, 335] on select "Select [PERSON_NAME] [PERSON_NAME] [PERSON_NAME] Parhoi Vah" at bounding box center [622, 342] width 150 height 17
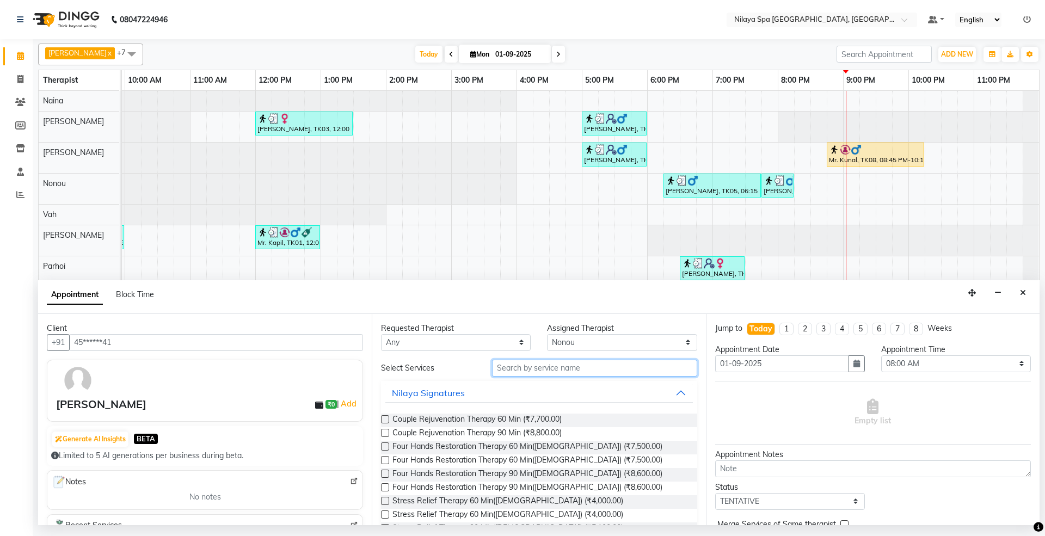
click at [582, 369] on input "text" at bounding box center [594, 368] width 205 height 17
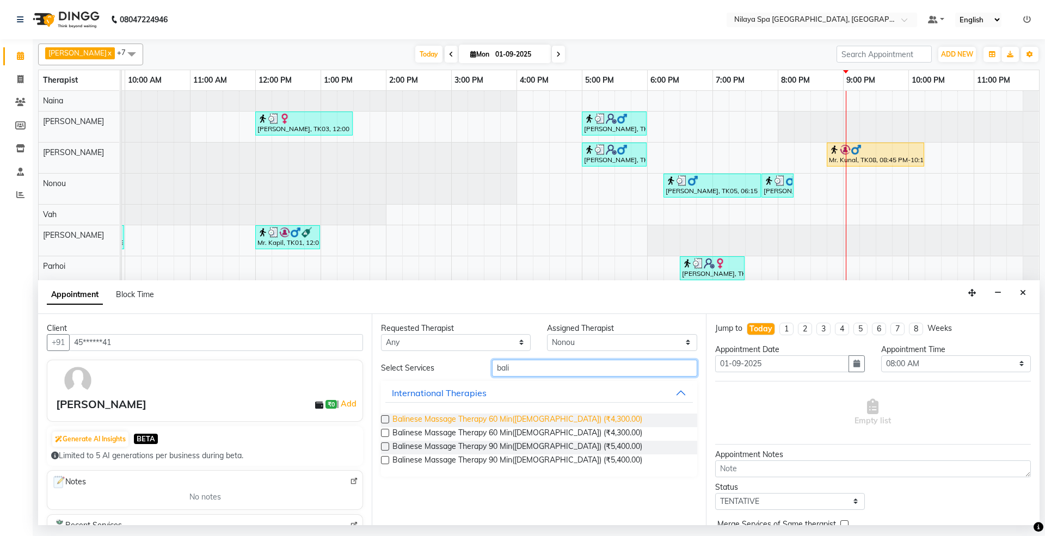
type input "bali"
click at [484, 420] on span "Balinese Massage Therapy 60 Min([DEMOGRAPHIC_DATA]) (₹4,300.00)" at bounding box center [517, 421] width 250 height 14
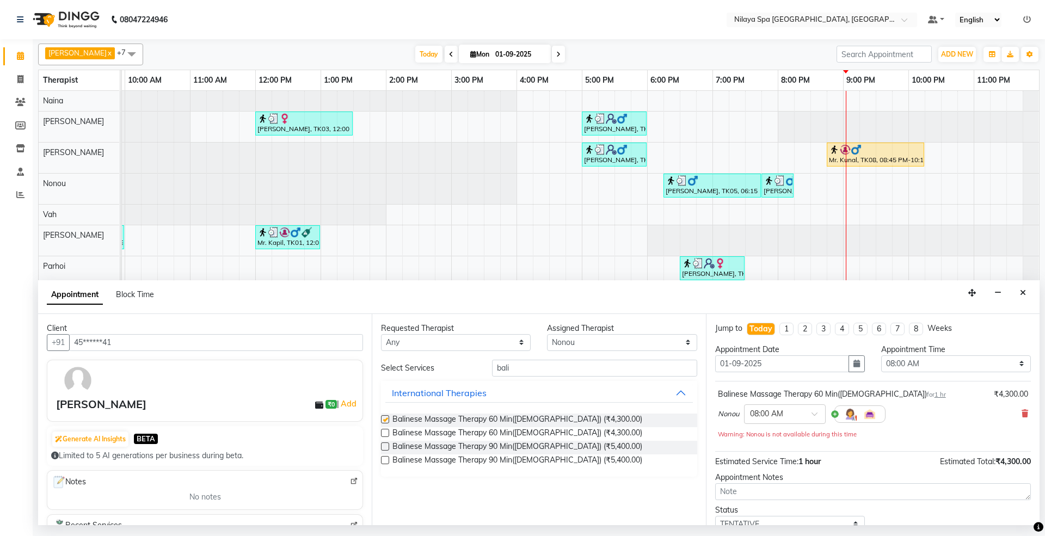
checkbox input "false"
click at [991, 364] on select "Select 08:00 AM 08:15 AM 08:30 AM 08:45 AM 09:00 AM 09:15 AM 09:30 AM 09:45 AM …" at bounding box center [956, 363] width 150 height 17
select select "1275"
click at [881, 357] on select "Select 08:00 AM 08:15 AM 08:30 AM 08:45 AM 09:00 AM 09:15 AM 09:30 AM 09:45 AM …" at bounding box center [956, 363] width 150 height 17
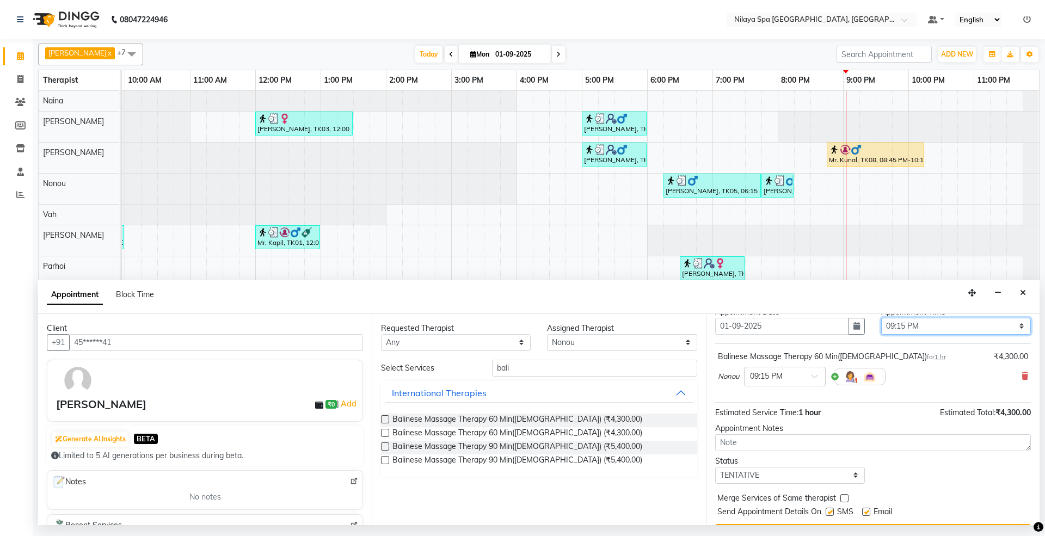
scroll to position [66, 0]
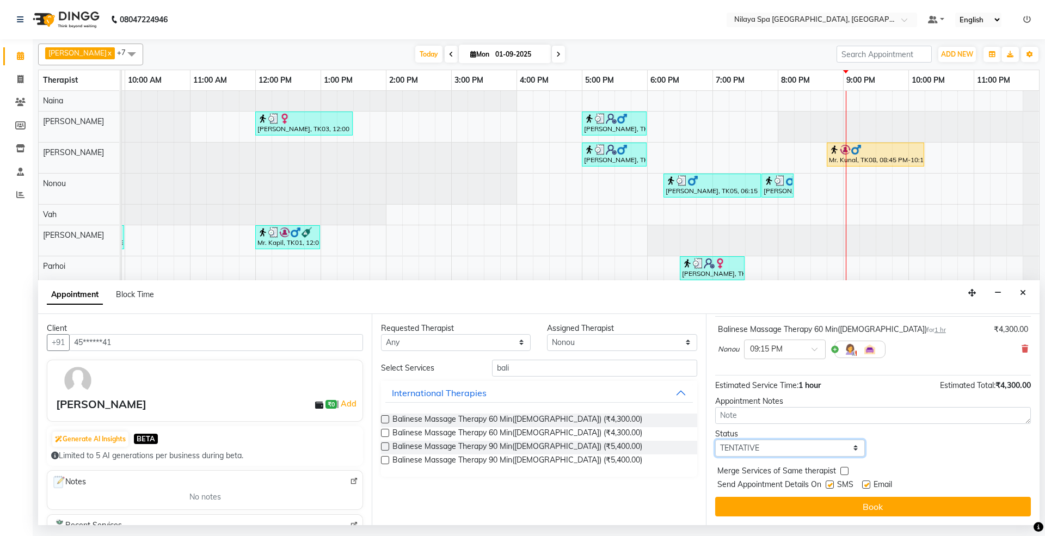
click at [758, 444] on select "Select TENTATIVE CONFIRM CHECK-IN UPCOMING" at bounding box center [790, 448] width 150 height 17
select select "confirm booking"
click at [715, 440] on select "Select TENTATIVE CONFIRM CHECK-IN UPCOMING" at bounding box center [790, 448] width 150 height 17
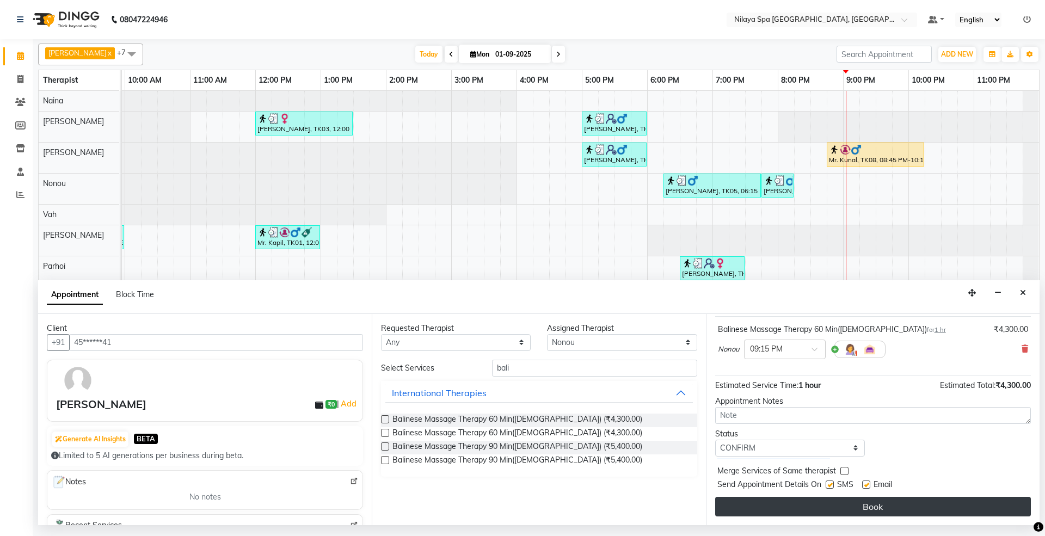
click at [875, 501] on button "Book" at bounding box center [873, 507] width 316 height 20
